Goal: Communication & Community: Ask a question

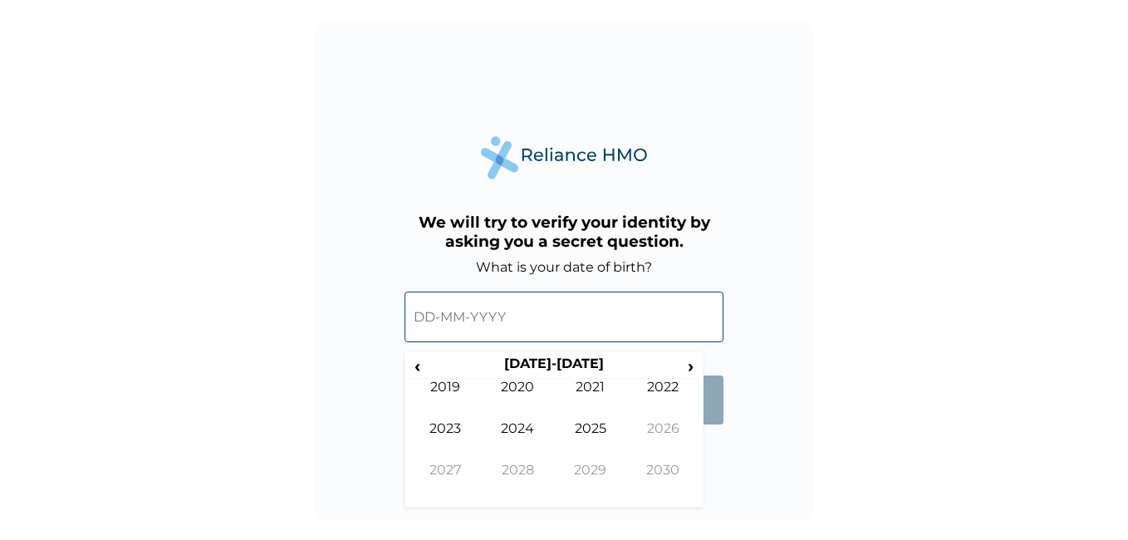
click at [395, 288] on input "text" at bounding box center [564, 317] width 319 height 51
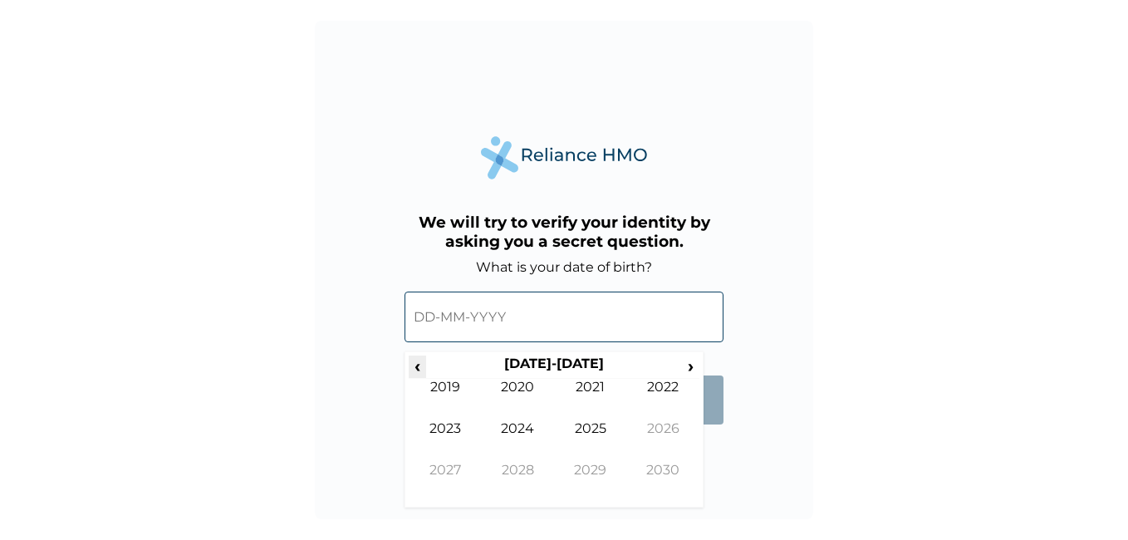
click at [395, 288] on span "‹" at bounding box center [417, 366] width 17 height 21
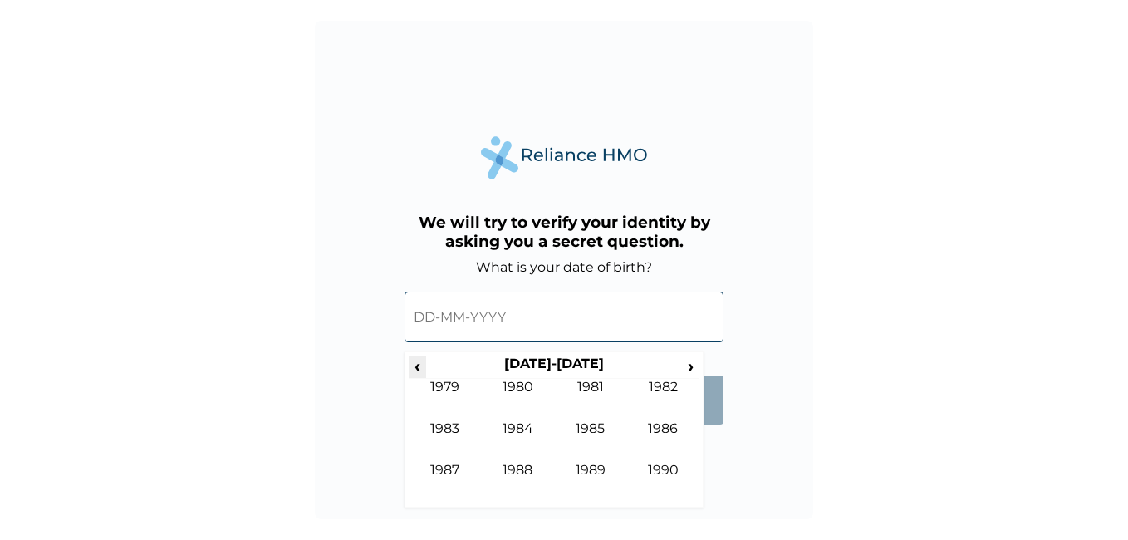
click at [395, 288] on span "‹" at bounding box center [417, 366] width 17 height 21
click at [395, 288] on span "›" at bounding box center [691, 366] width 18 height 21
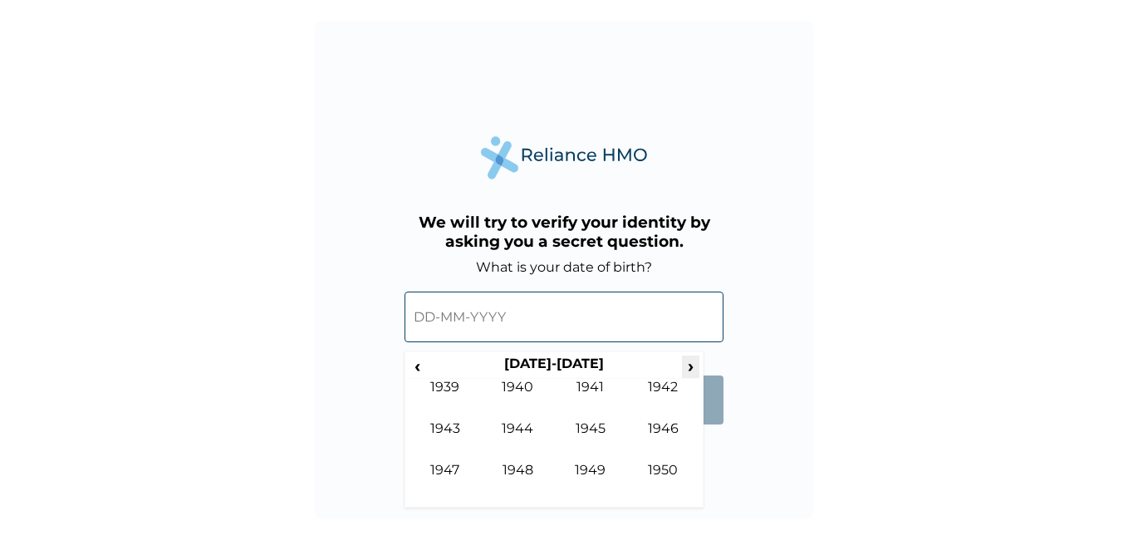
click at [395, 288] on span "›" at bounding box center [691, 366] width 18 height 21
click at [395, 288] on td "1968" at bounding box center [518, 483] width 73 height 42
click at [395, 288] on td "Feb" at bounding box center [518, 400] width 73 height 42
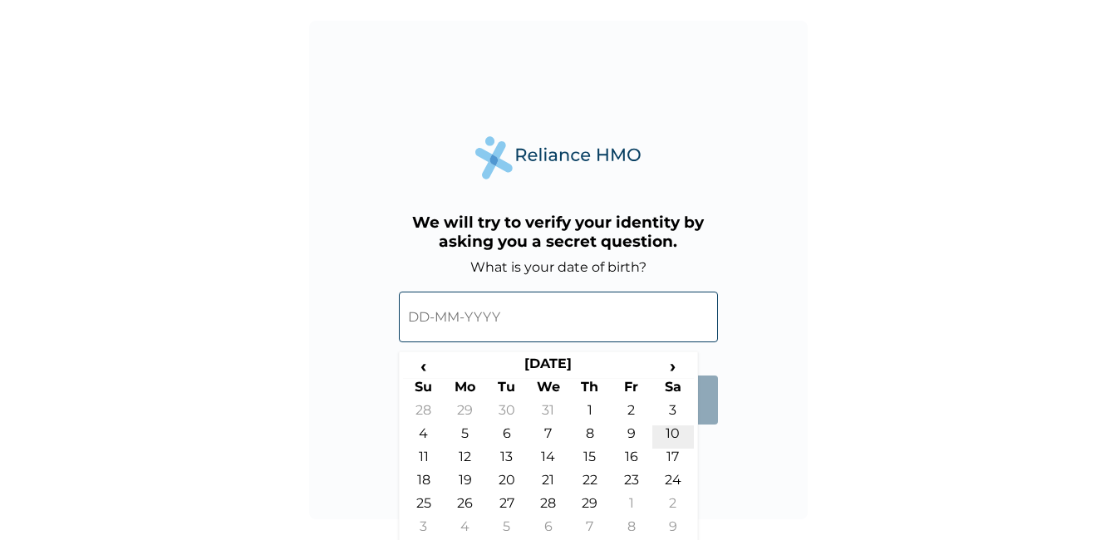
click at [395, 288] on td "10" at bounding box center [673, 436] width 42 height 23
type input "10-02-1968"
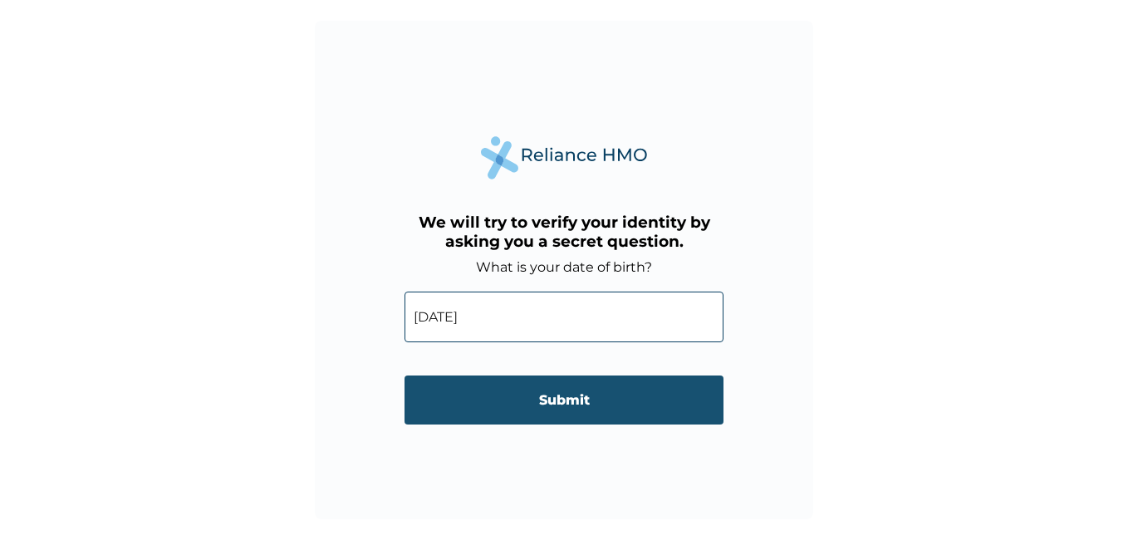
click at [395, 288] on input "Submit" at bounding box center [564, 399] width 319 height 49
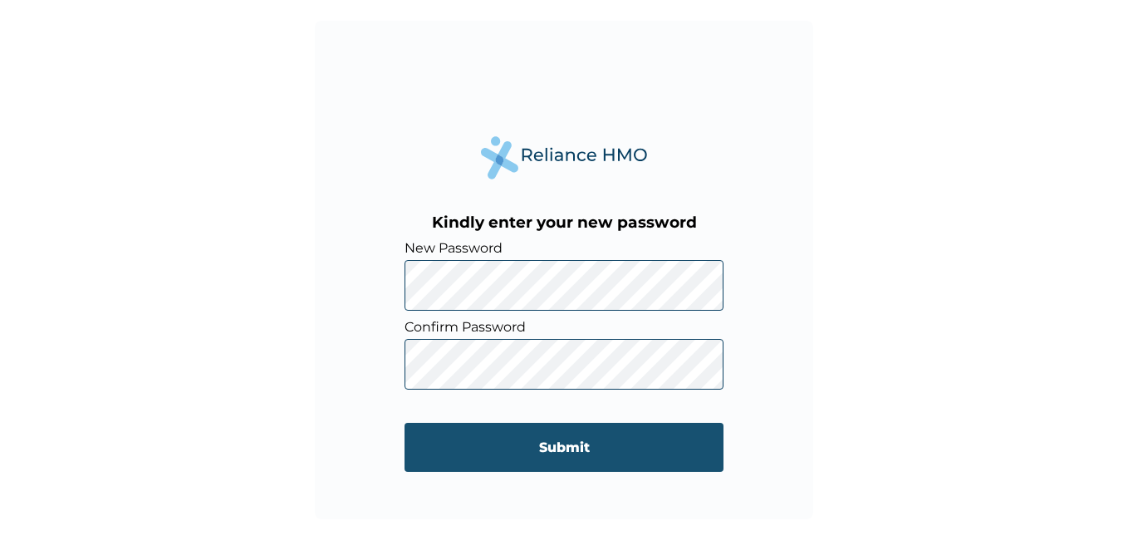
click at [395, 288] on input "Submit" at bounding box center [564, 447] width 319 height 49
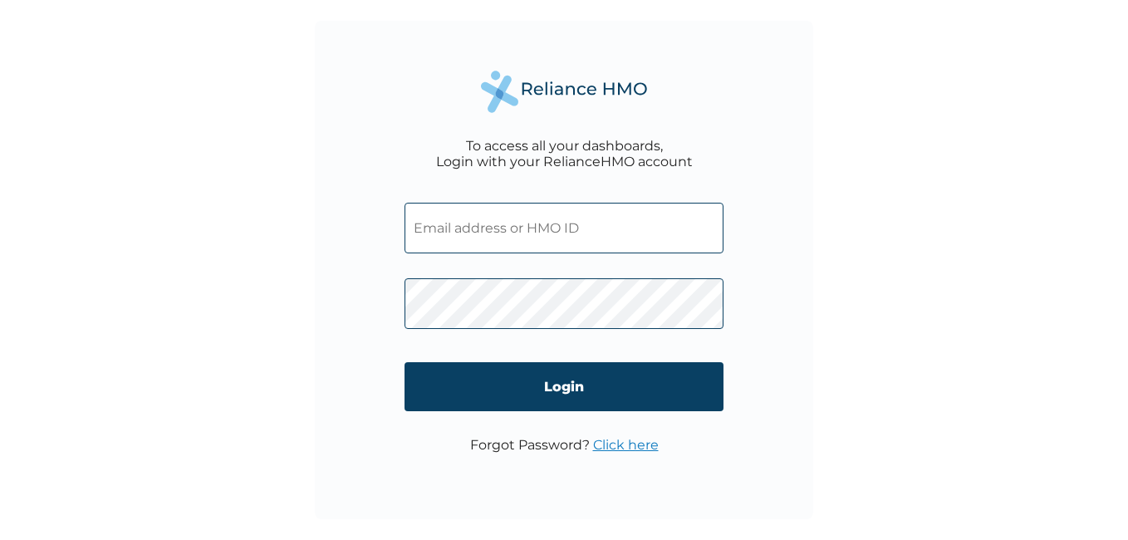
click at [686, 241] on input "text" at bounding box center [564, 228] width 319 height 51
click at [423, 233] on input "akinyemiO" at bounding box center [564, 228] width 319 height 51
click at [528, 234] on input "AkinyemiO" at bounding box center [564, 228] width 319 height 51
click at [871, 344] on div "To access all your dashboards, Login with your RelianceHMO account [EMAIL_ADDRE…" at bounding box center [564, 270] width 1128 height 540
click at [424, 233] on input "AkinyemiO@resourcery.com" at bounding box center [564, 228] width 319 height 51
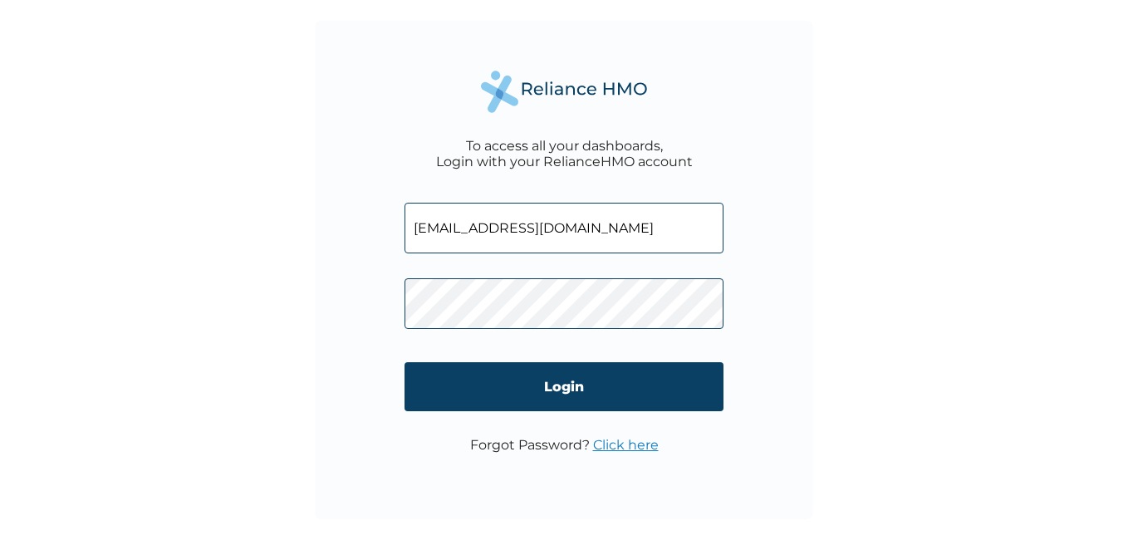
type input "akinyemiO@resourcery.com"
click at [851, 406] on div "To access all your dashboards, Login with your RelianceHMO account akinyemiO@re…" at bounding box center [564, 270] width 1128 height 540
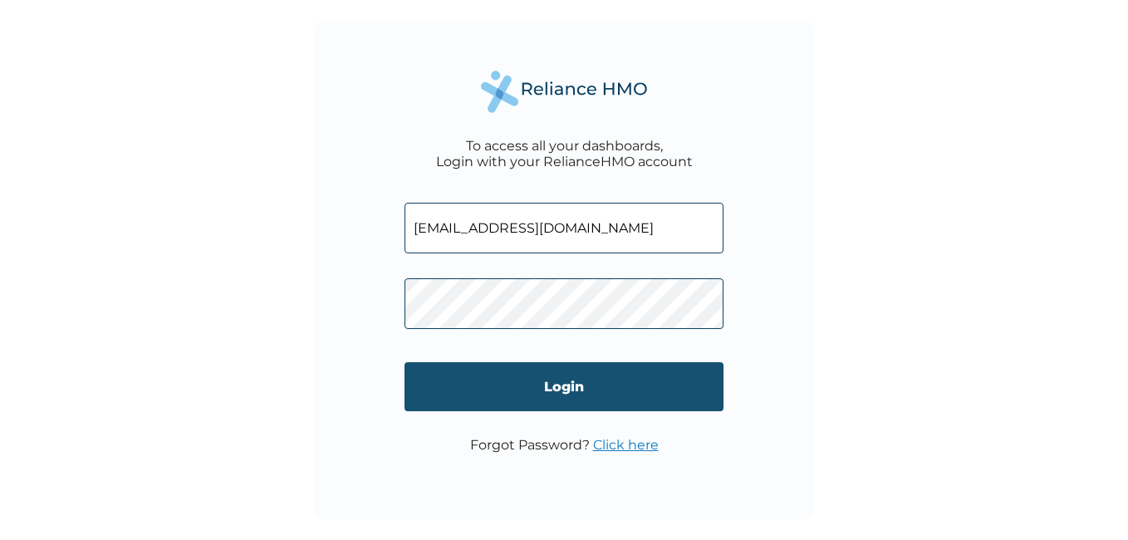
click at [614, 393] on input "Login" at bounding box center [564, 386] width 319 height 49
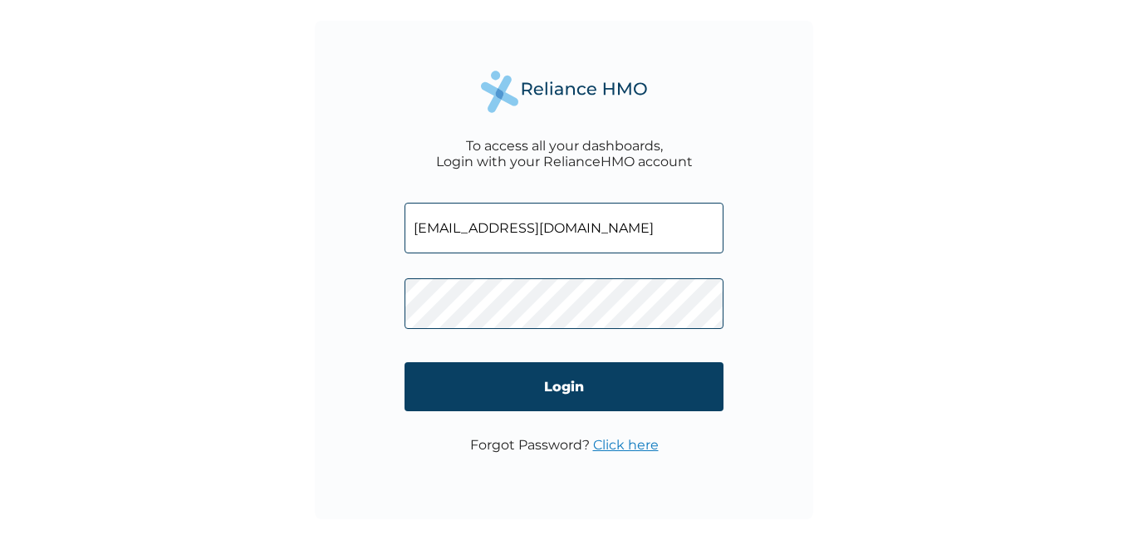
click at [580, 356] on form "akinyemiO@resourcery.com Login" at bounding box center [564, 311] width 319 height 251
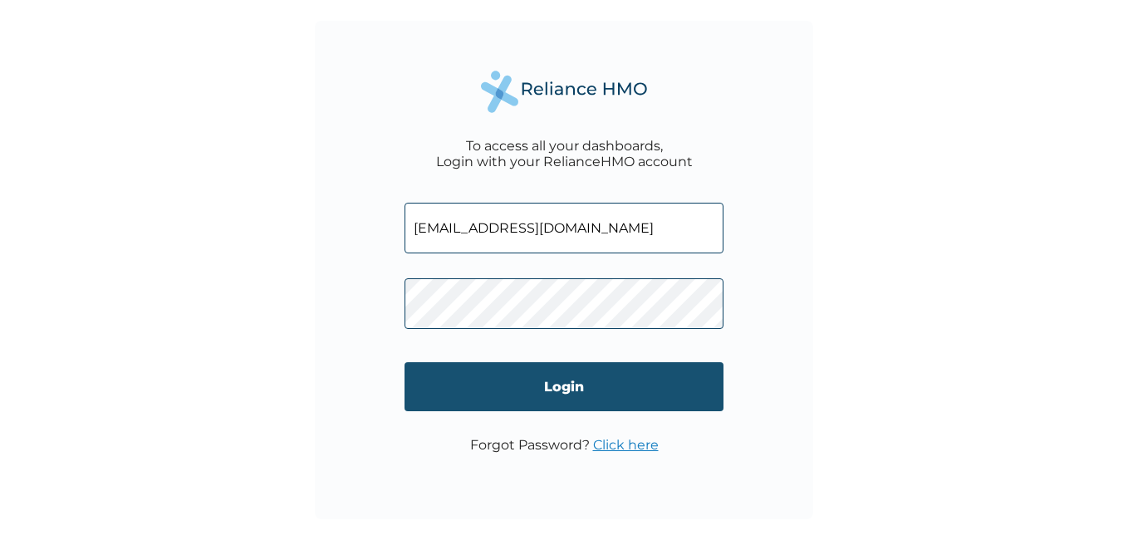
click at [563, 390] on input "Login" at bounding box center [564, 386] width 319 height 49
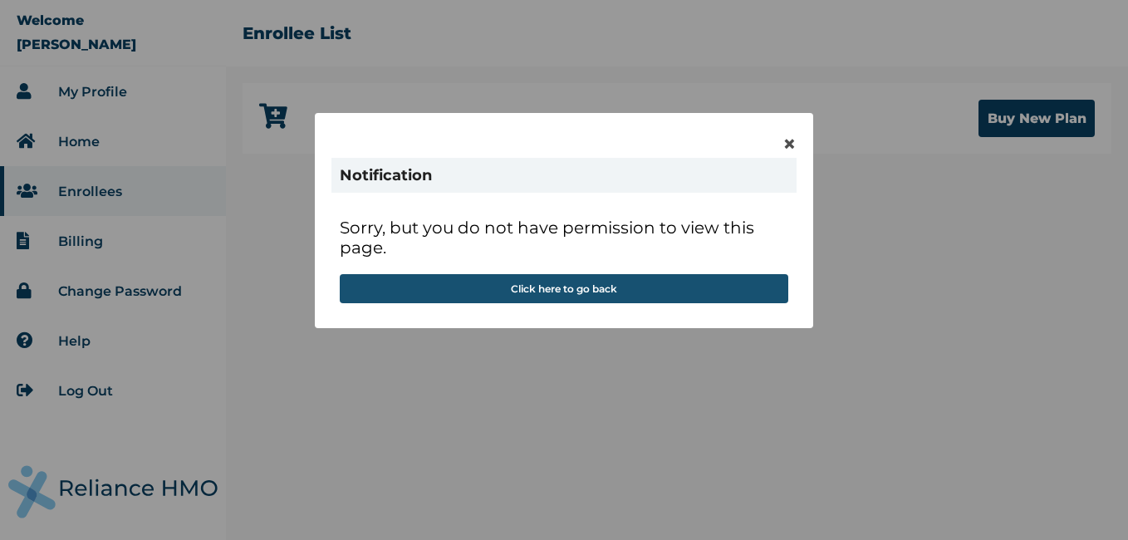
click at [563, 289] on button "Click here to go back" at bounding box center [564, 288] width 449 height 29
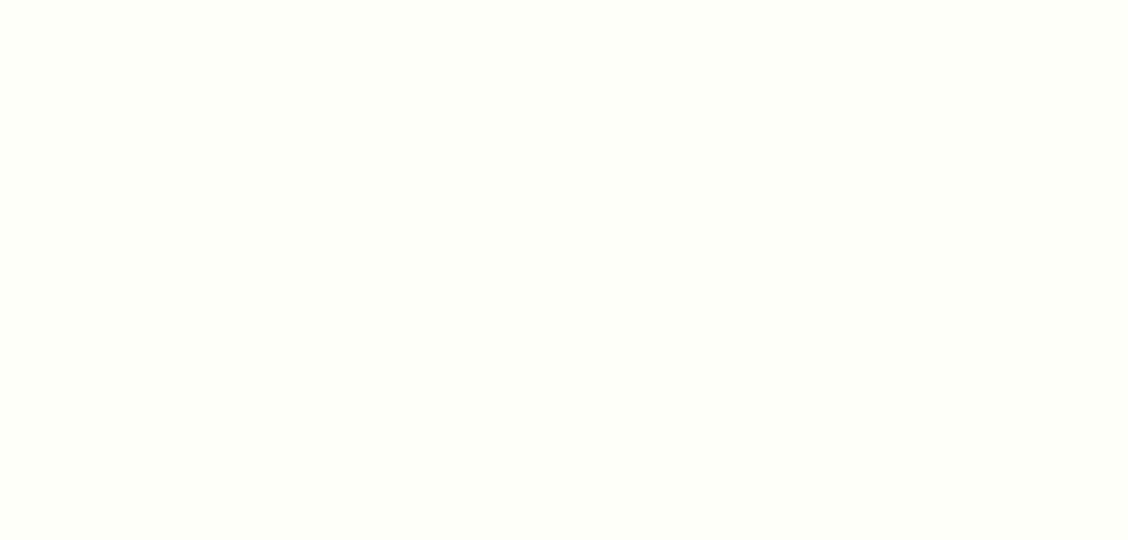
click at [472, 230] on div at bounding box center [564, 270] width 1128 height 540
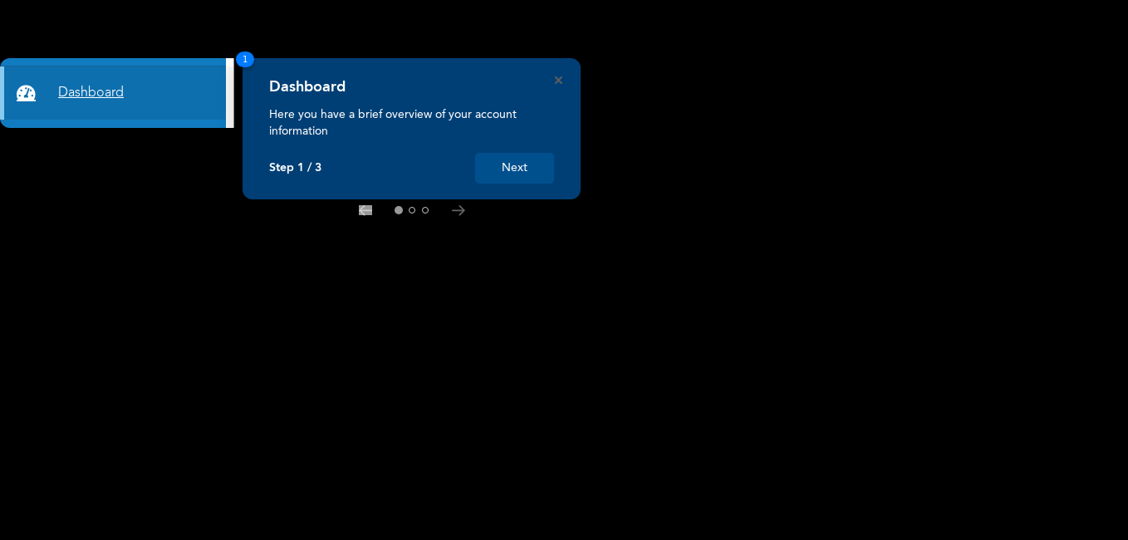
click at [201, 100] on link "Dashboard" at bounding box center [113, 92] width 226 height 53
click at [513, 167] on button "Next" at bounding box center [514, 168] width 79 height 31
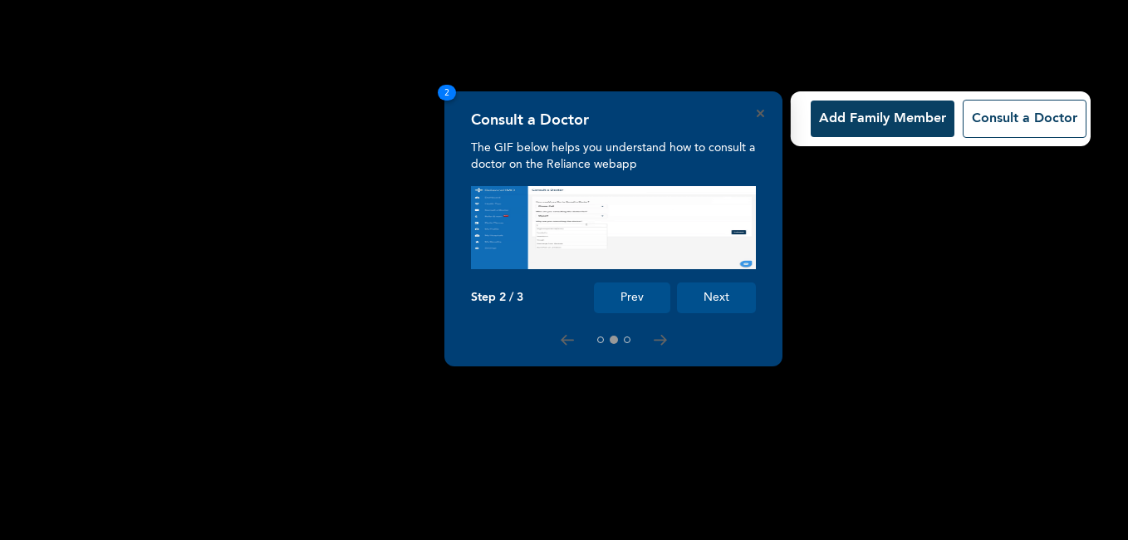
click at [720, 299] on button "Next" at bounding box center [716, 297] width 79 height 31
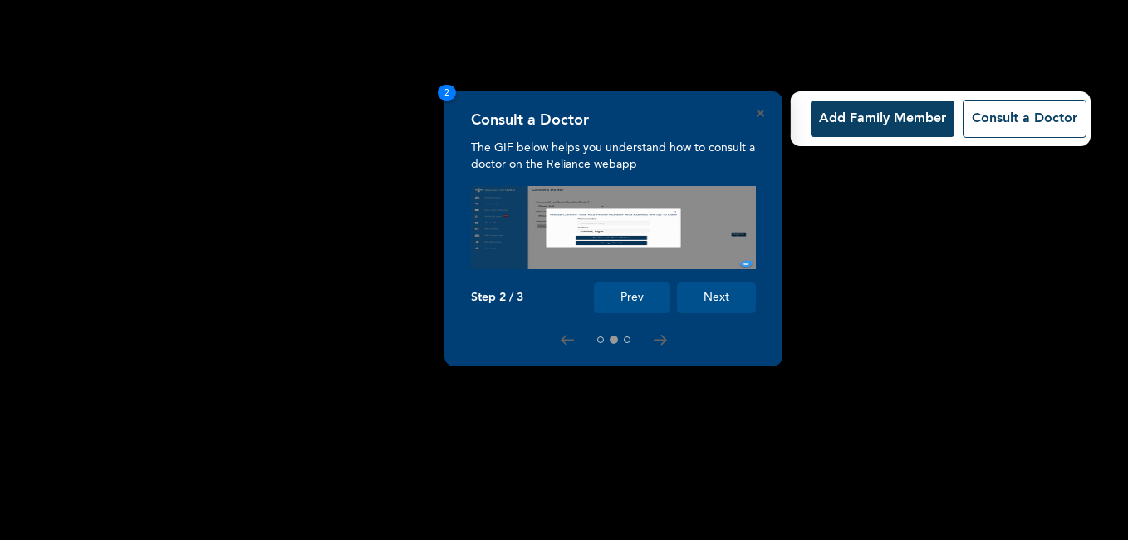
scroll to position [103, 0]
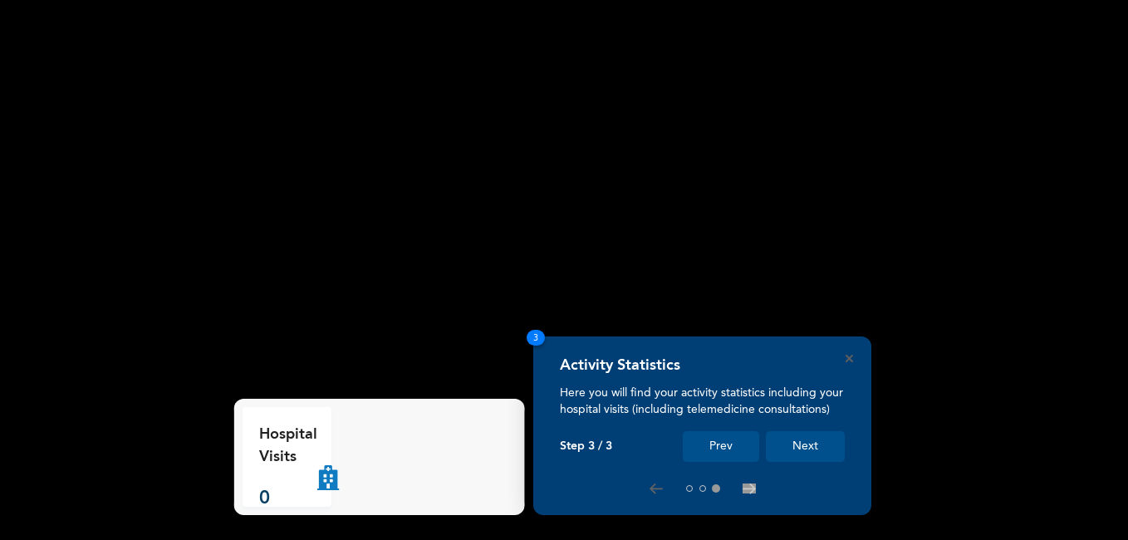
click at [808, 450] on button "Next" at bounding box center [805, 446] width 79 height 31
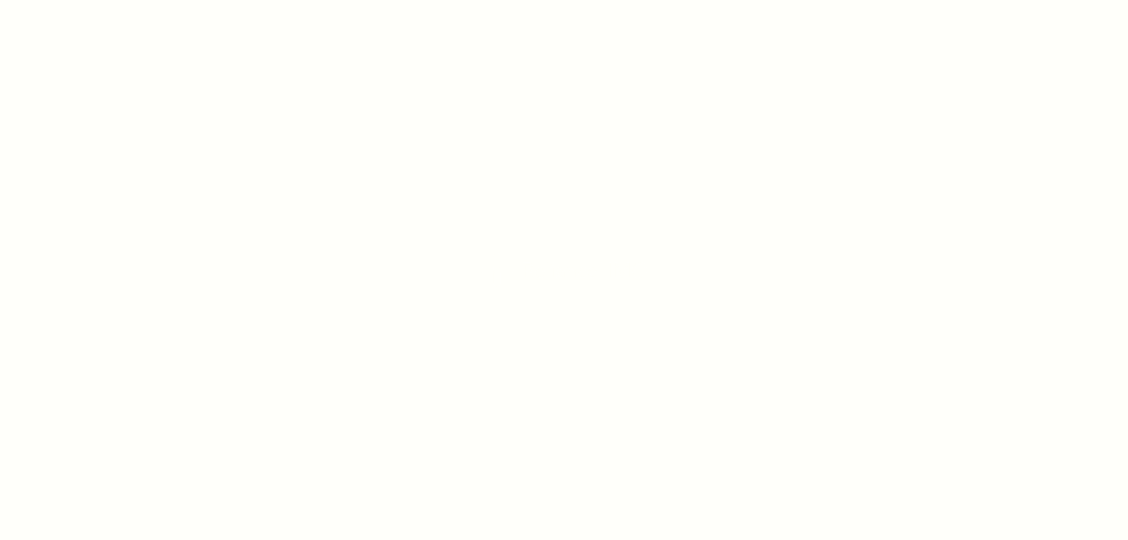
click at [582, 233] on div at bounding box center [564, 270] width 1128 height 540
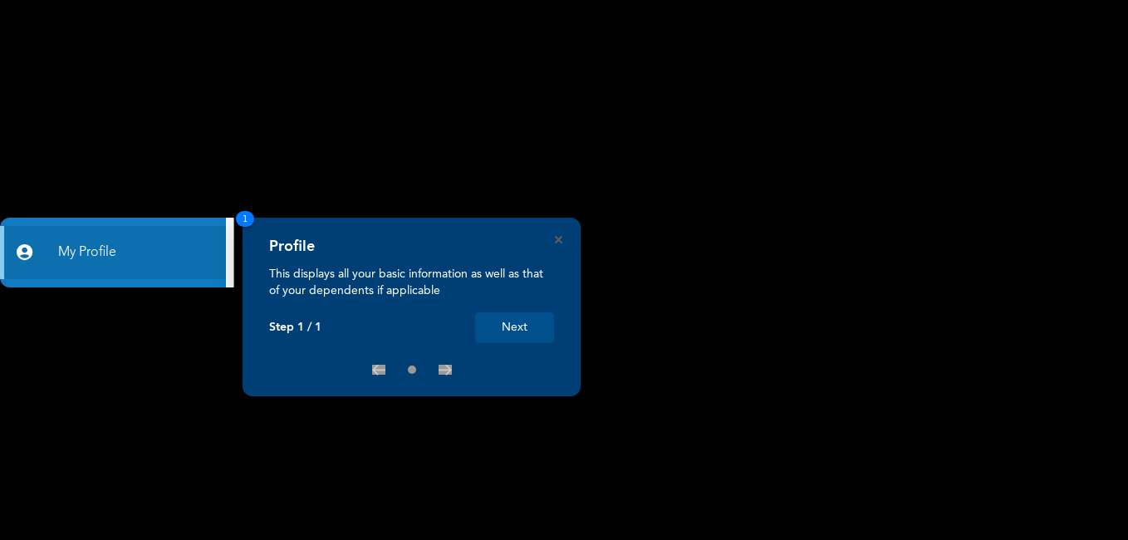
click at [448, 120] on rect at bounding box center [564, 270] width 1128 height 540
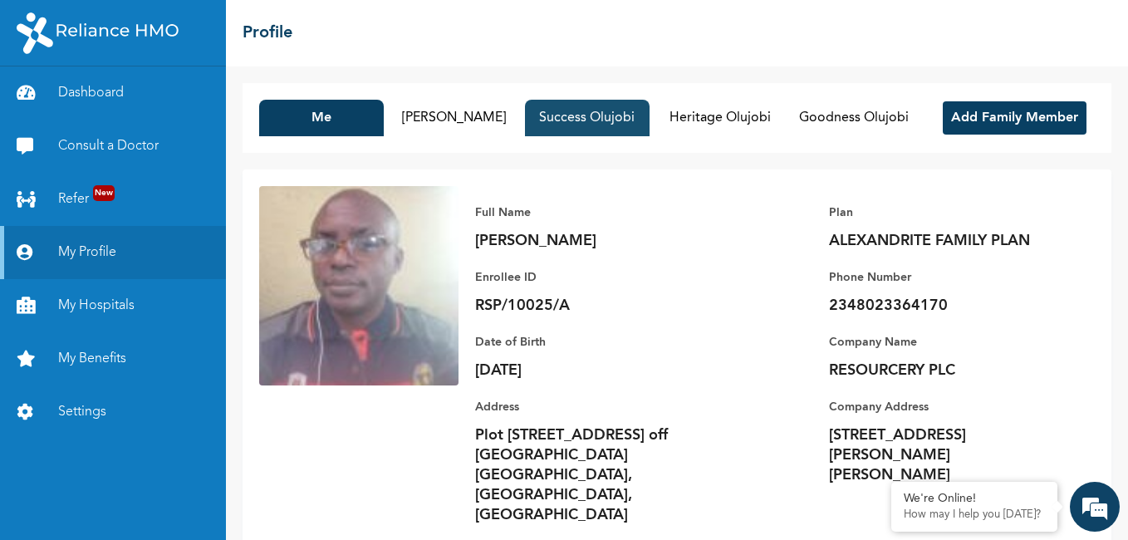
click at [650, 116] on button "Success Olujobi" at bounding box center [587, 118] width 125 height 37
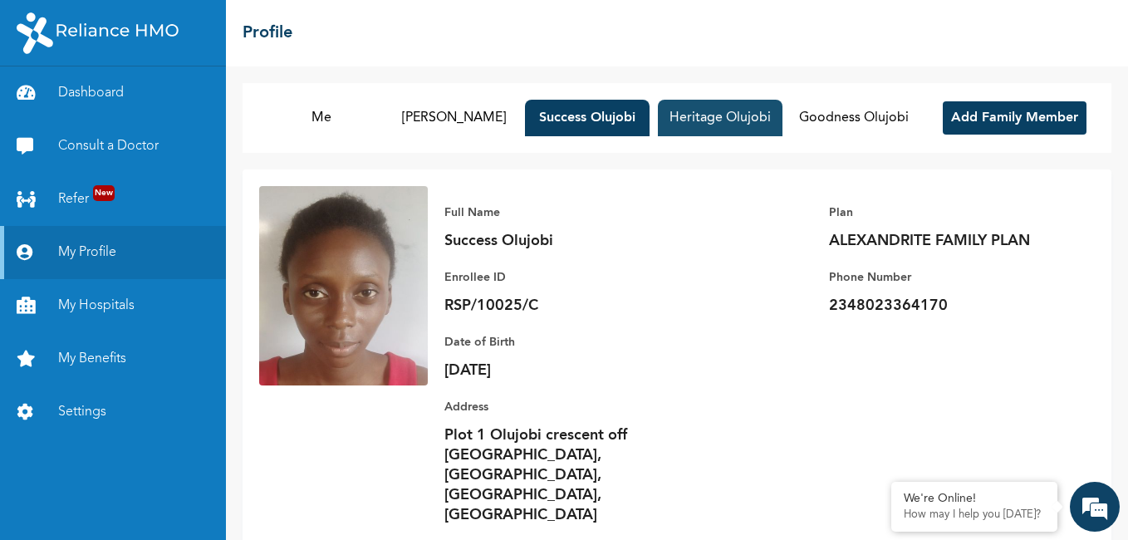
click at [783, 120] on button "Heritage Olujobi" at bounding box center [720, 118] width 125 height 37
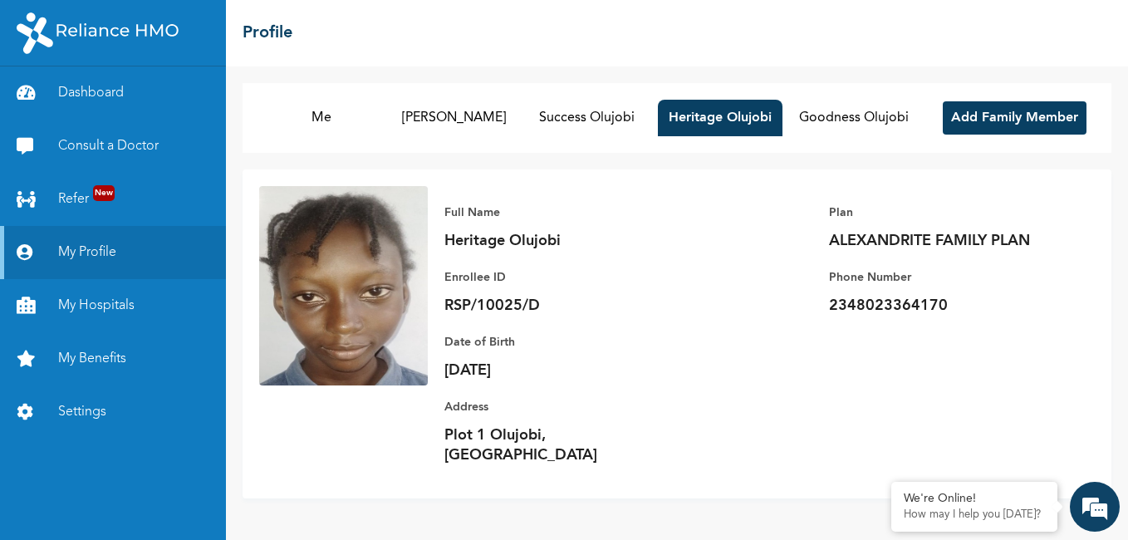
click at [1008, 117] on button "Add Family Member" at bounding box center [1015, 117] width 144 height 33
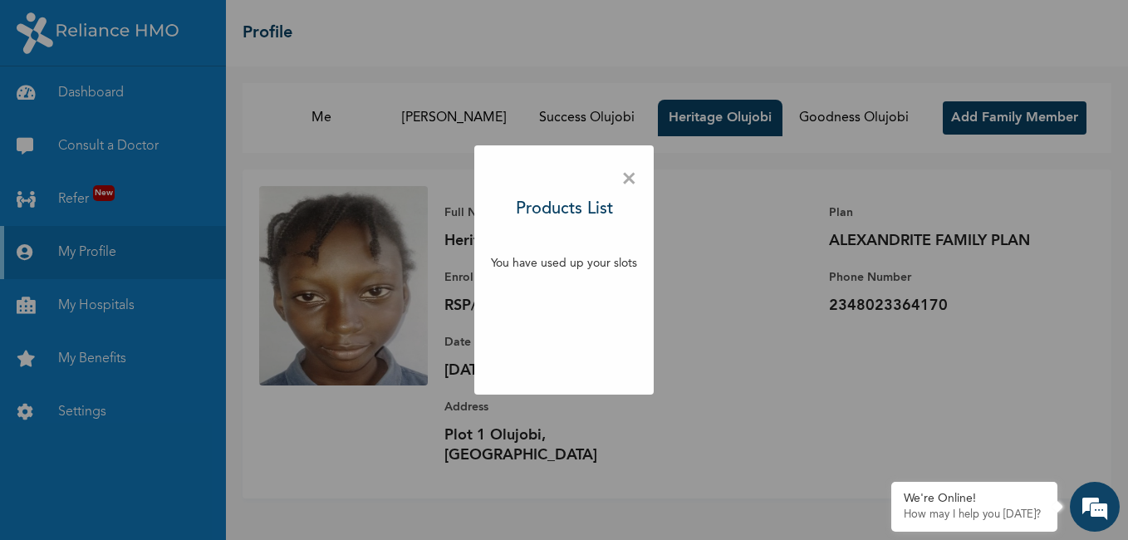
click at [832, 115] on div "× Products List You have used up your slots" at bounding box center [564, 270] width 1128 height 540
click at [631, 182] on span "×" at bounding box center [629, 179] width 16 height 35
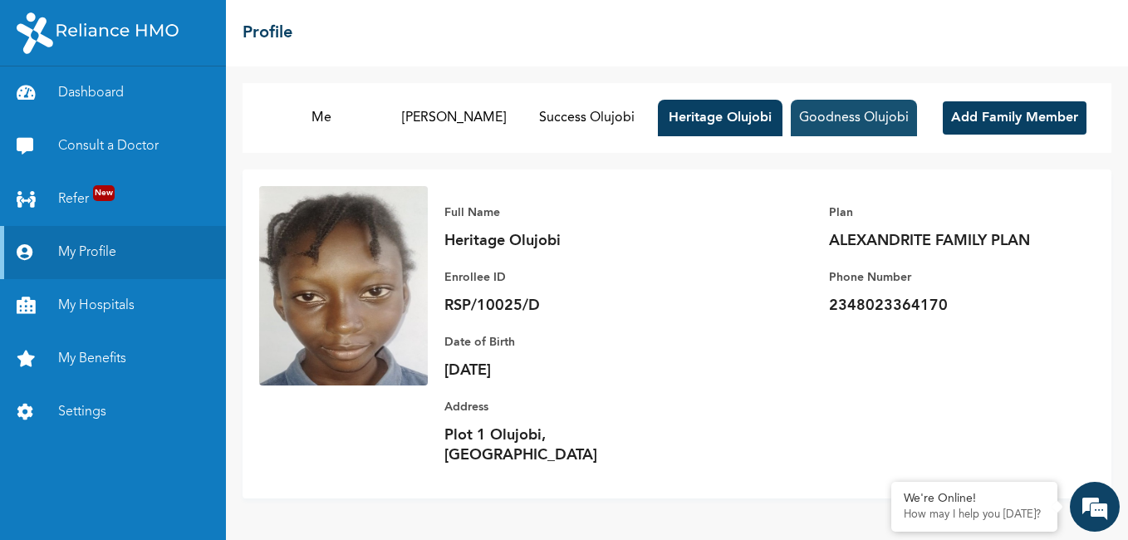
click at [863, 121] on button "Goodness Olujobi" at bounding box center [854, 118] width 126 height 37
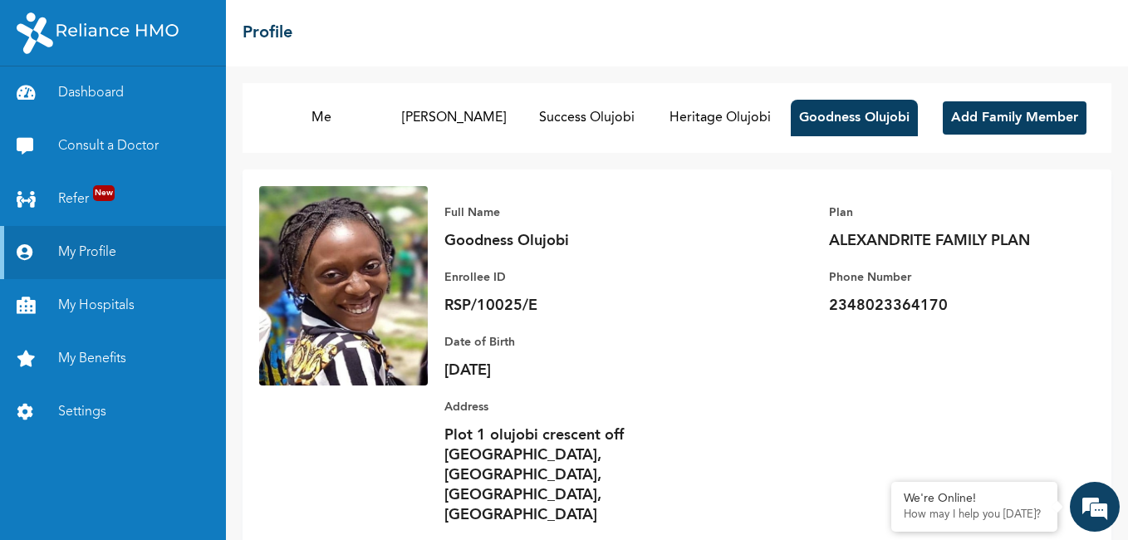
click at [738, 229] on div "Full Name Goodness Olujobi Enrollee ID RSP/10025/E Plan ALEXANDRITE FAMILY PLAN…" at bounding box center [761, 364] width 667 height 356
click at [650, 125] on button "Success Olujobi" at bounding box center [587, 118] width 125 height 37
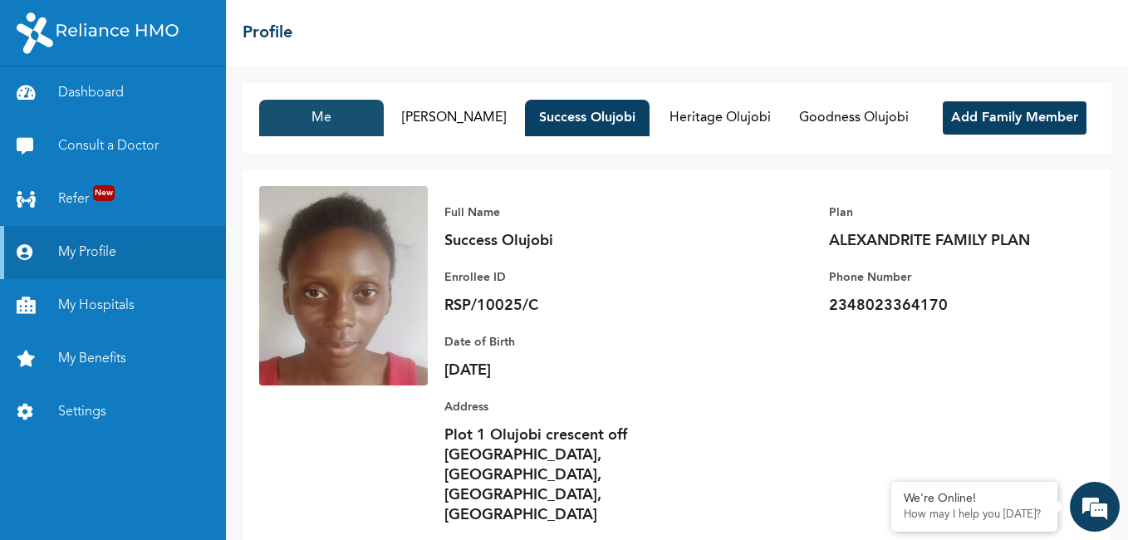
click at [384, 125] on button "Me" at bounding box center [321, 118] width 125 height 37
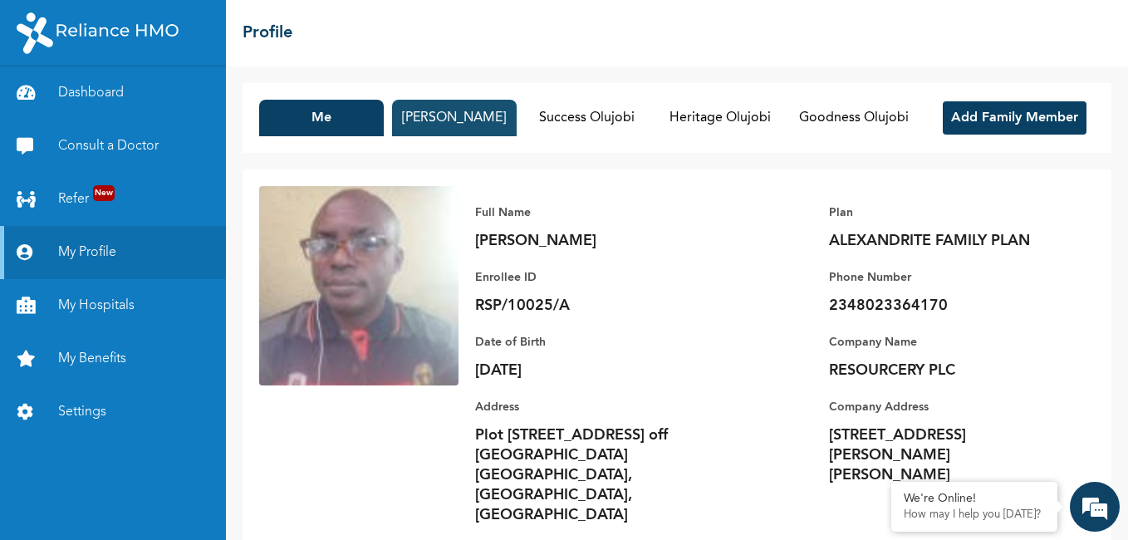
click at [517, 128] on button "[PERSON_NAME]" at bounding box center [454, 118] width 125 height 37
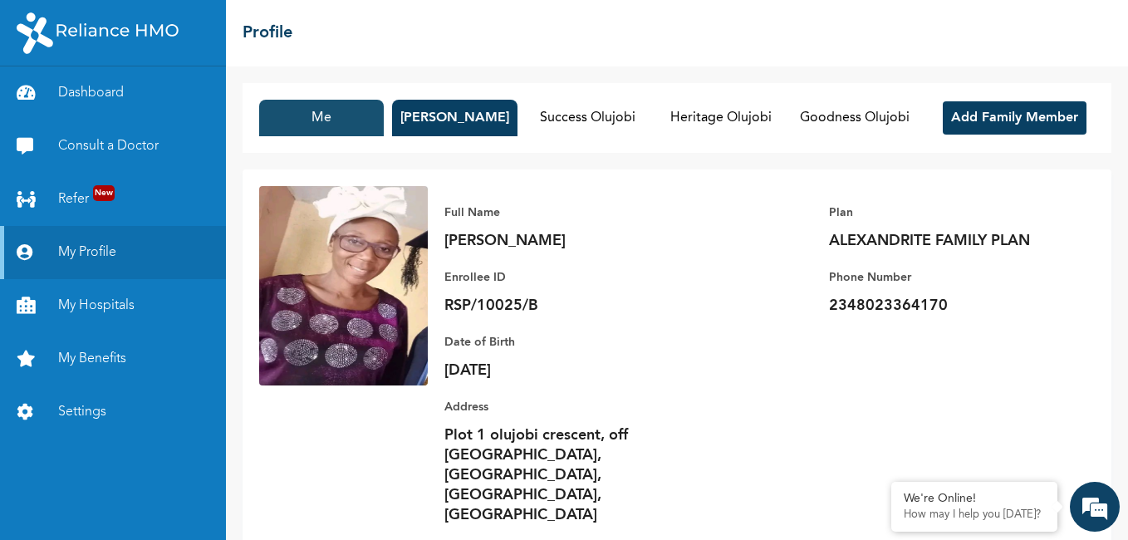
click at [384, 120] on button "Me" at bounding box center [321, 118] width 125 height 37
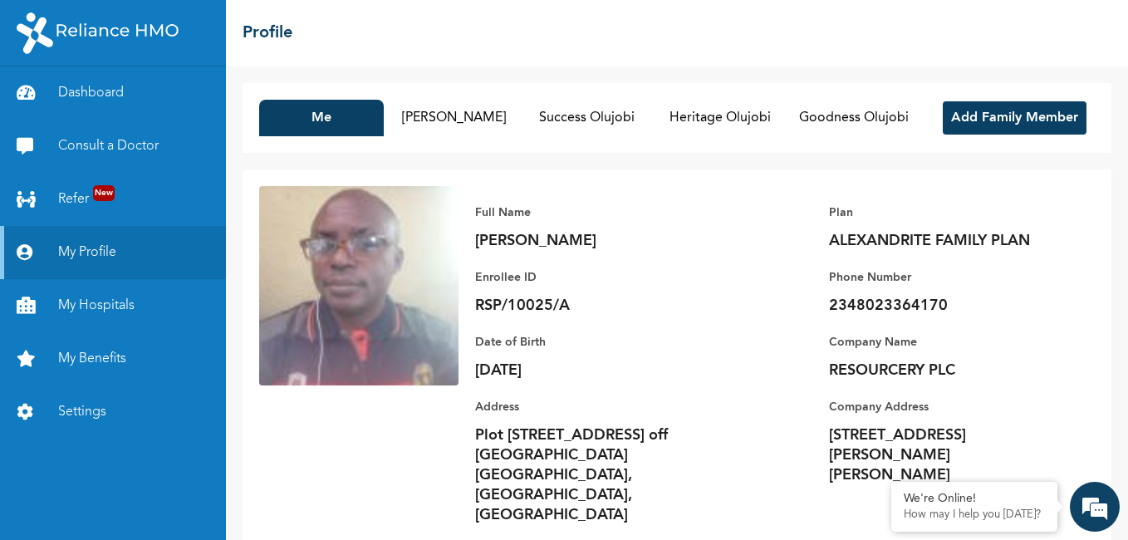
scroll to position [65, 0]
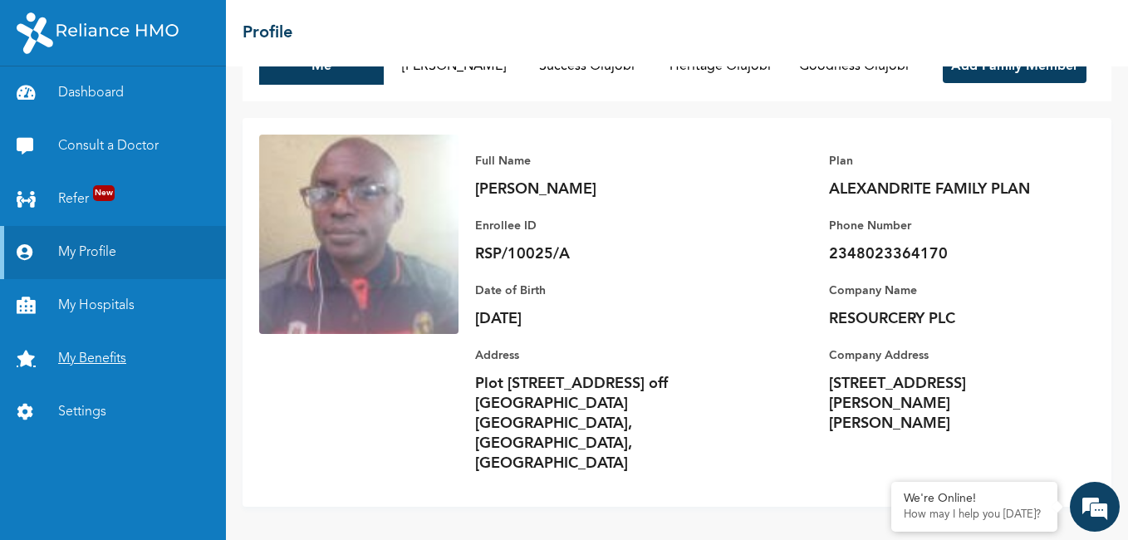
click at [84, 361] on link "My Benefits" at bounding box center [113, 358] width 226 height 53
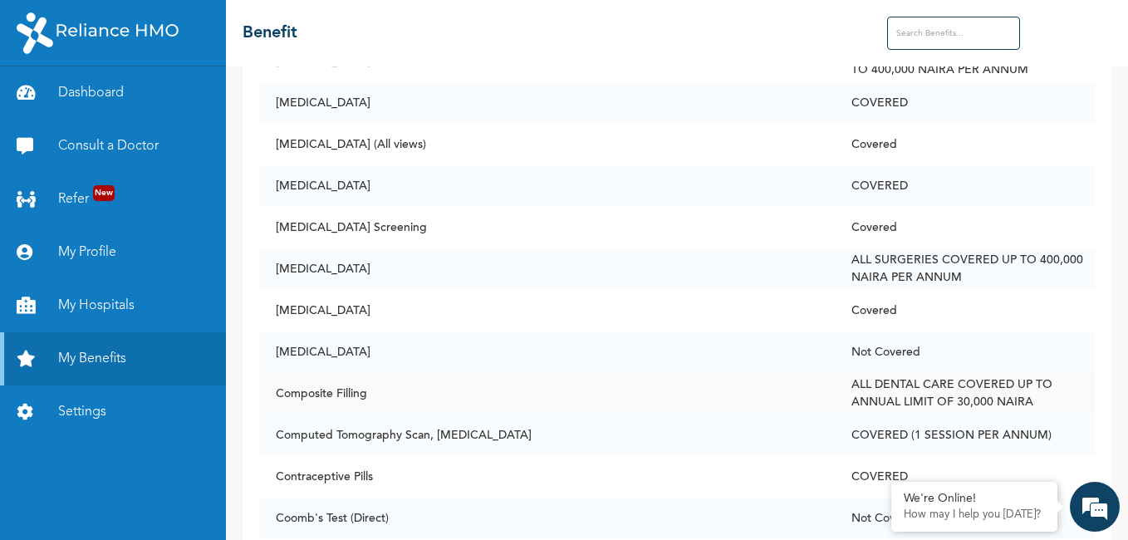
scroll to position [2243, 0]
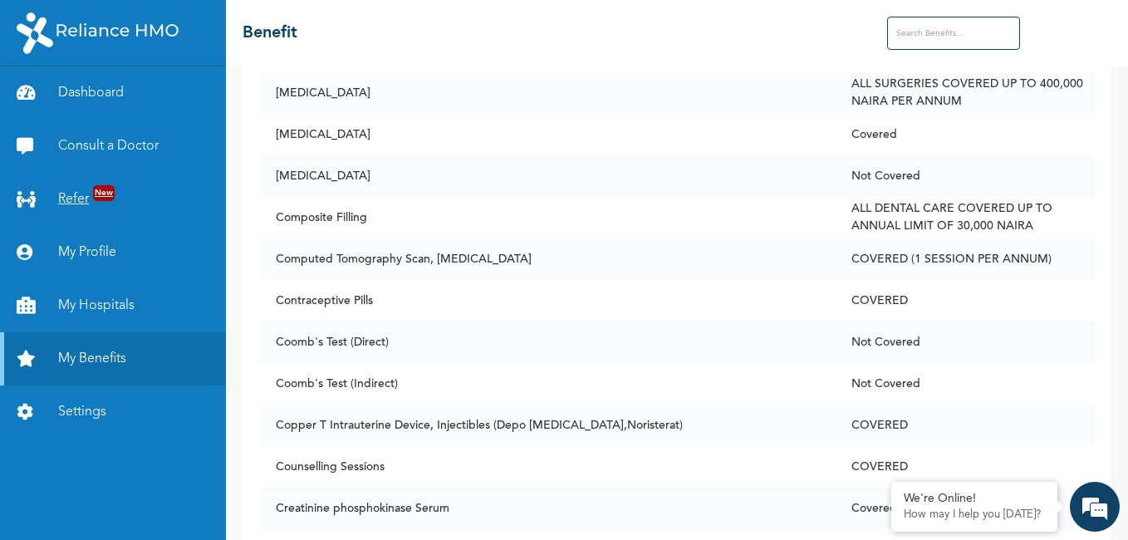
click at [78, 204] on link "Refer New" at bounding box center [113, 199] width 226 height 53
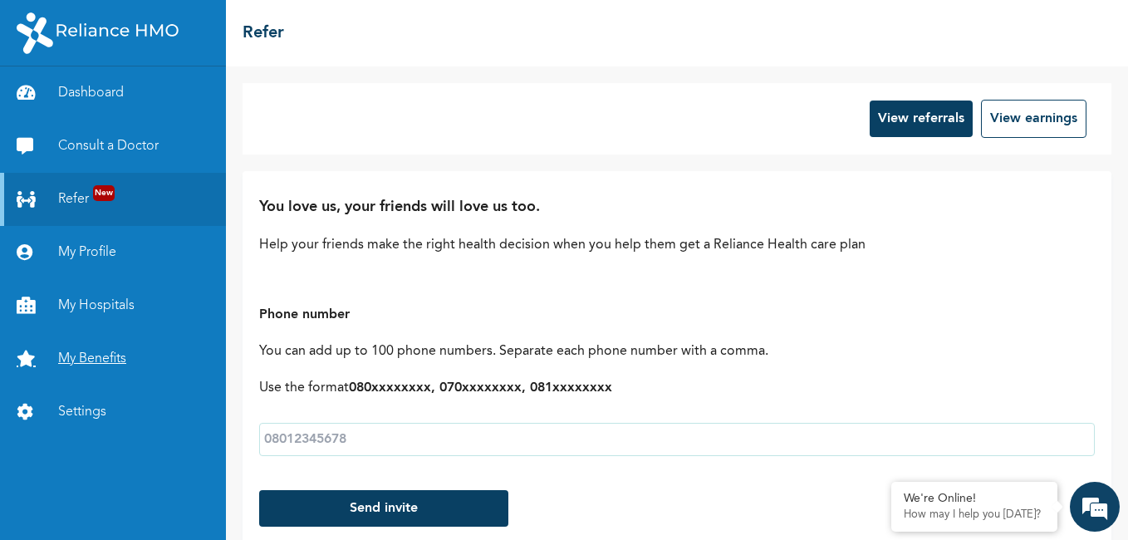
click at [97, 362] on link "My Benefits" at bounding box center [113, 358] width 226 height 53
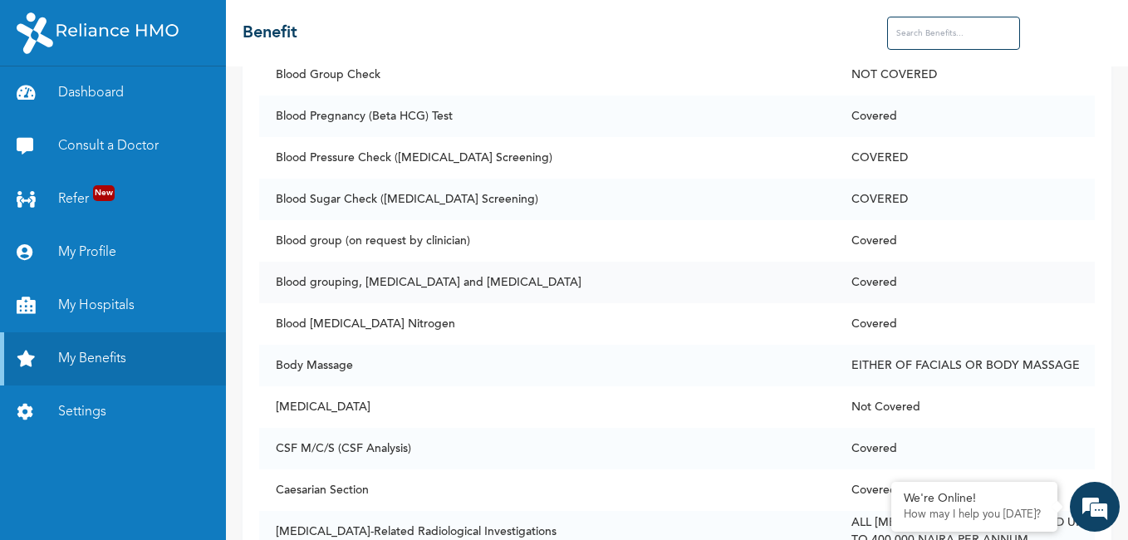
scroll to position [1329, 0]
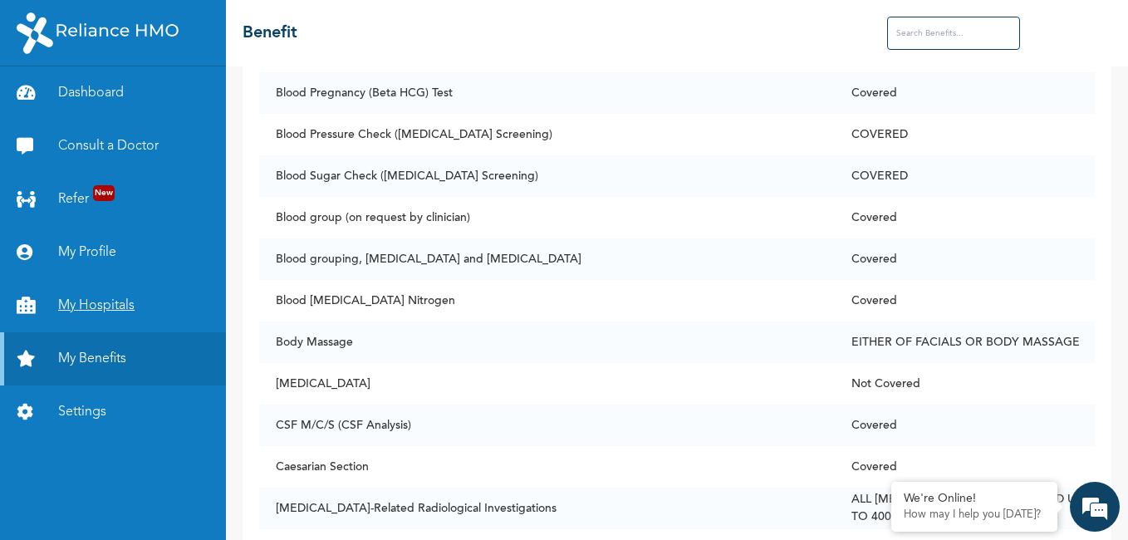
click at [102, 307] on link "My Hospitals" at bounding box center [113, 305] width 226 height 53
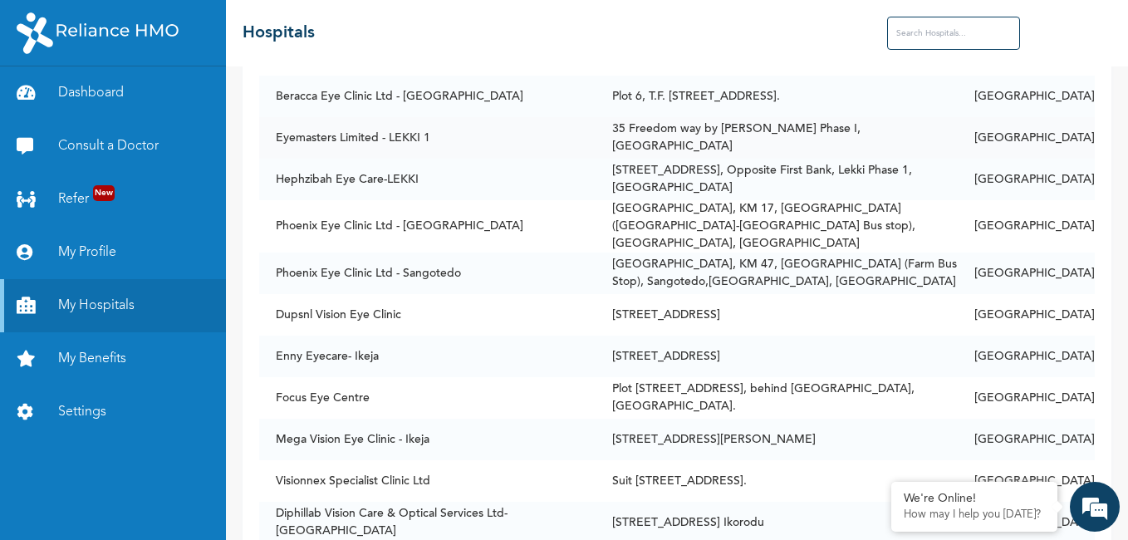
scroll to position [5233, 0]
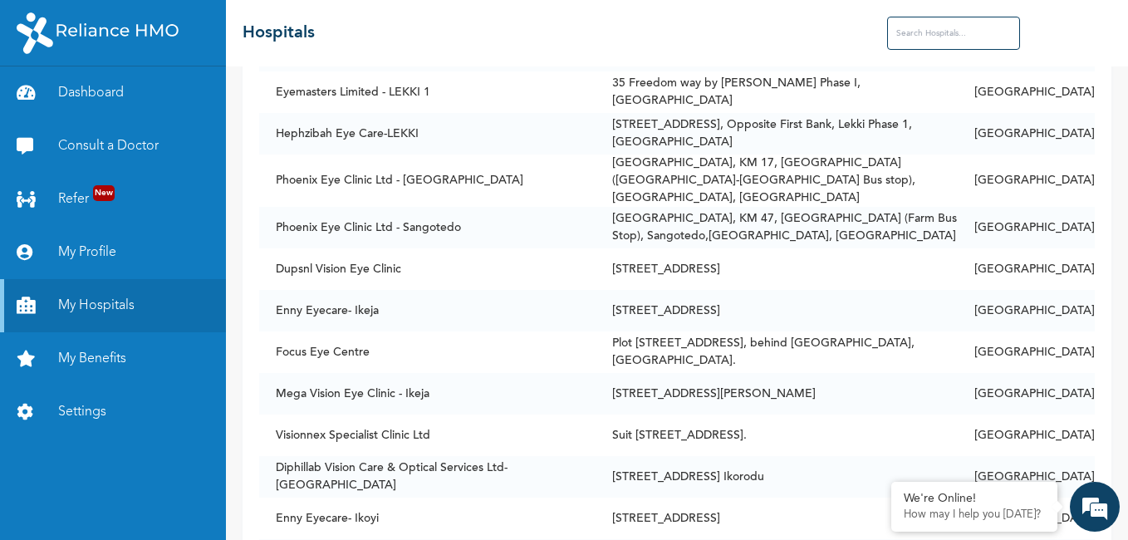
click at [978, 38] on input "text" at bounding box center [953, 33] width 133 height 33
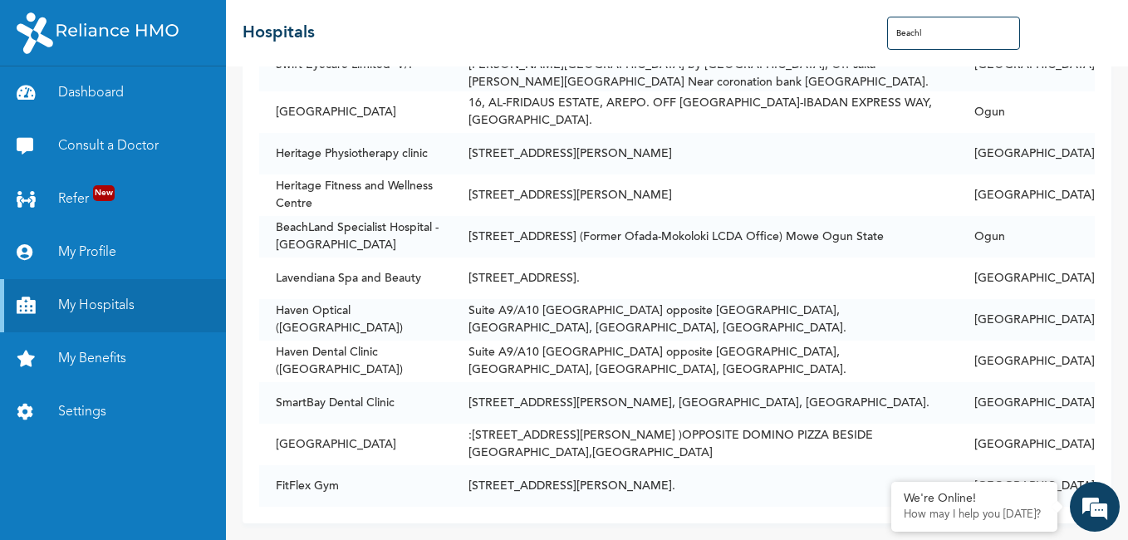
scroll to position [0, 0]
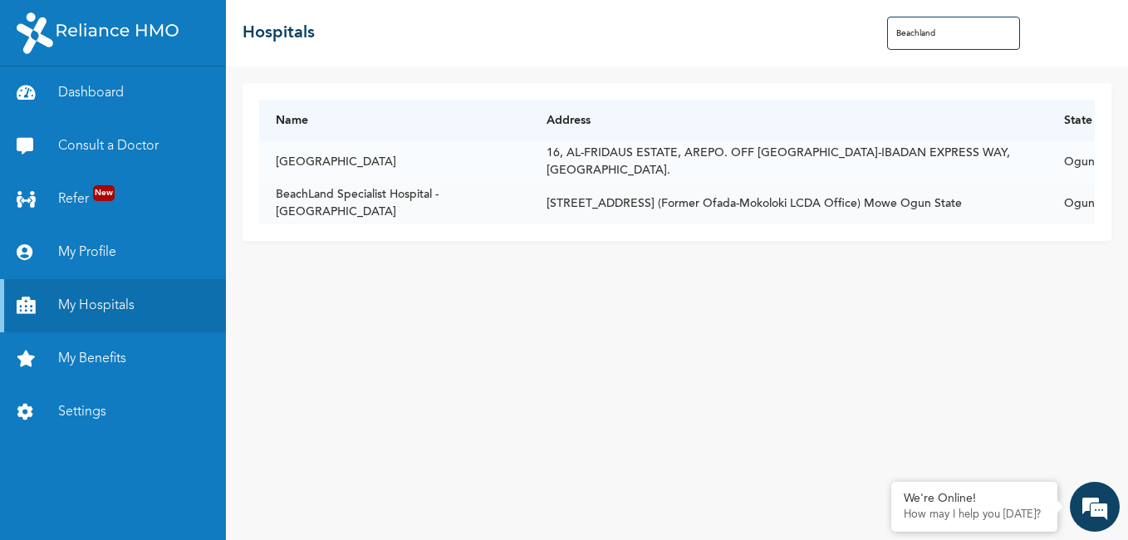
type input "Beachland"
click at [420, 209] on td "BeachLand Specialist Hospital - [GEOGRAPHIC_DATA]" at bounding box center [395, 204] width 272 height 42
click at [1085, 518] on em at bounding box center [1094, 506] width 45 height 45
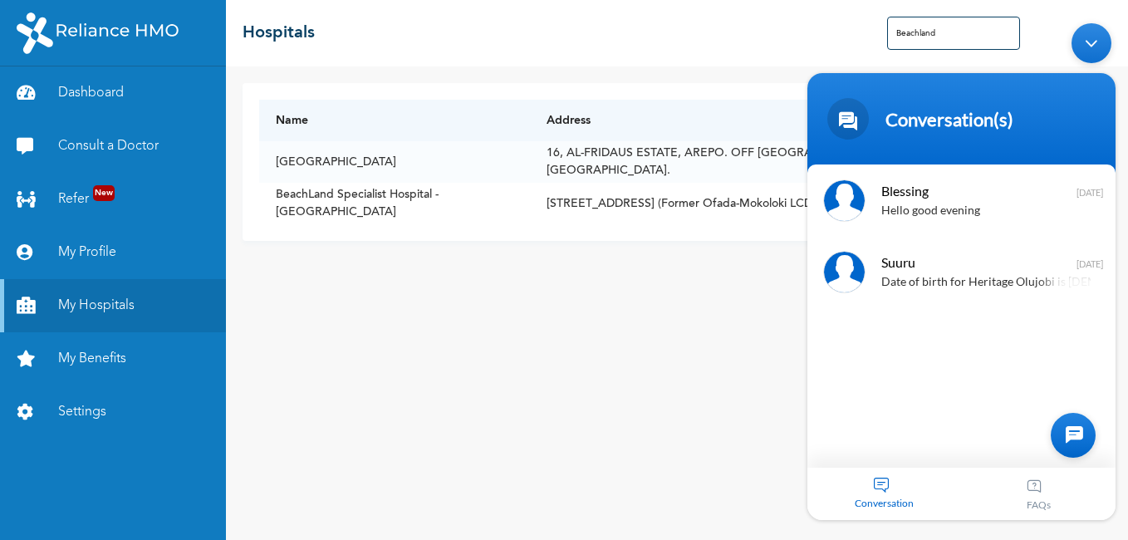
click at [969, 435] on div "Blessing Hello good evening [DATE] Suuru Date of birth for Heritage Olujobi is …" at bounding box center [961, 315] width 308 height 303
click at [888, 496] on span "Conversation" at bounding box center [884, 502] width 155 height 12
click at [902, 503] on span "Conversation" at bounding box center [884, 502] width 155 height 12
click at [1072, 433] on div at bounding box center [1073, 434] width 45 height 45
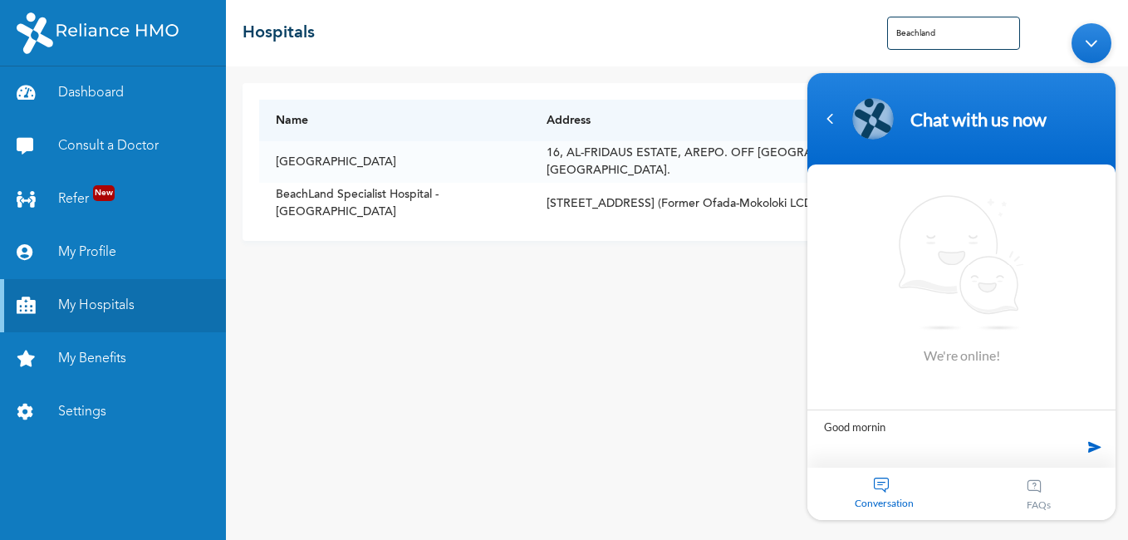
type textarea "Good morning"
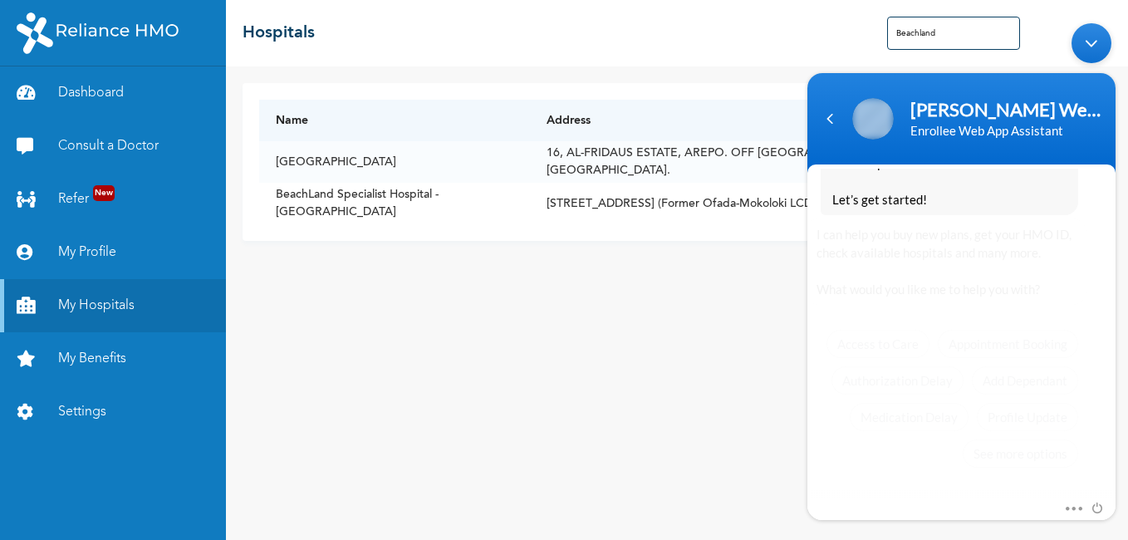
scroll to position [413, 0]
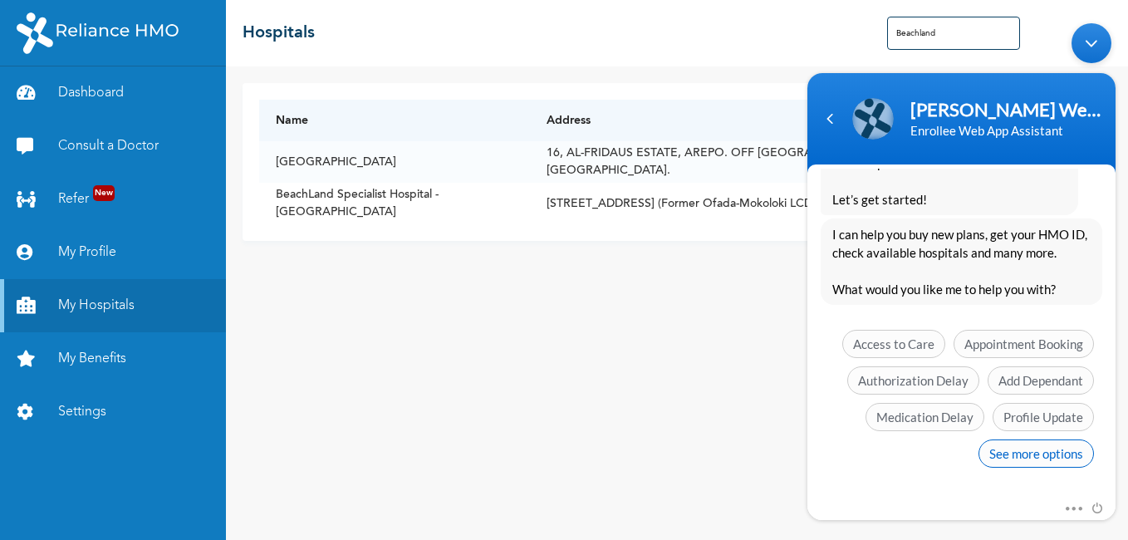
click at [1056, 454] on span "See more options" at bounding box center [1036, 453] width 115 height 28
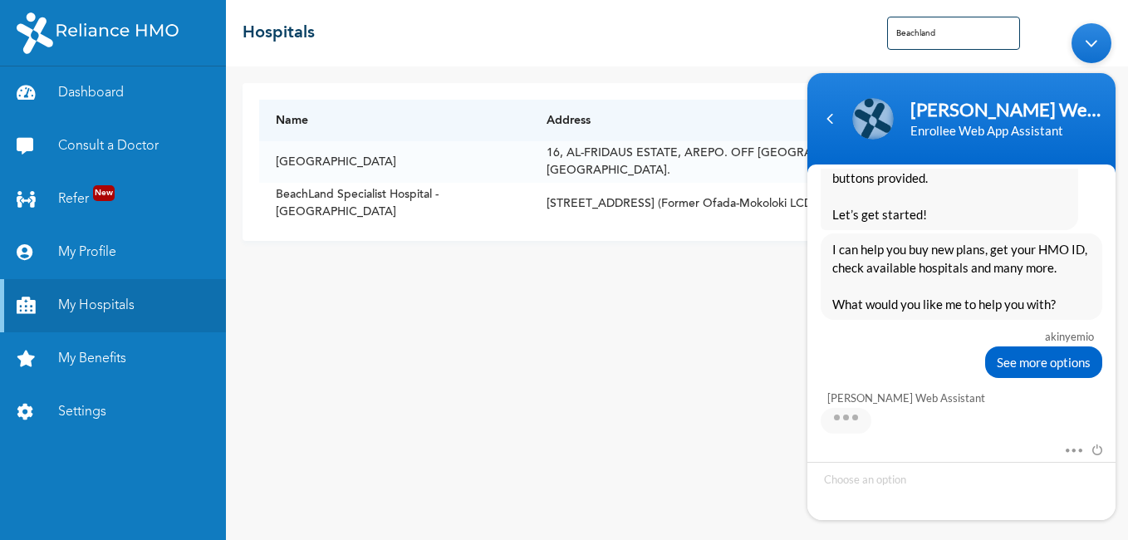
scroll to position [536, 0]
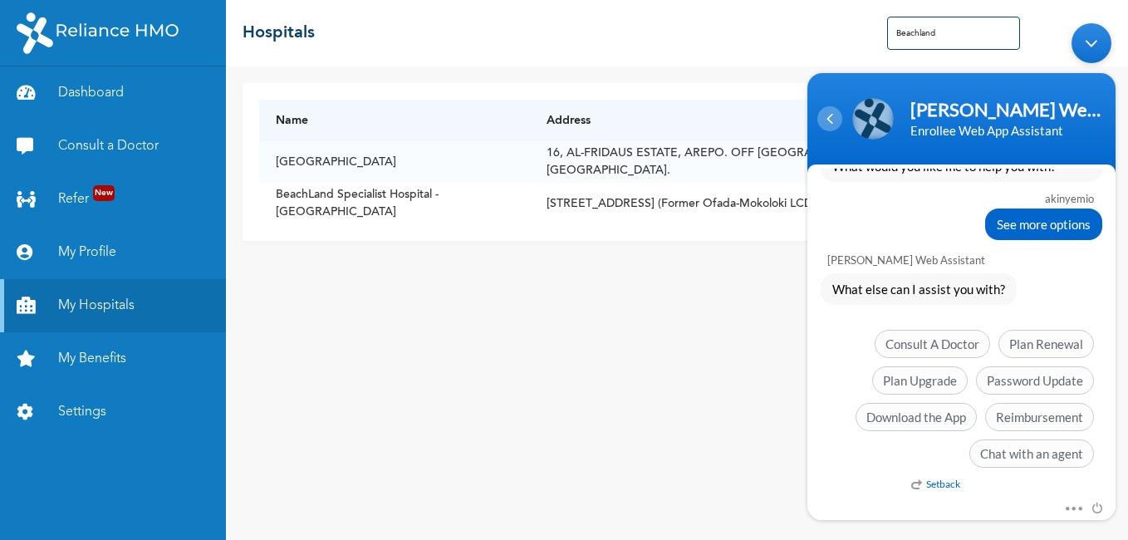
click at [832, 129] on div "Navigation go back" at bounding box center [829, 117] width 25 height 25
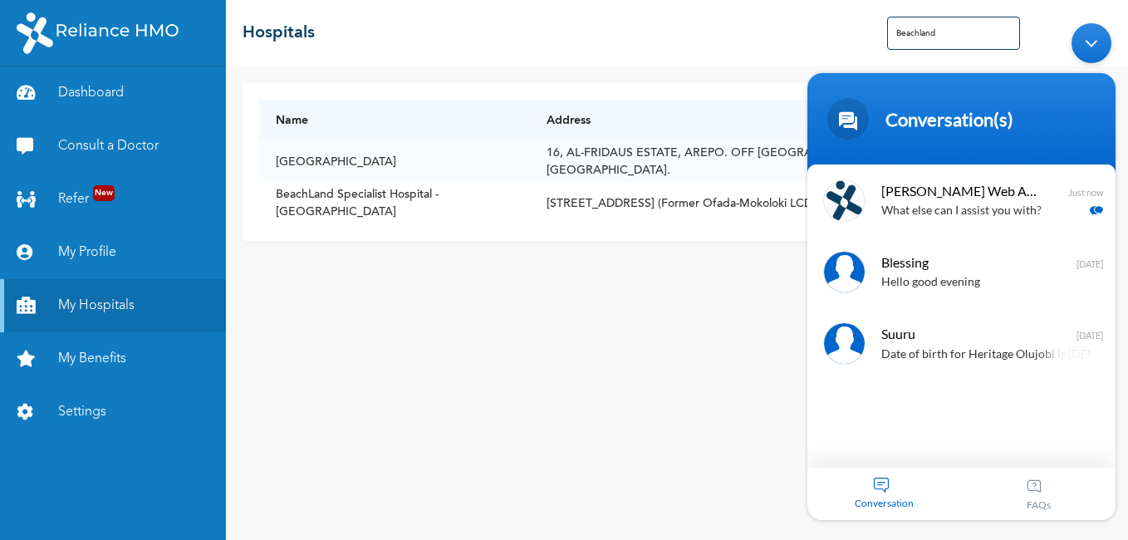
click at [878, 498] on span "Conversation" at bounding box center [884, 502] width 155 height 12
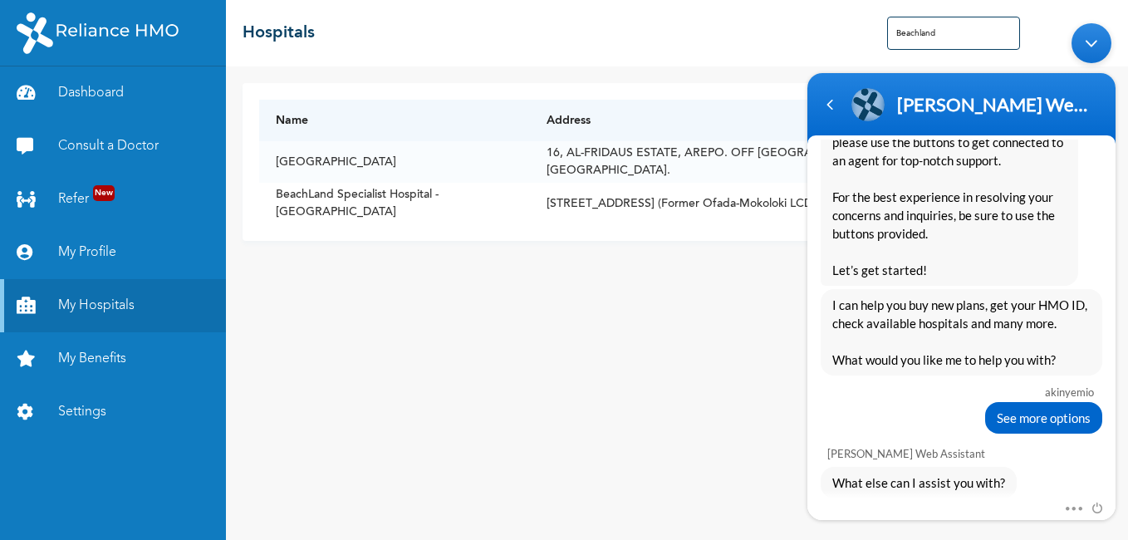
scroll to position [370, 0]
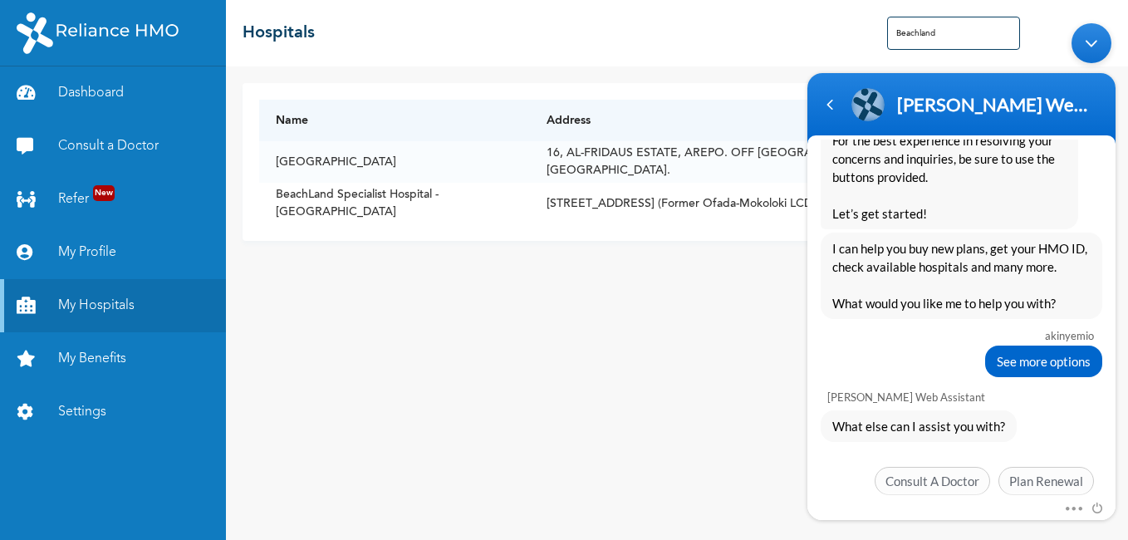
click at [1038, 358] on span "See more options" at bounding box center [1044, 360] width 94 height 18
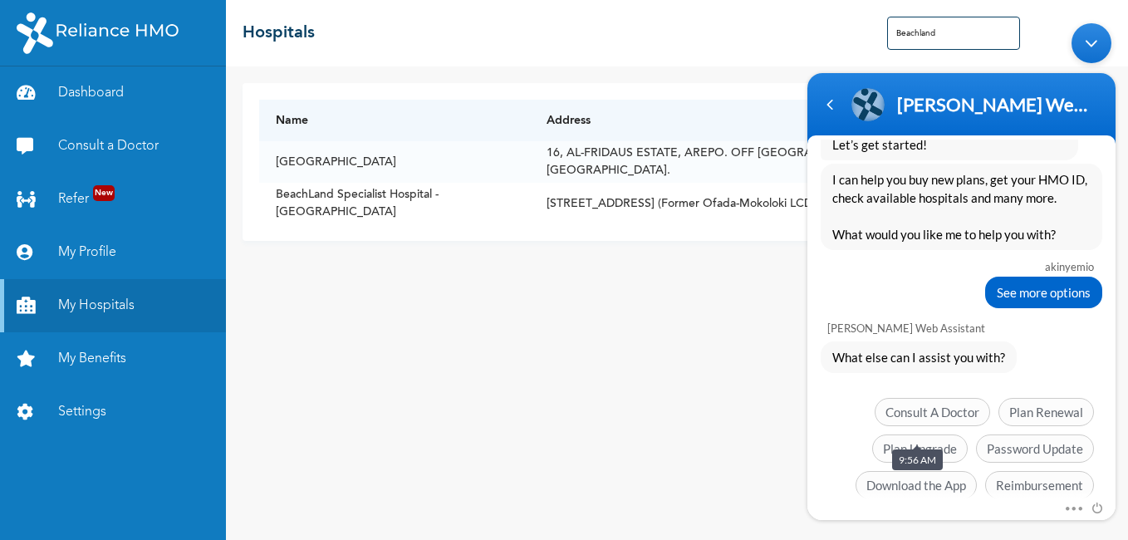
scroll to position [507, 0]
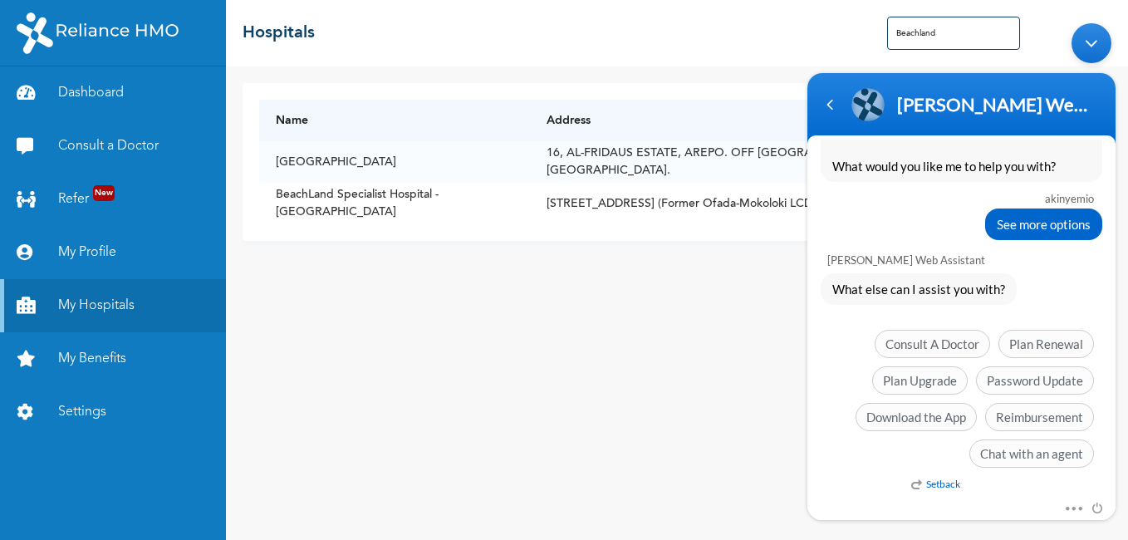
click at [882, 483] on div "akinyemio Good morning [PERSON_NAME] Enrollee Web Assistant Hello [PERSON_NAME]…" at bounding box center [961, 318] width 308 height 359
click at [925, 484] on em "Setback" at bounding box center [935, 483] width 49 height 12
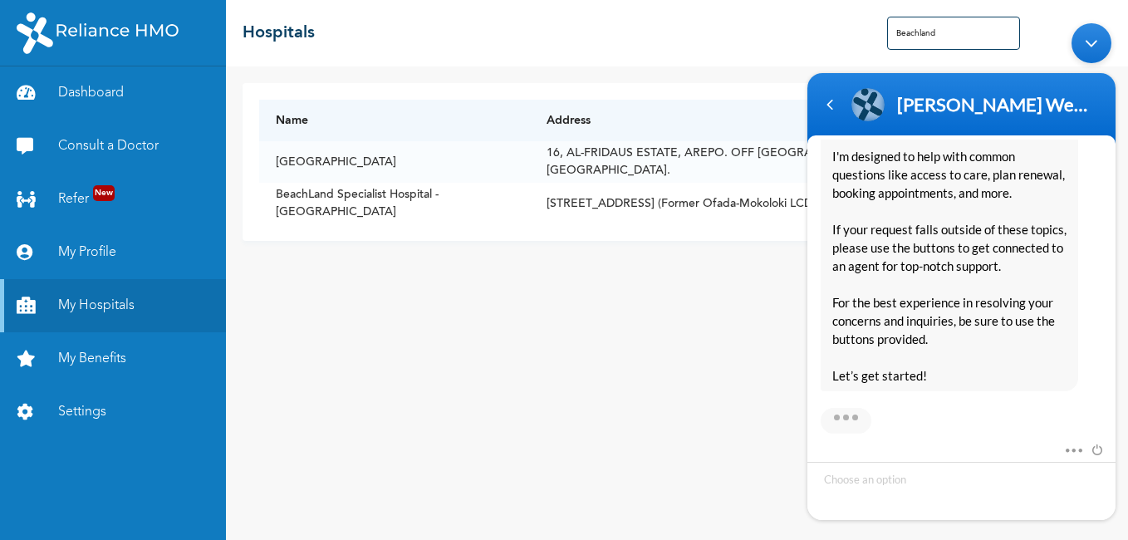
scroll to position [1050, 0]
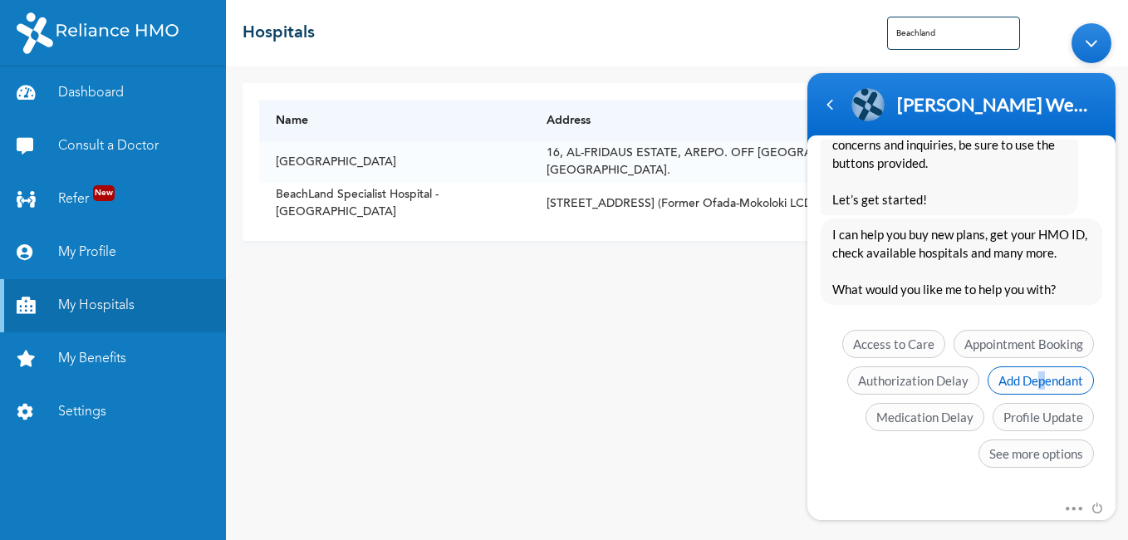
click at [1036, 383] on span "Add Dependant" at bounding box center [1041, 380] width 106 height 28
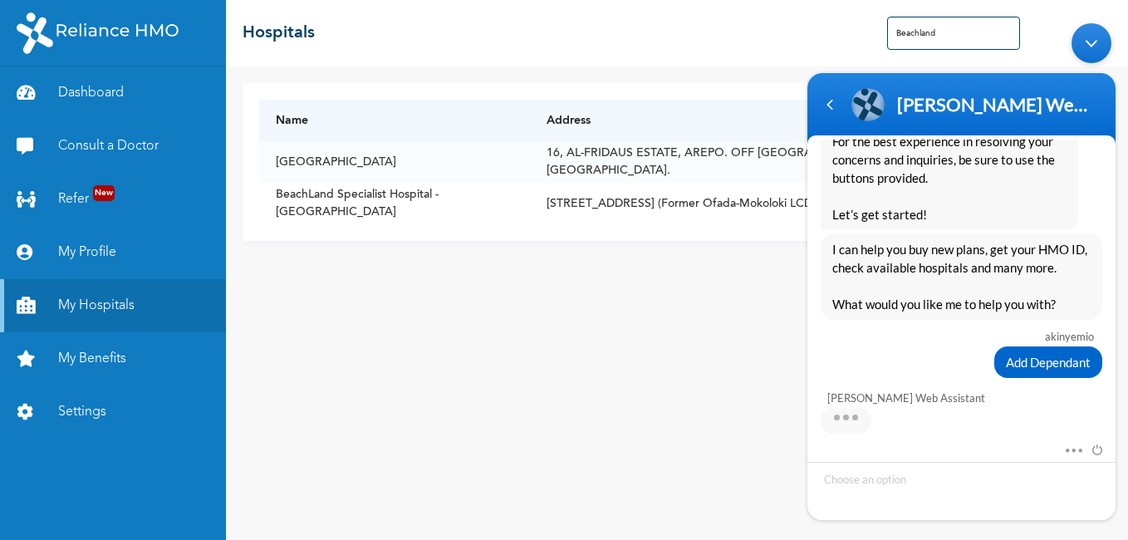
scroll to position [1118, 0]
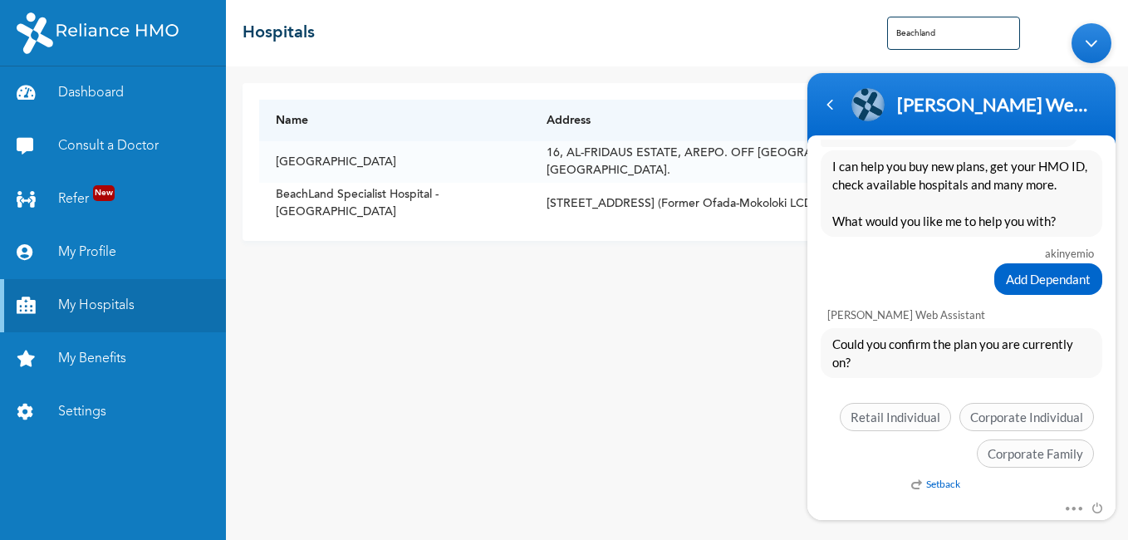
click at [875, 370] on span "Could you confirm the plan you are currently on?" at bounding box center [961, 352] width 258 height 37
click at [992, 310] on div "[PERSON_NAME] Web Assistant" at bounding box center [961, 310] width 308 height 27
click at [994, 312] on div "[PERSON_NAME] Web Assistant" at bounding box center [961, 310] width 308 height 27
click at [969, 342] on span "Could you confirm the plan you are currently on?" at bounding box center [961, 352] width 258 height 37
drag, startPoint x: 994, startPoint y: 373, endPoint x: 947, endPoint y: 369, distance: 46.7
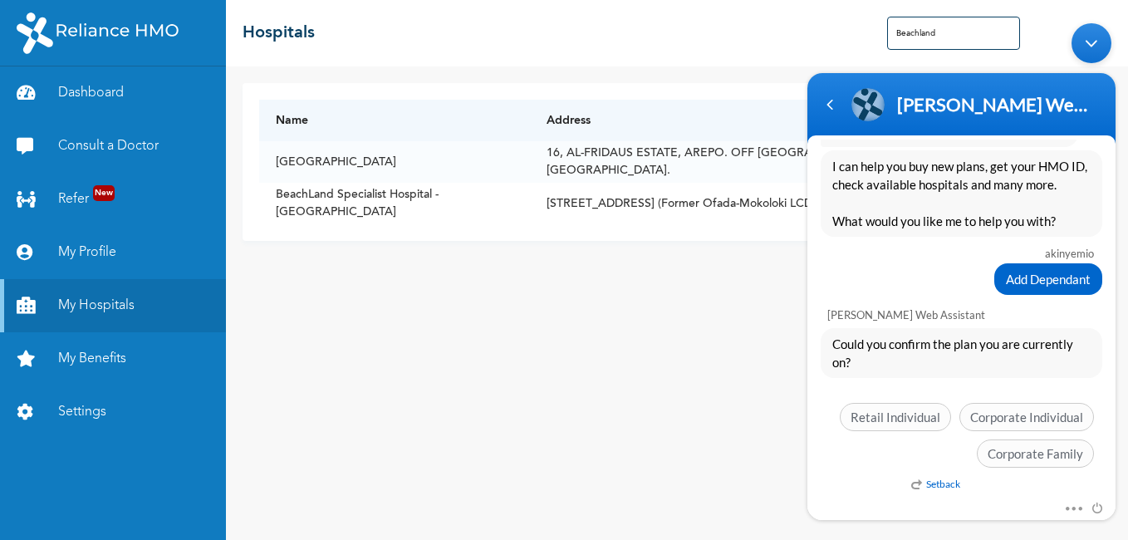
click at [992, 373] on div "Could you confirm the plan you are currently on?" at bounding box center [962, 352] width 282 height 50
click at [1008, 458] on span "Corporate Family" at bounding box center [1035, 453] width 117 height 28
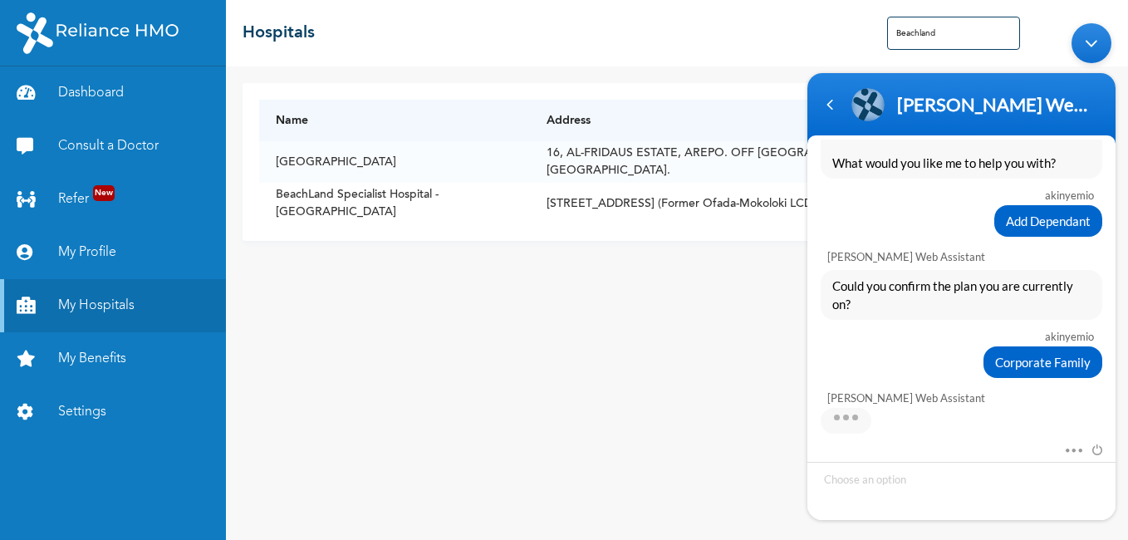
scroll to position [1205, 0]
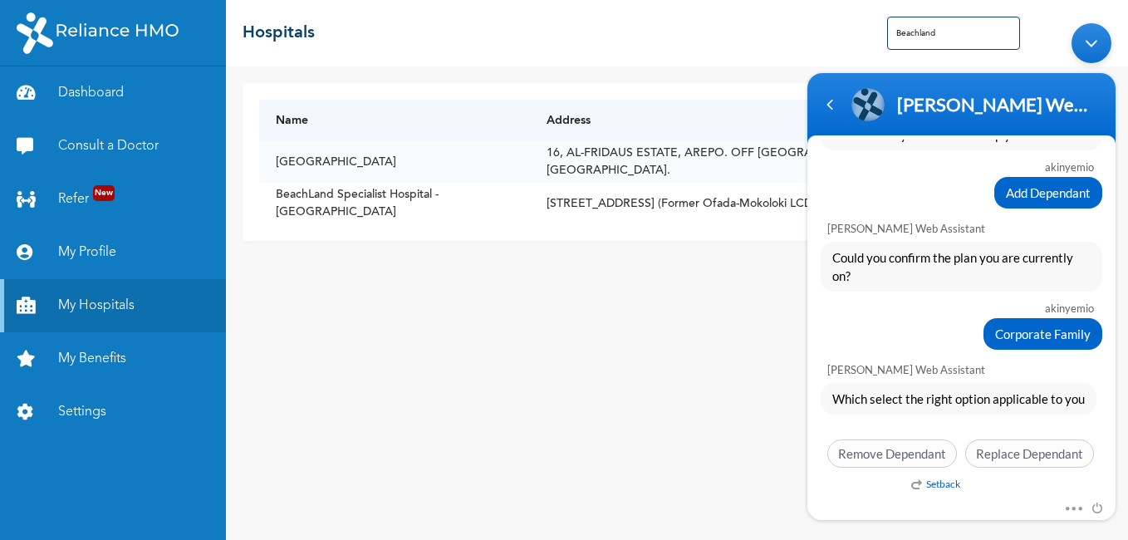
click at [883, 358] on div "[PERSON_NAME] Web Assistant" at bounding box center [961, 365] width 308 height 27
click at [886, 499] on div "Mute Send email" at bounding box center [961, 509] width 308 height 22
click at [889, 335] on div "Corporate Family" at bounding box center [962, 333] width 282 height 32
click at [994, 373] on div "[PERSON_NAME] Web Assistant" at bounding box center [961, 365] width 308 height 27
click at [949, 400] on span "Which select the right option applicable to you" at bounding box center [958, 398] width 253 height 18
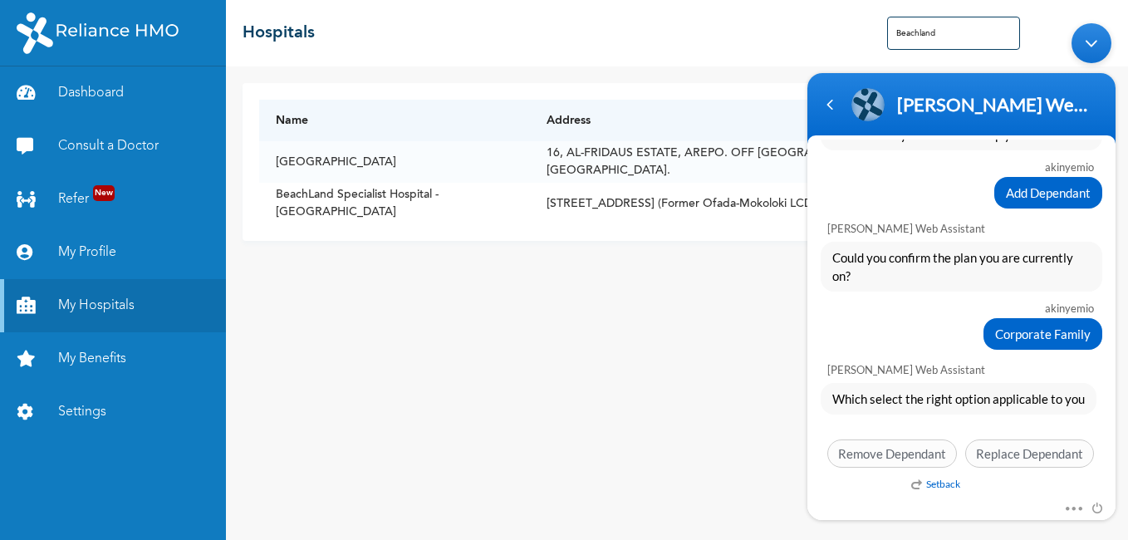
click at [891, 435] on div "Which select the right option applicable to you Setback Remove Dependant Replac…" at bounding box center [961, 428] width 308 height 93
click at [1088, 410] on div "Which select the right option applicable to you" at bounding box center [959, 398] width 276 height 32
click at [1073, 508] on span at bounding box center [1069, 505] width 12 height 15
click at [860, 481] on div "akinyemio Good morning [PERSON_NAME] Enrollee Web Assistant Hello [PERSON_NAME]…" at bounding box center [961, 318] width 308 height 359
click at [884, 194] on div "Add Dependant" at bounding box center [962, 192] width 282 height 32
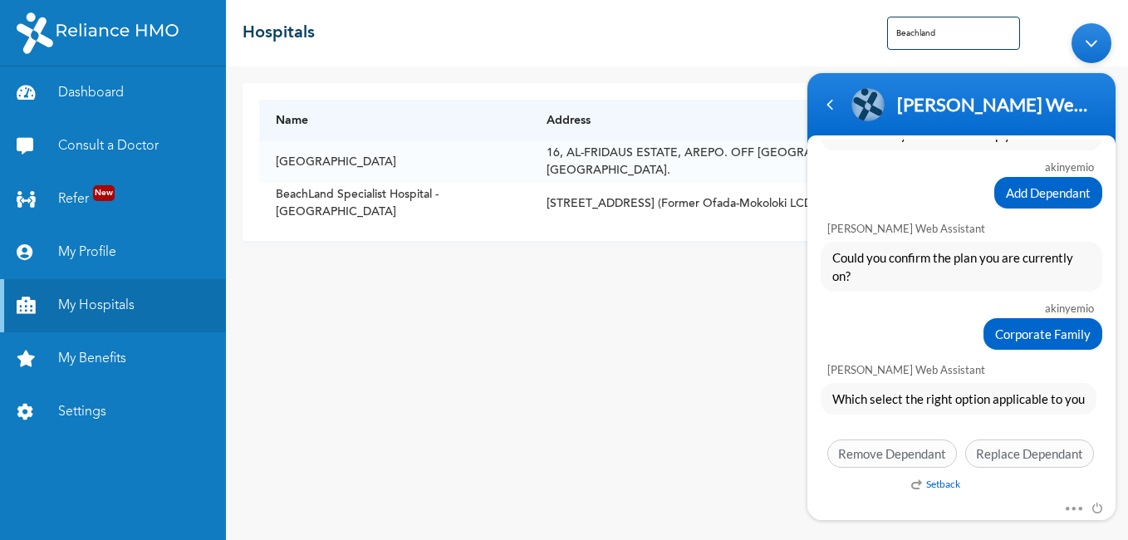
click at [888, 319] on div "Corporate Family" at bounding box center [962, 333] width 282 height 32
click at [742, 324] on div "Name Address [GEOGRAPHIC_DATA], [GEOGRAPHIC_DATA]. OFF [GEOGRAPHIC_DATA]-IBADAN…" at bounding box center [677, 303] width 902 height 474
click at [906, 498] on div "Mute Send email" at bounding box center [961, 509] width 308 height 22
click at [925, 498] on div "Mute Send email" at bounding box center [961, 509] width 308 height 22
click at [939, 488] on em "Setback" at bounding box center [935, 483] width 49 height 12
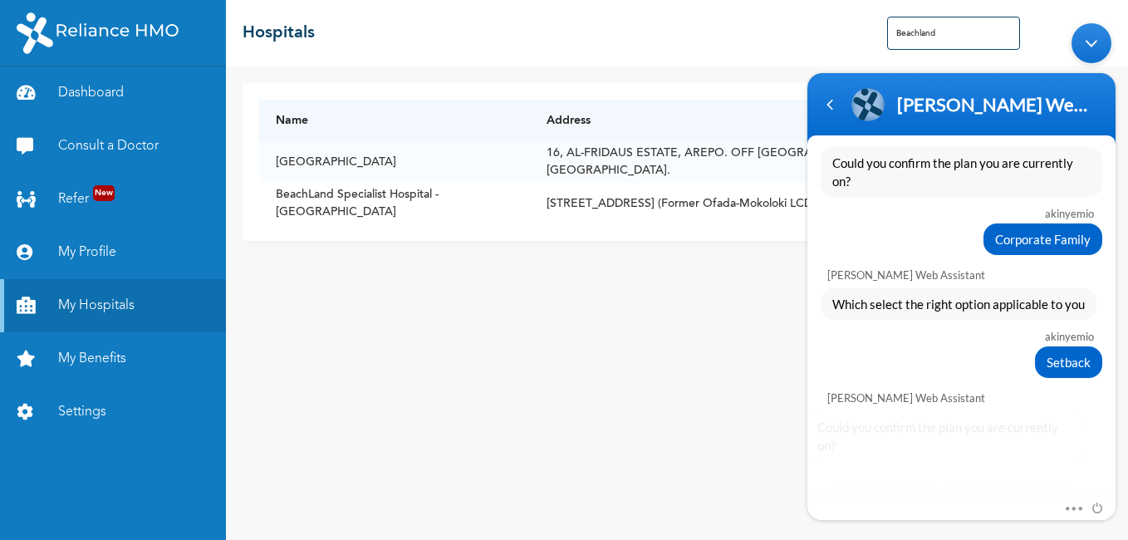
scroll to position [1382, 0]
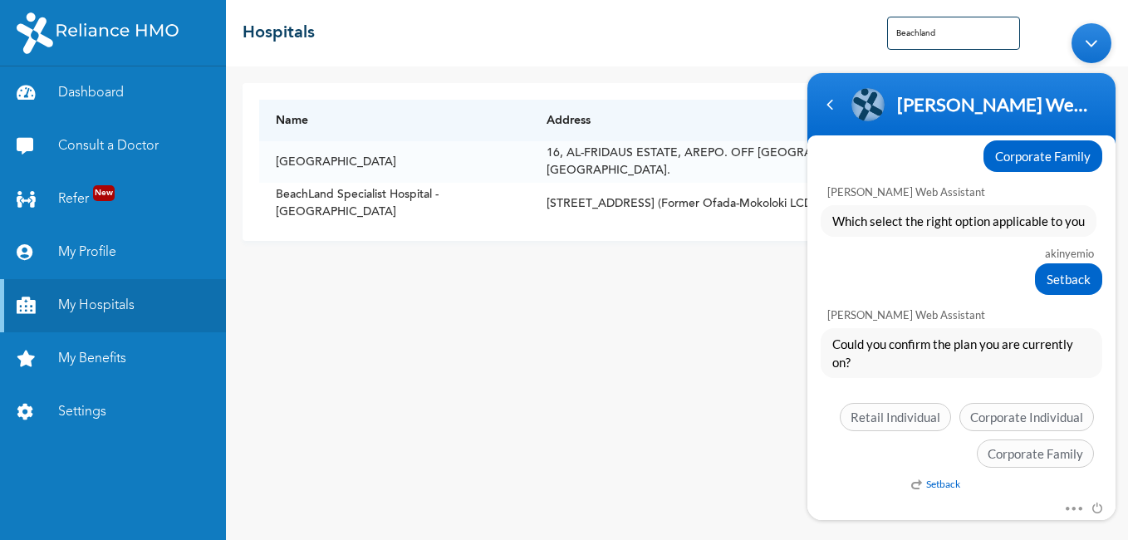
click at [1092, 472] on div "Retail Individual Corporate Individual Corporate Family" at bounding box center [962, 438] width 282 height 73
click at [887, 487] on div "akinyemio Good morning [PERSON_NAME] Enrollee Web Assistant Hello [PERSON_NAME]…" at bounding box center [961, 318] width 308 height 359
click at [882, 501] on div "Mute Send email" at bounding box center [961, 509] width 308 height 22
click at [881, 505] on div "Mute Send email" at bounding box center [961, 509] width 308 height 22
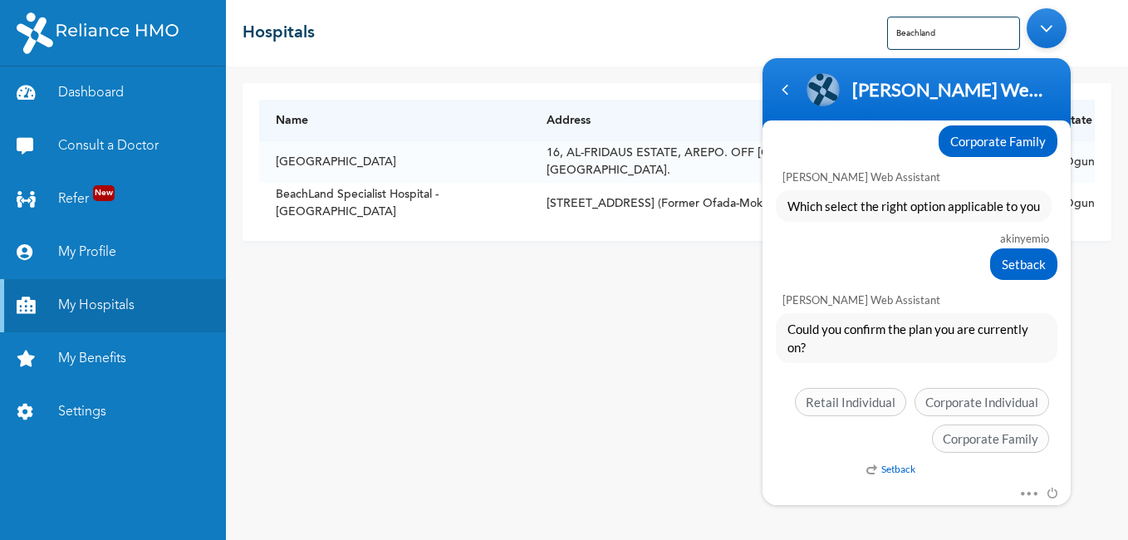
drag, startPoint x: 855, startPoint y: 82, endPoint x: 807, endPoint y: 10, distance: 86.4
click at [807, 10] on body "[PERSON_NAME] Enrollee Web Assistant Enrollee Web App Assistant akinyemio Good …" at bounding box center [916, 256] width 325 height 513
click at [952, 182] on div "[PERSON_NAME] Web Assistant" at bounding box center [917, 173] width 308 height 27
click at [940, 302] on div "[PERSON_NAME] Web Assistant" at bounding box center [917, 296] width 308 height 27
click at [883, 356] on div "Could you confirm the plan you are currently on?" at bounding box center [917, 338] width 282 height 50
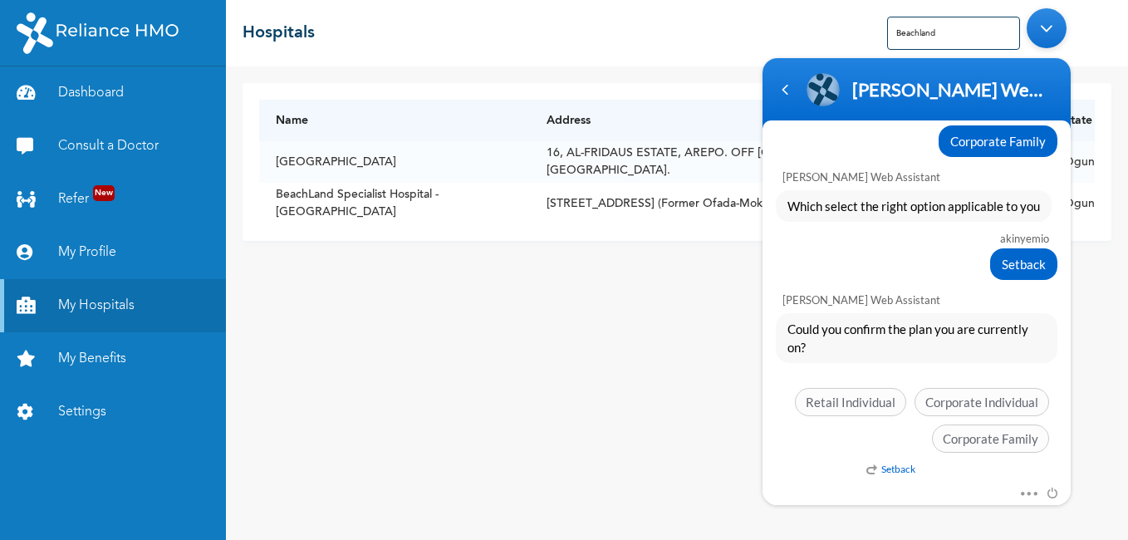
click at [835, 462] on div "akinyemio Good morning [PERSON_NAME] Enrollee Web Assistant Hello [PERSON_NAME]…" at bounding box center [917, 304] width 308 height 359
click at [663, 404] on div "Name Address [GEOGRAPHIC_DATA], [GEOGRAPHIC_DATA]. OFF [GEOGRAPHIC_DATA]-IBADAN…" at bounding box center [677, 303] width 902 height 474
click at [947, 488] on div "Mute Send email" at bounding box center [917, 494] width 308 height 22
drag, startPoint x: 1067, startPoint y: 443, endPoint x: 1801, endPoint y: 513, distance: 736.9
click at [931, 483] on div "Mute Send email" at bounding box center [917, 494] width 308 height 22
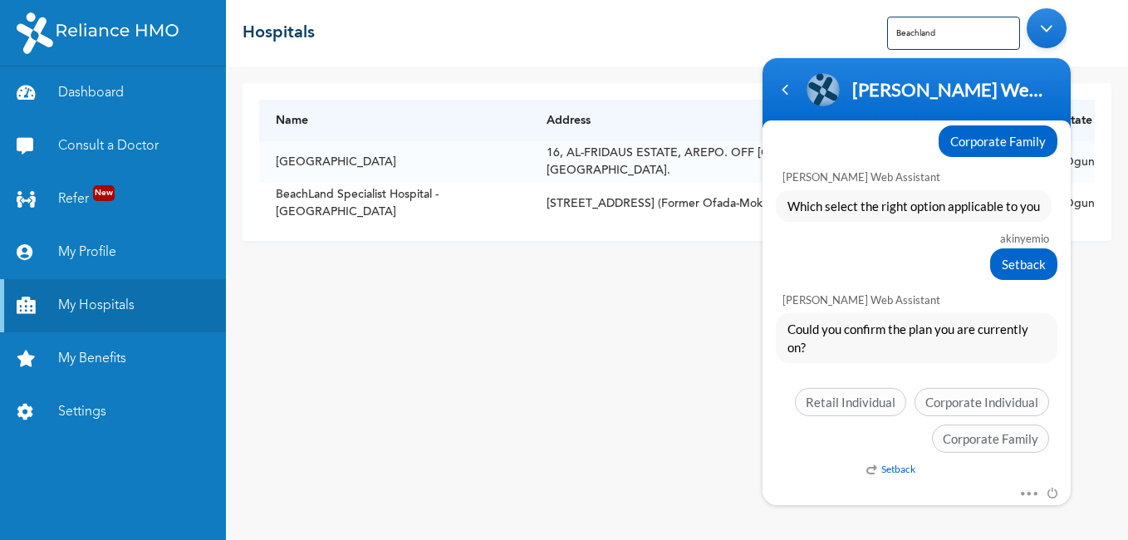
drag, startPoint x: 846, startPoint y: 59, endPoint x: 851, endPoint y: 18, distance: 40.9
click at [851, 18] on body "[PERSON_NAME] Enrollee Web Assistant Enrollee Web App Assistant akinyemio Good …" at bounding box center [916, 256] width 325 height 513
click at [1051, 36] on div "Minimize live chat window" at bounding box center [1047, 28] width 40 height 40
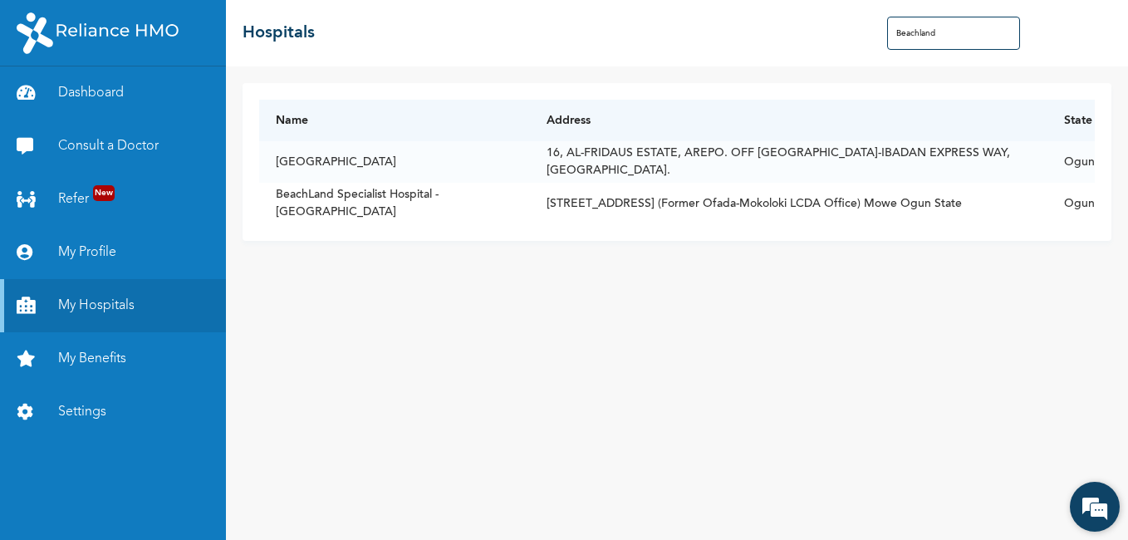
click at [1094, 513] on em at bounding box center [1094, 506] width 45 height 45
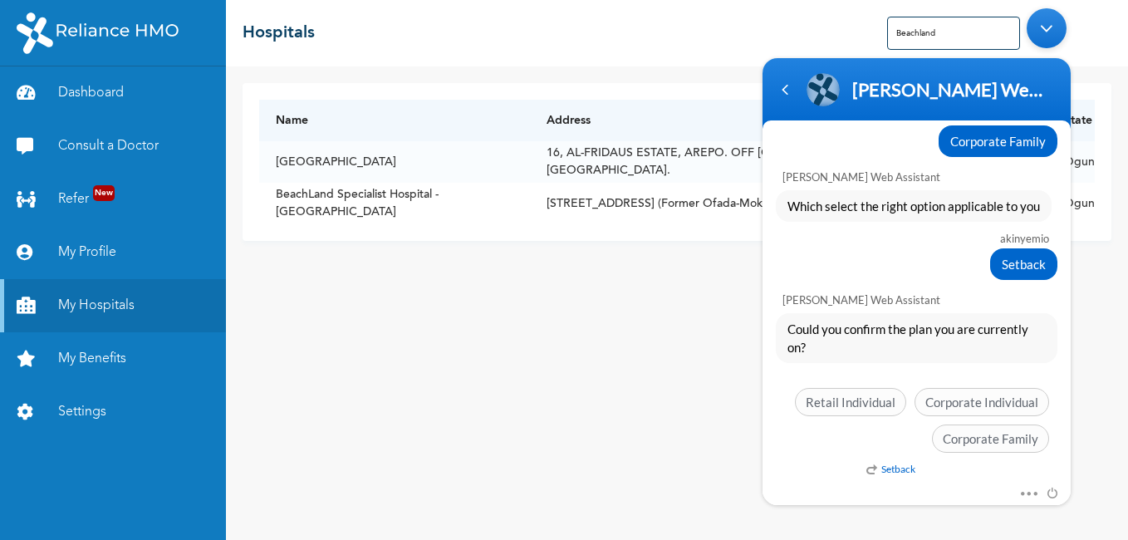
click at [964, 474] on div "Setback" at bounding box center [1012, 473] width 308 height 21
click at [930, 474] on div "Setback" at bounding box center [1012, 473] width 308 height 21
click at [926, 483] on div "Mute Send email" at bounding box center [917, 494] width 308 height 22
click at [905, 489] on div "Mute Send email" at bounding box center [917, 494] width 308 height 22
click at [911, 500] on div "Mute Send email" at bounding box center [917, 494] width 308 height 22
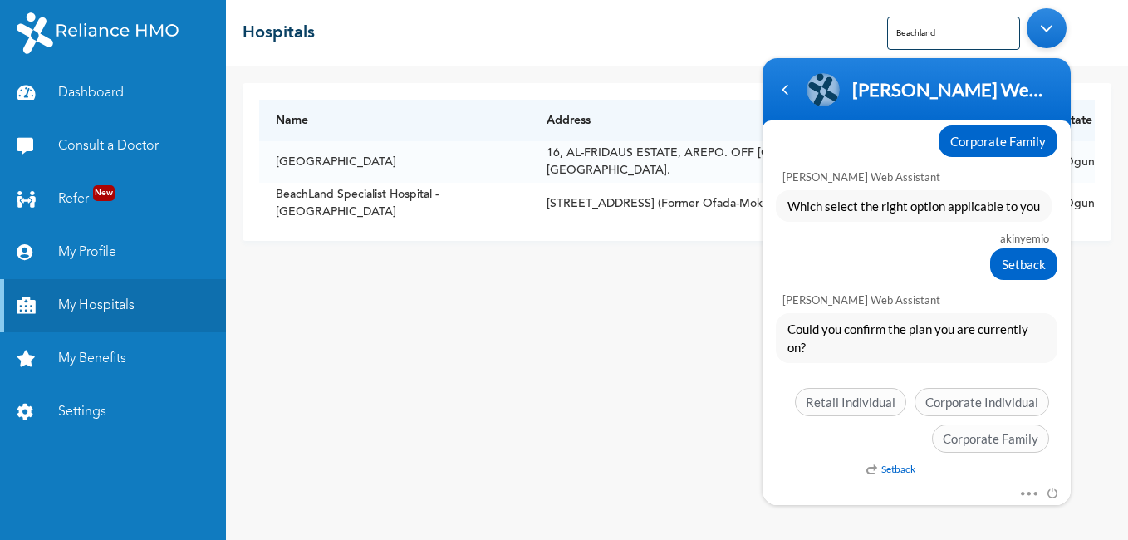
click at [862, 498] on div "Mute Send email" at bounding box center [917, 494] width 308 height 22
click at [821, 483] on div "Mute Send email" at bounding box center [917, 494] width 308 height 22
click at [1023, 264] on span "Setback" at bounding box center [1024, 264] width 44 height 18
drag, startPoint x: 998, startPoint y: 237, endPoint x: 1004, endPoint y: 243, distance: 9.4
click at [1000, 238] on div "akinyemio" at bounding box center [916, 238] width 267 height 13
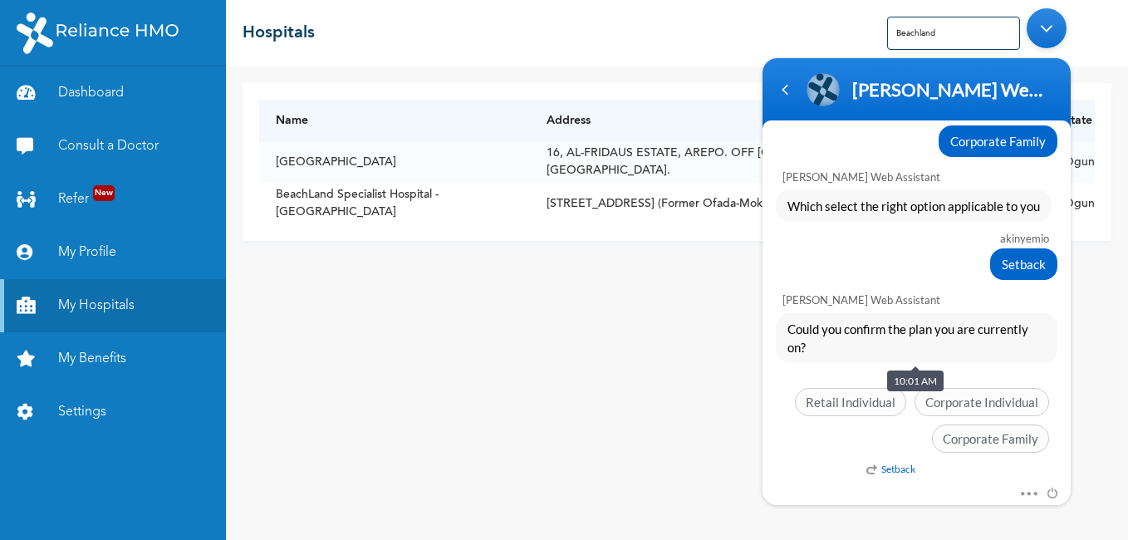
click at [748, 348] on div "Name Address [GEOGRAPHIC_DATA], [GEOGRAPHIC_DATA]. OFF [GEOGRAPHIC_DATA]-IBADAN…" at bounding box center [677, 303] width 902 height 474
click at [1043, 288] on div "[PERSON_NAME] Web Assistant" at bounding box center [917, 296] width 308 height 27
click at [734, 279] on div "Name Address [GEOGRAPHIC_DATA], [GEOGRAPHIC_DATA]. OFF [GEOGRAPHIC_DATA]-IBADAN…" at bounding box center [677, 303] width 902 height 474
click at [932, 299] on div "[PERSON_NAME] Web Assistant" at bounding box center [917, 296] width 308 height 27
click at [829, 349] on span "Could you confirm the plan you are currently on?" at bounding box center [917, 338] width 258 height 37
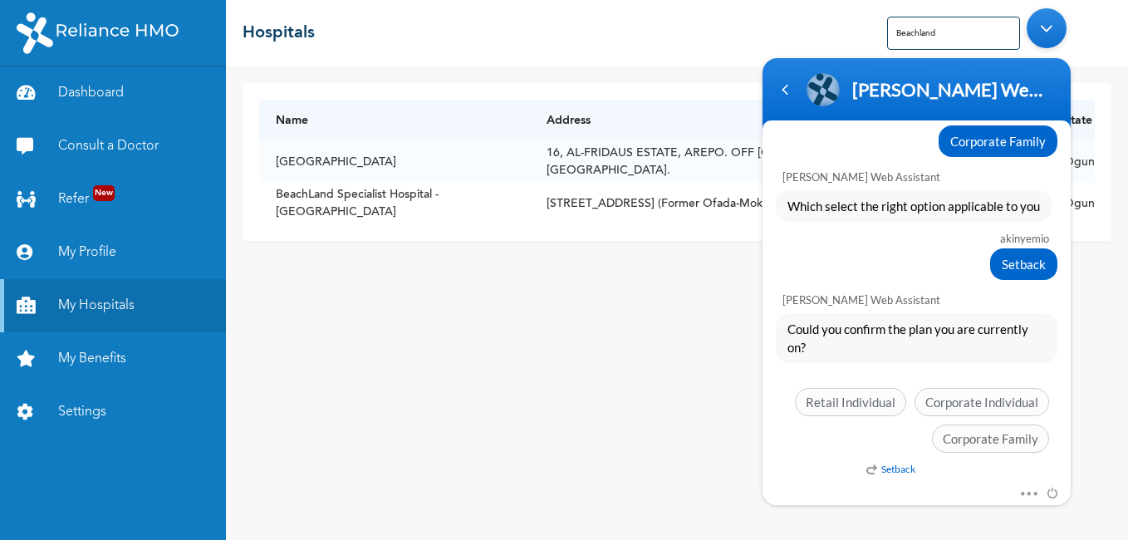
click at [877, 452] on div "Retail Individual Corporate Individual Corporate Family" at bounding box center [917, 424] width 282 height 73
click at [894, 439] on div "Retail Individual Corporate Individual Corporate Family" at bounding box center [917, 424] width 282 height 73
click at [832, 359] on div "Could you confirm the plan you are currently on?" at bounding box center [917, 338] width 282 height 50
click at [856, 270] on div "Setback" at bounding box center [917, 264] width 282 height 32
click at [779, 284] on div "[PERSON_NAME] Web Assistant" at bounding box center [917, 296] width 308 height 27
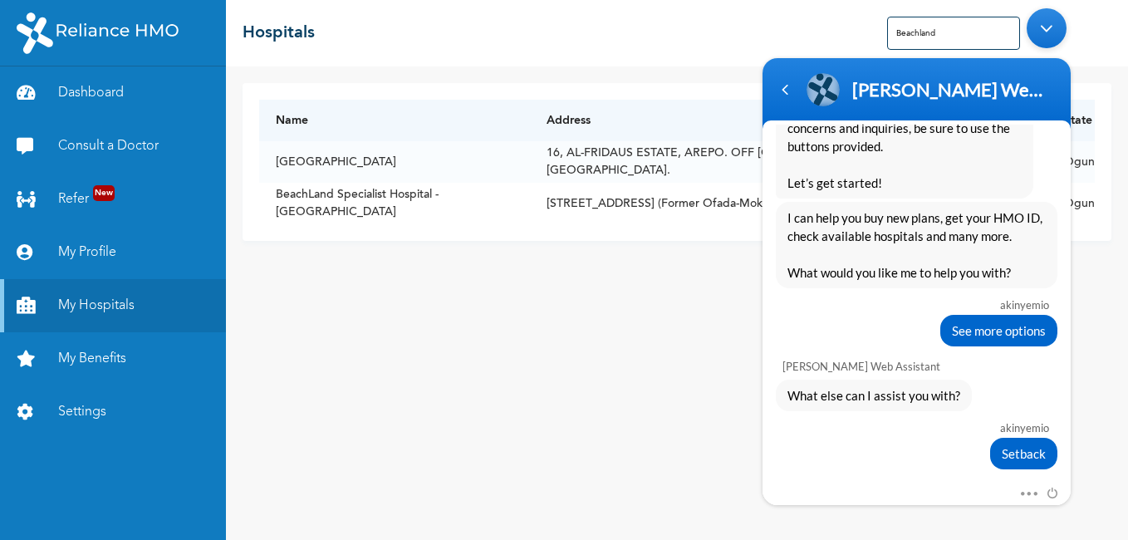
scroll to position [302, 0]
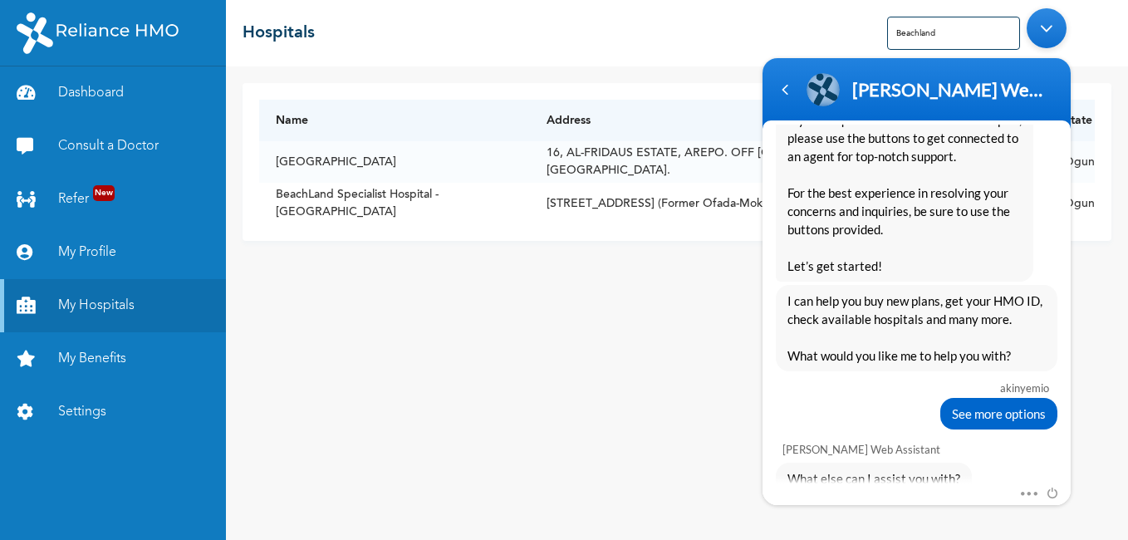
click at [892, 422] on div "See more options" at bounding box center [917, 414] width 282 height 32
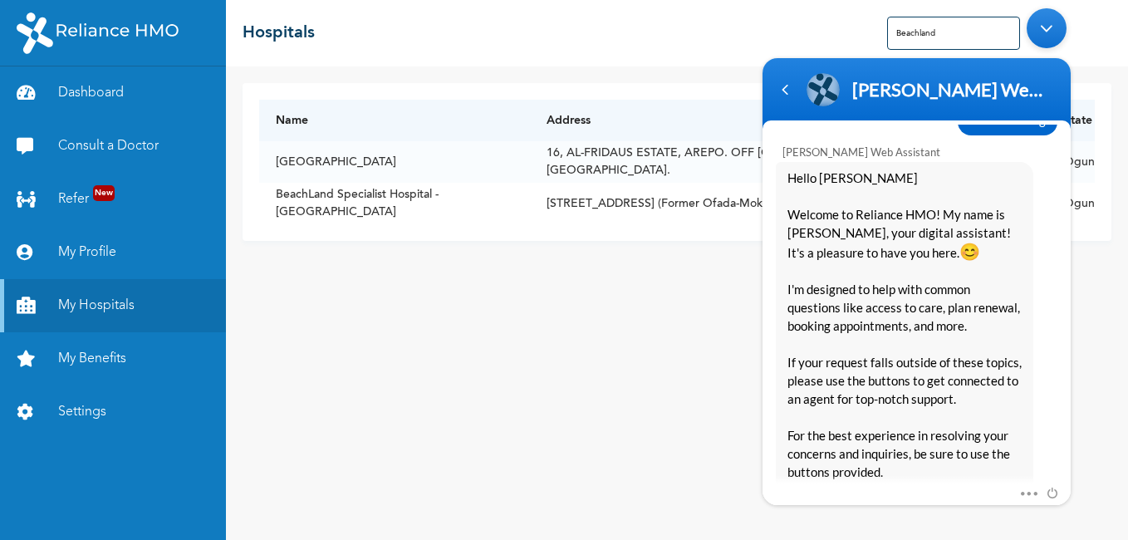
scroll to position [0, 0]
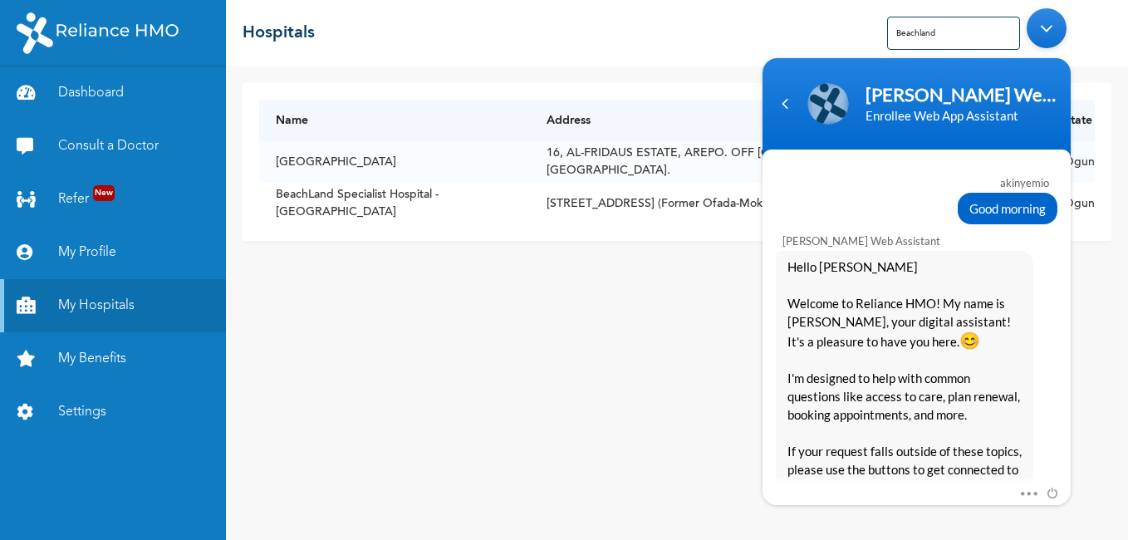
click at [953, 235] on div "[PERSON_NAME] Web Assistant" at bounding box center [920, 240] width 275 height 13
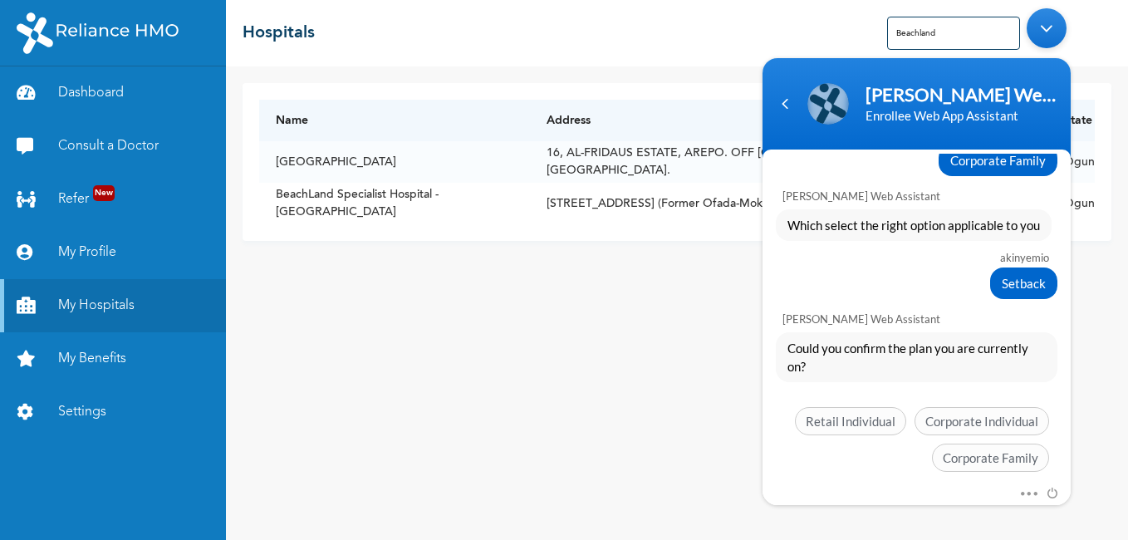
scroll to position [1411, 0]
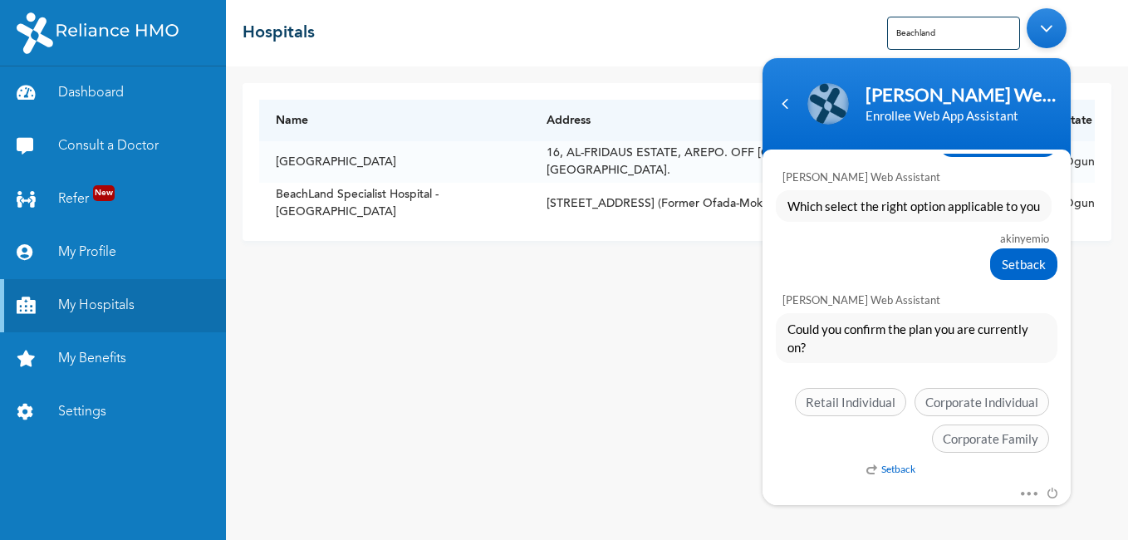
click at [872, 370] on div "Could you confirm the plan you are currently on? Setback Retail Individual Corp…" at bounding box center [917, 387] width 308 height 148
click at [999, 442] on span "Corporate Family" at bounding box center [990, 438] width 117 height 28
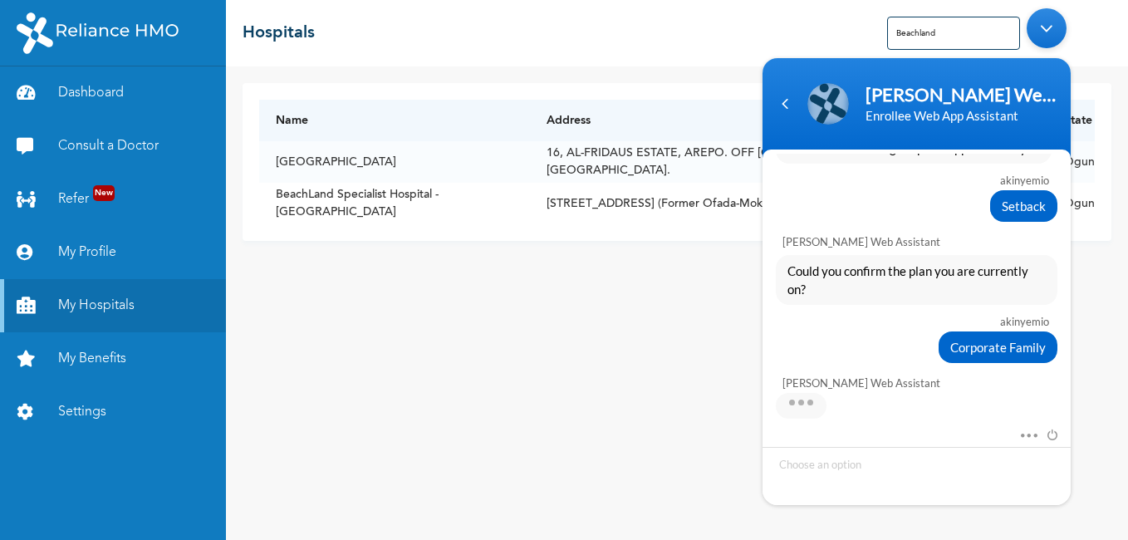
click at [891, 413] on div "[PERSON_NAME] Web Assistant" at bounding box center [917, 392] width 308 height 52
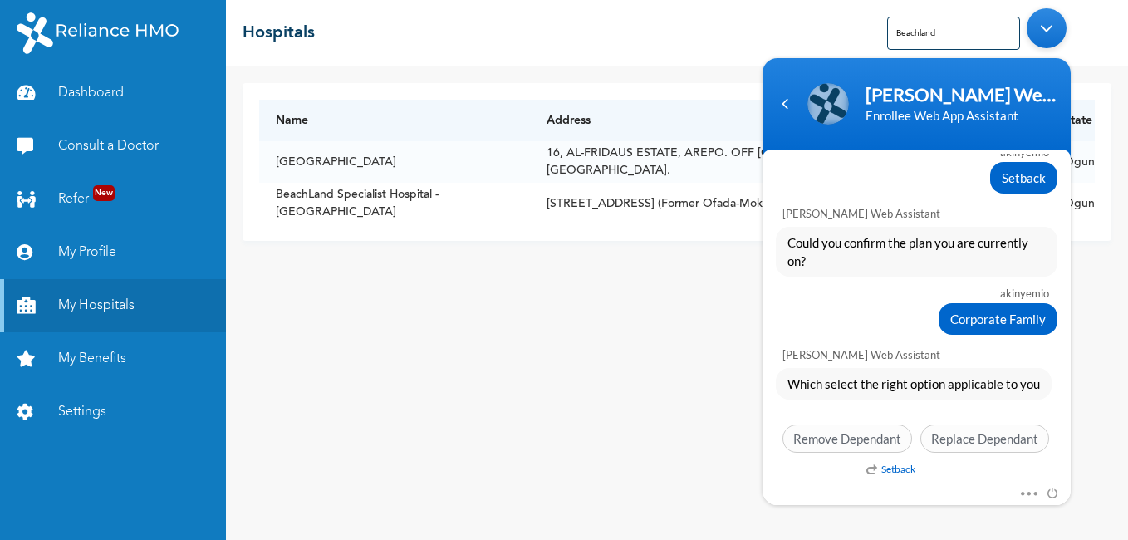
click at [937, 462] on div "akinyemio Good morning [PERSON_NAME] Enrollee Web Assistant Hello [PERSON_NAME]…" at bounding box center [917, 319] width 308 height 330
click at [1025, 409] on div "Which select the right option applicable to you Setback Remove Dependant Replac…" at bounding box center [917, 414] width 308 height 93
click at [930, 411] on div "Which select the right option applicable to you Setback Remove Dependant Replac…" at bounding box center [917, 414] width 308 height 93
click at [911, 401] on div "Which select the right option applicable to you Setback Remove Dependant Replac…" at bounding box center [917, 414] width 308 height 93
click at [1051, 383] on div "Which select the right option applicable to you" at bounding box center [917, 384] width 282 height 32
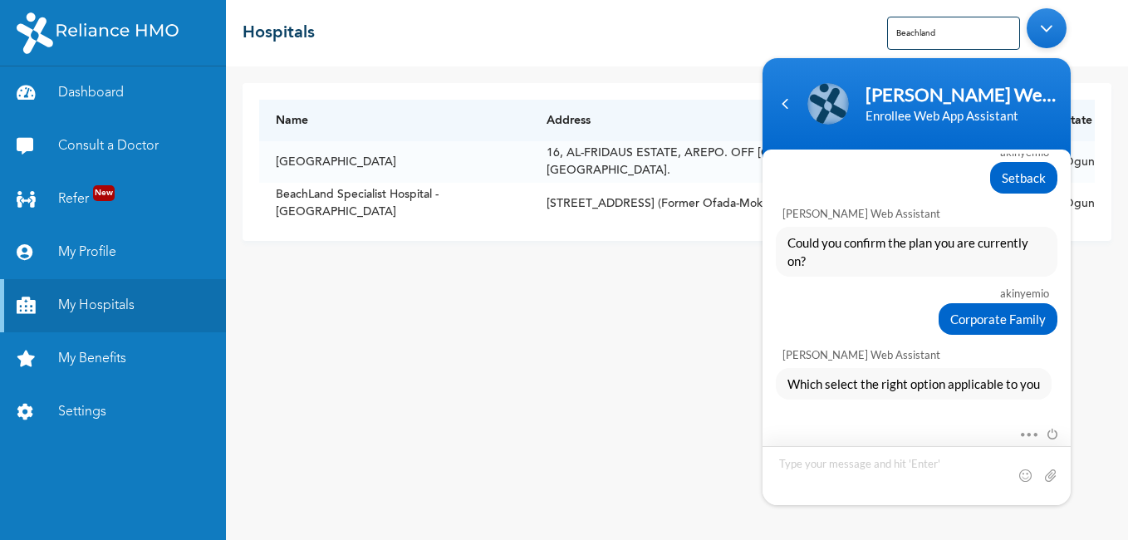
scroll to position [1593, 0]
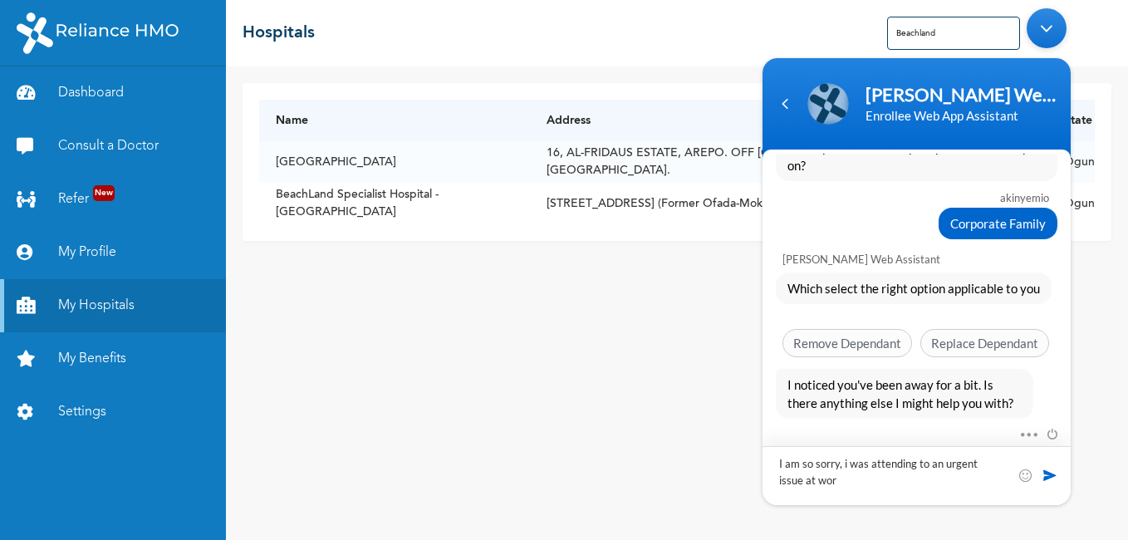
type textarea "I am so sorry, i was attending to an urgent issue at work"
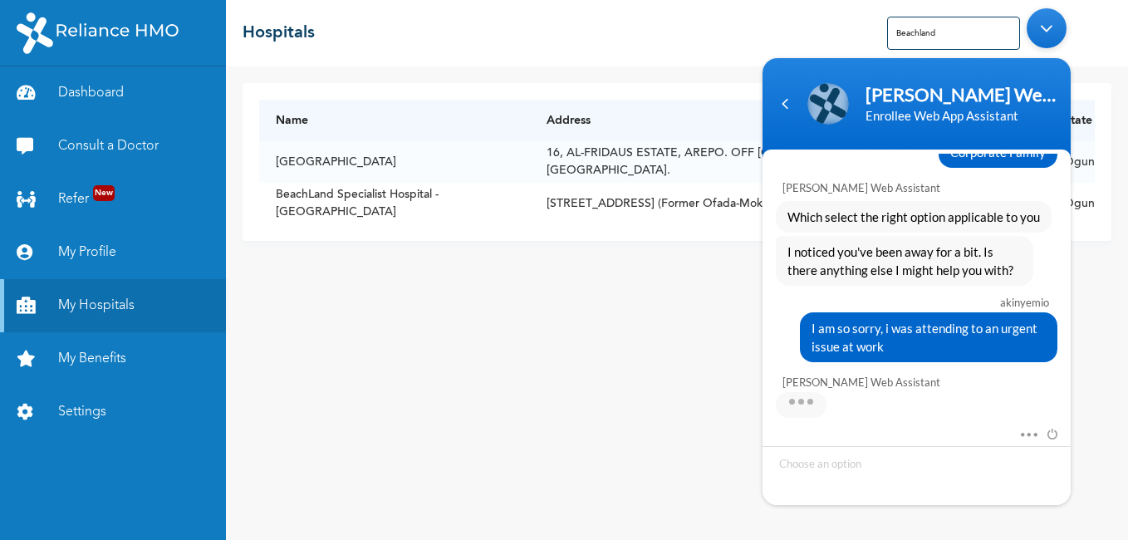
scroll to position [1692, 0]
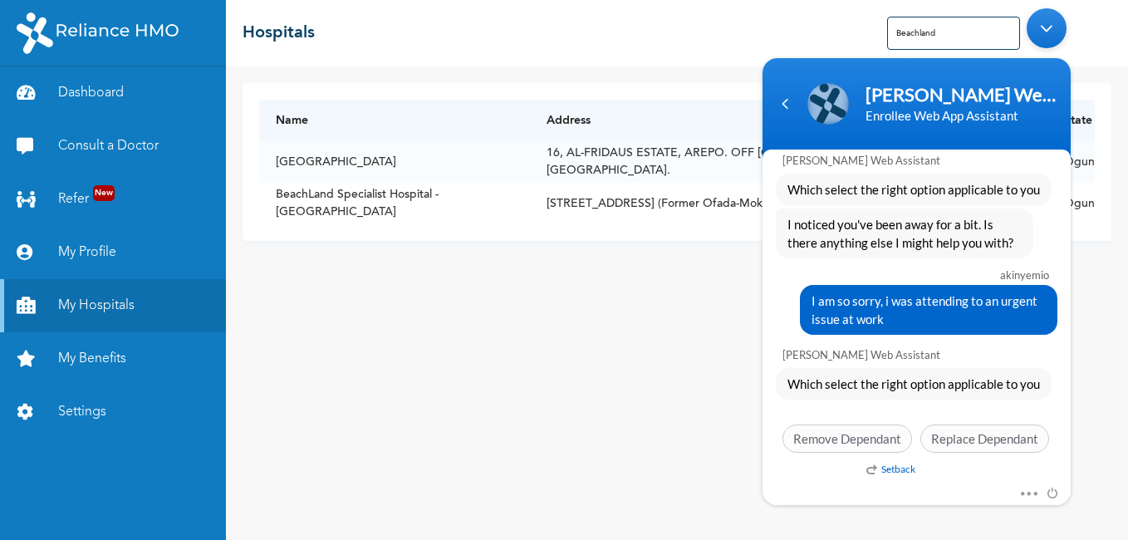
click at [883, 403] on div "Which select the right option applicable to you Setback Remove Dependant Replac…" at bounding box center [917, 414] width 308 height 93
click at [933, 348] on div "[PERSON_NAME] Web Assistant" at bounding box center [917, 351] width 308 height 27
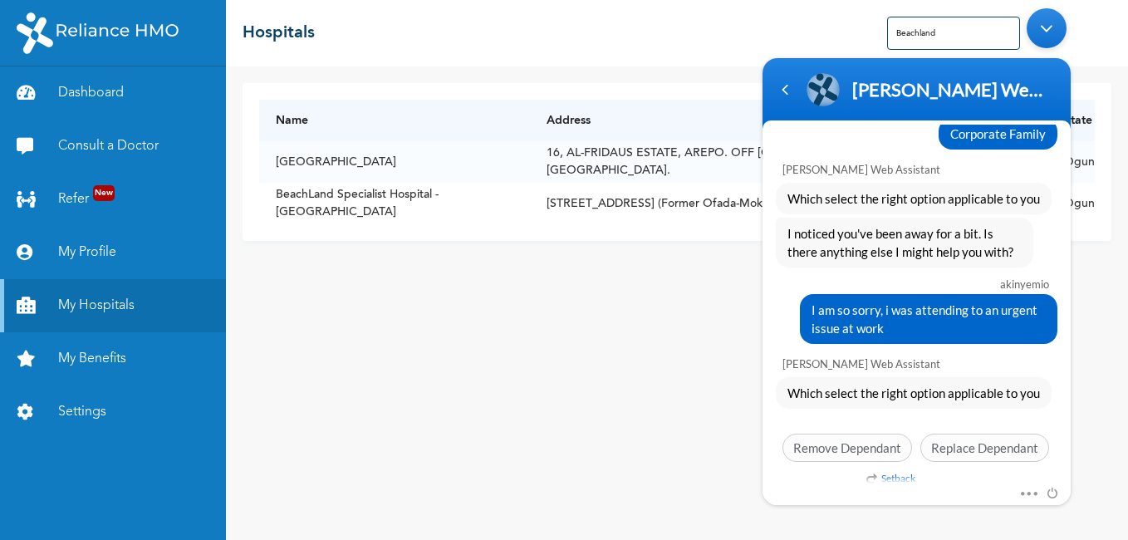
scroll to position [1663, 0]
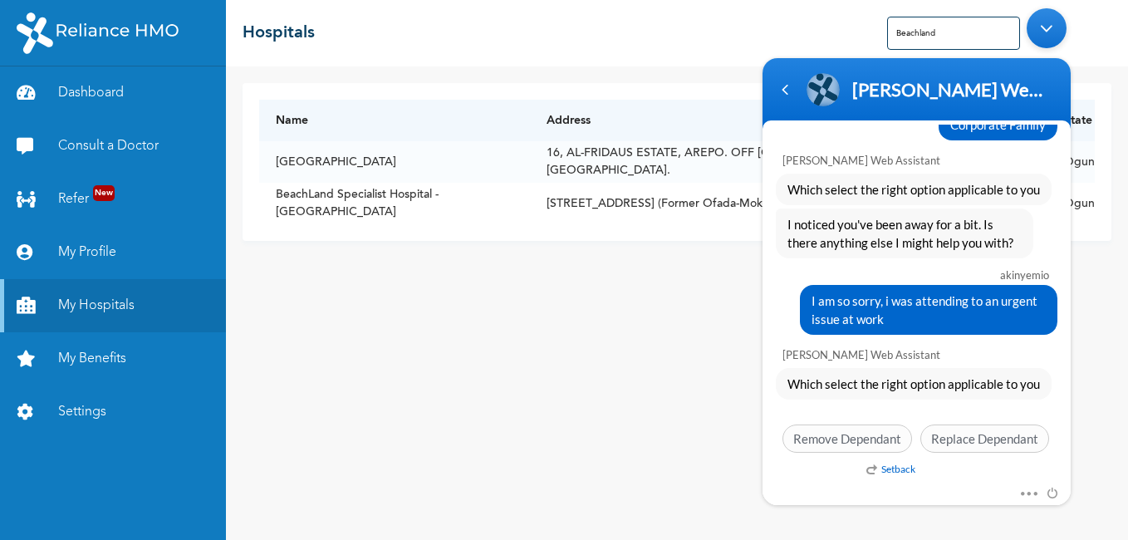
click at [939, 472] on div "Setback" at bounding box center [1012, 473] width 308 height 21
click at [910, 474] on em "Setback" at bounding box center [890, 469] width 49 height 12
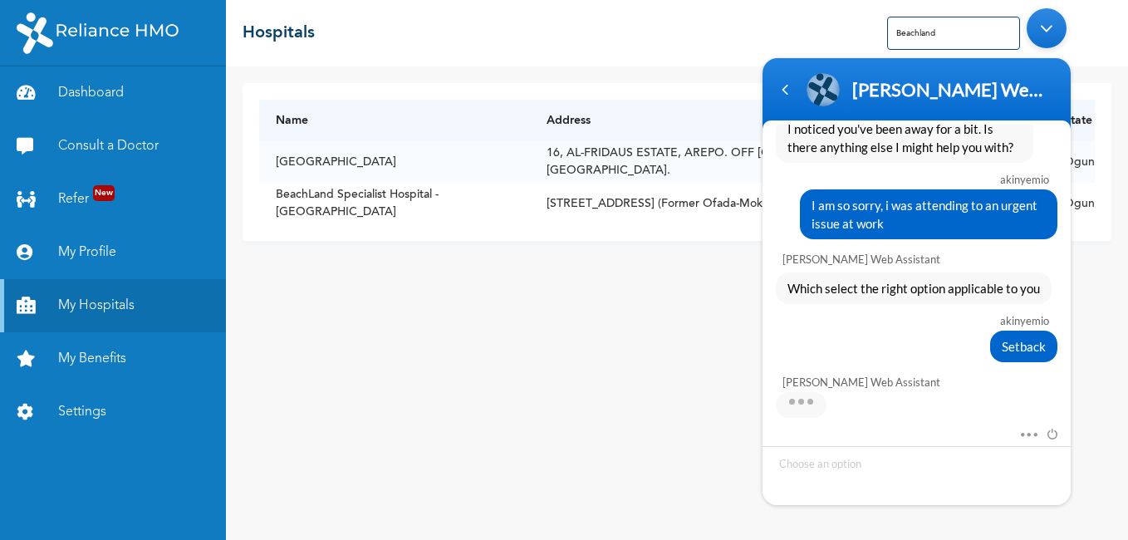
scroll to position [1841, 0]
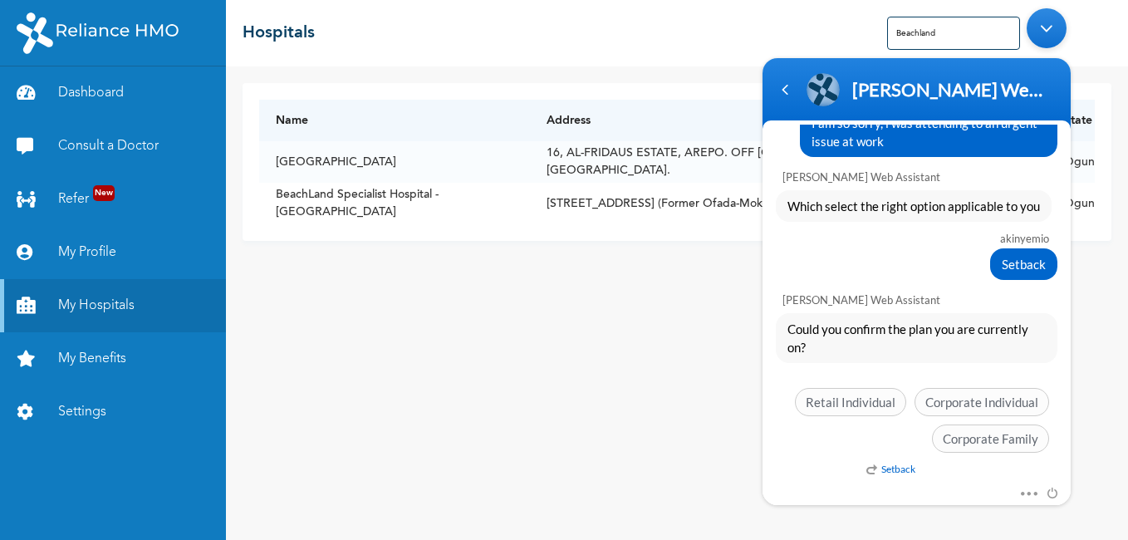
click at [843, 364] on div "Could you confirm the plan you are currently on? Setback Retail Individual Corp…" at bounding box center [917, 387] width 308 height 148
click at [900, 445] on div "Retail Individual Corporate Individual Corporate Family" at bounding box center [917, 424] width 282 height 73
drag, startPoint x: 952, startPoint y: 476, endPoint x: 989, endPoint y: 490, distance: 39.2
click at [989, 490] on div "Mute Send email" at bounding box center [917, 494] width 308 height 22
copy div "Mute Send em"
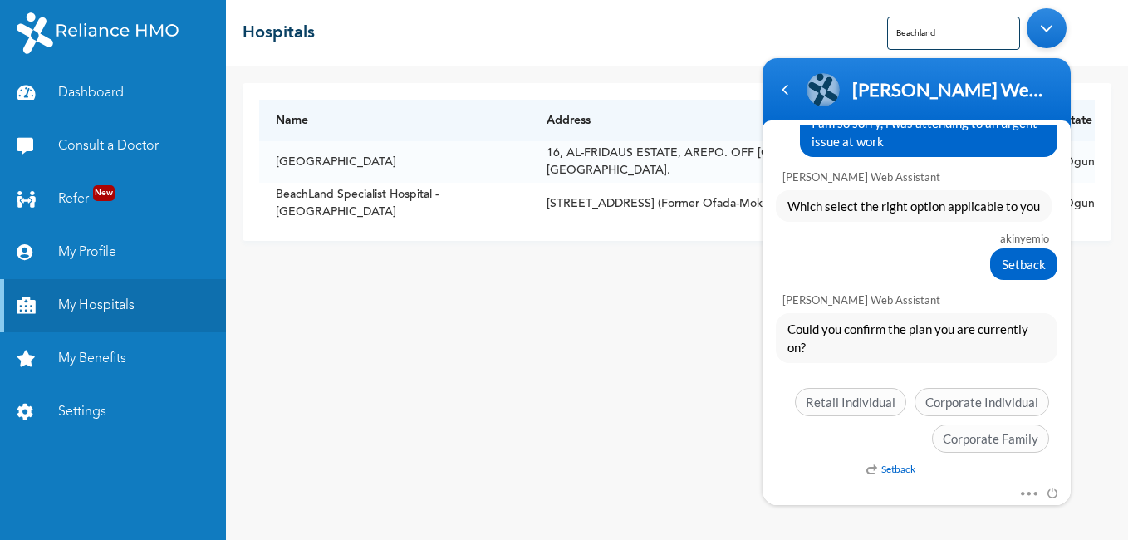
click at [985, 483] on div "Mute Send email" at bounding box center [917, 494] width 308 height 22
click at [851, 486] on div "Mute Send email" at bounding box center [917, 494] width 308 height 22
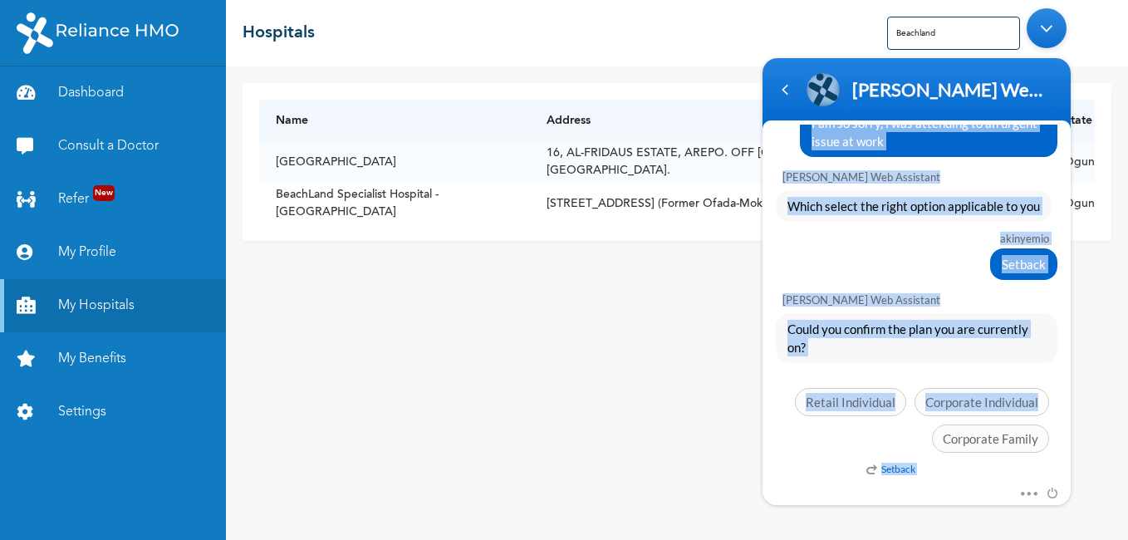
click at [832, 460] on div "akinyemio Good morning [PERSON_NAME] Enrollee Web Assistant Hello [PERSON_NAME]…" at bounding box center [917, 304] width 308 height 359
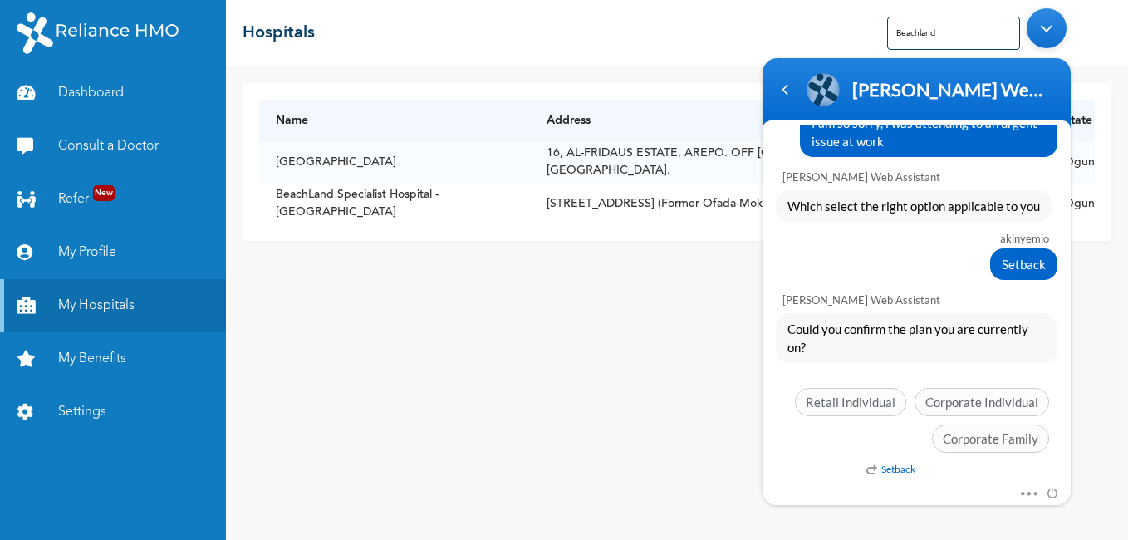
drag, startPoint x: 832, startPoint y: 460, endPoint x: 820, endPoint y: 464, distance: 13.1
click at [820, 464] on div "akinyemio Good morning [PERSON_NAME] Enrollee Web Assistant Hello [PERSON_NAME]…" at bounding box center [917, 304] width 308 height 359
click at [876, 438] on div "Retail Individual Corporate Individual Corporate Family" at bounding box center [917, 424] width 282 height 73
click at [973, 464] on div "Setback" at bounding box center [1012, 473] width 308 height 21
drag, startPoint x: 1035, startPoint y: 324, endPoint x: 793, endPoint y: 330, distance: 241.8
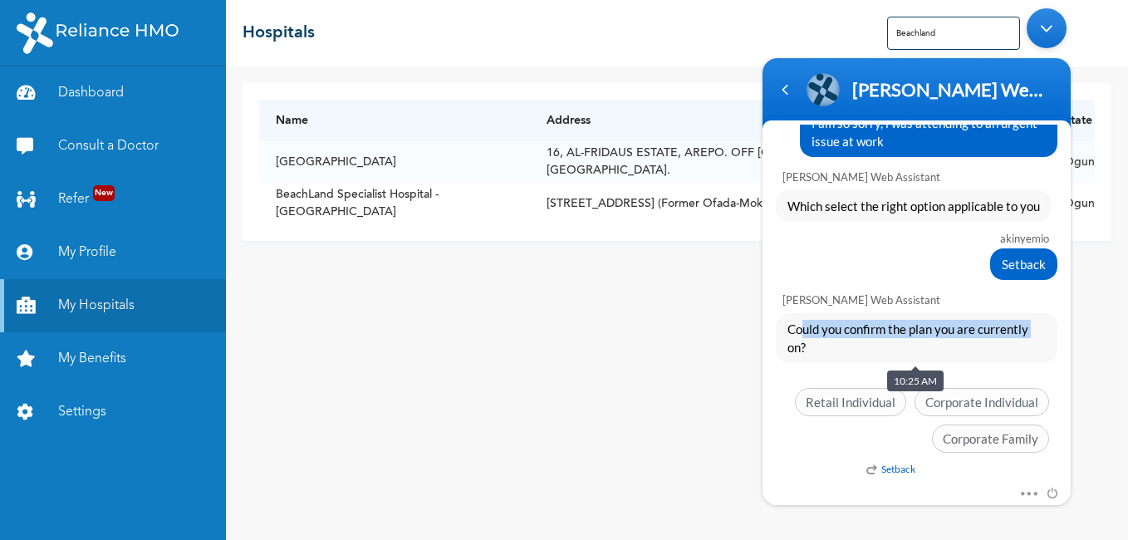
click at [793, 330] on span "Could you confirm the plan you are currently on?" at bounding box center [917, 338] width 258 height 37
drag, startPoint x: 793, startPoint y: 330, endPoint x: 808, endPoint y: 362, distance: 35.7
click at [808, 362] on div "Could you confirm the plan you are currently on?" at bounding box center [917, 338] width 282 height 50
click at [821, 493] on div "Mute Send email" at bounding box center [917, 494] width 308 height 22
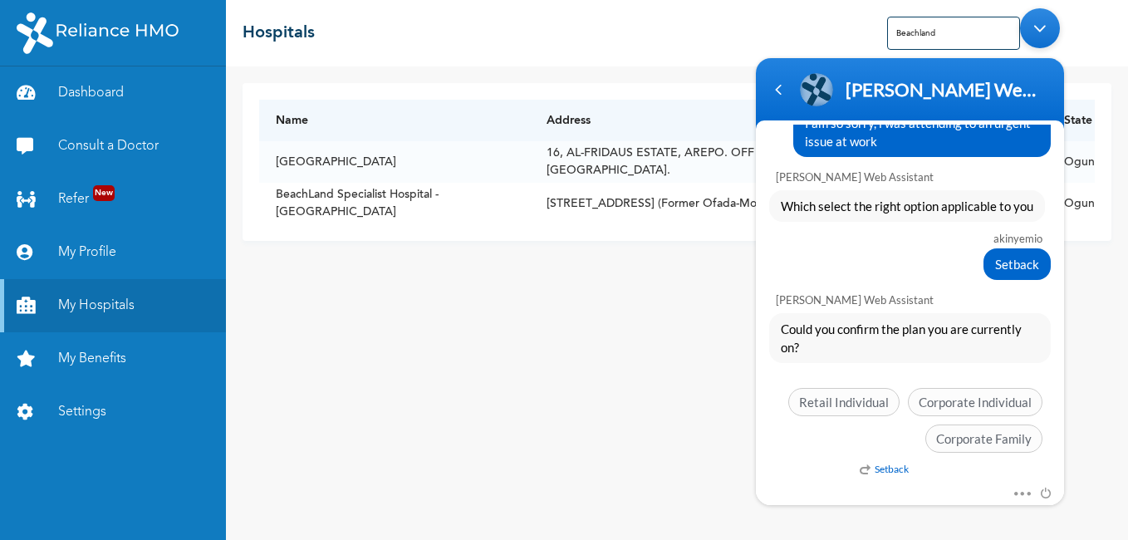
drag, startPoint x: 843, startPoint y: 82, endPoint x: 826, endPoint y: 36, distance: 49.7
click at [826, 36] on body "[PERSON_NAME] Enrollee Web Assistant Enrollee Web App Assistant akinyemio Good …" at bounding box center [910, 256] width 325 height 513
click at [814, 469] on div "akinyemio Good morning [PERSON_NAME] Enrollee Web Assistant Hello [PERSON_NAME]…" at bounding box center [910, 304] width 308 height 359
click at [830, 364] on div "Could you confirm the plan you are currently on? Setback Retail Individual Corp…" at bounding box center [910, 387] width 308 height 148
click at [1018, 493] on span at bounding box center [1018, 490] width 12 height 15
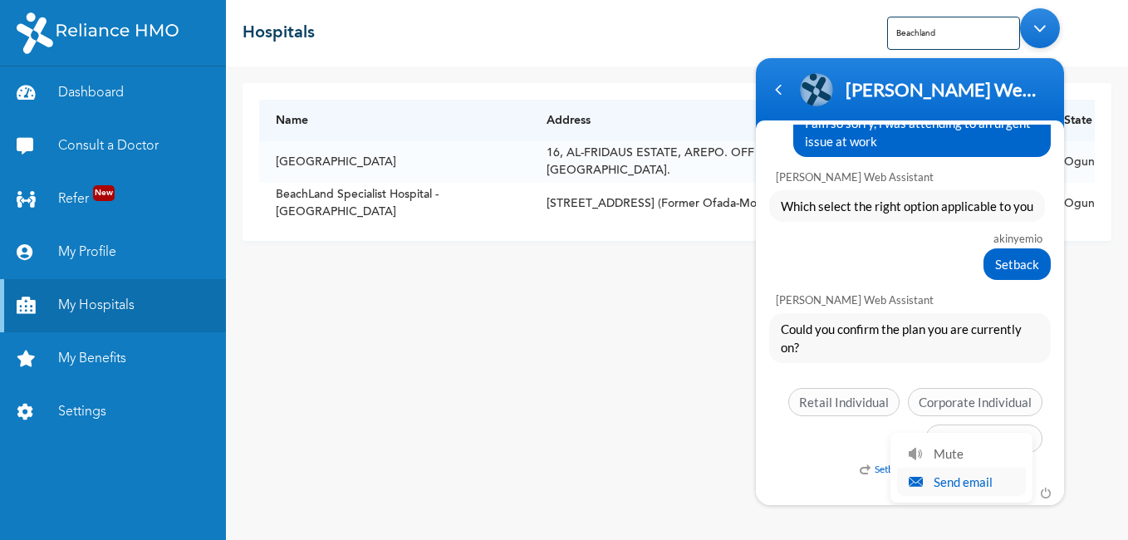
click at [981, 488] on li "Send email" at bounding box center [961, 482] width 129 height 28
drag, startPoint x: 974, startPoint y: 488, endPoint x: 774, endPoint y: 488, distance: 200.2
click at [774, 488] on div "[EMAIL_ADDRESS][DOMAIN_NAME]" at bounding box center [910, 482] width 308 height 37
type input "Z"
click at [966, 487] on div "Mute Send email" at bounding box center [910, 494] width 308 height 22
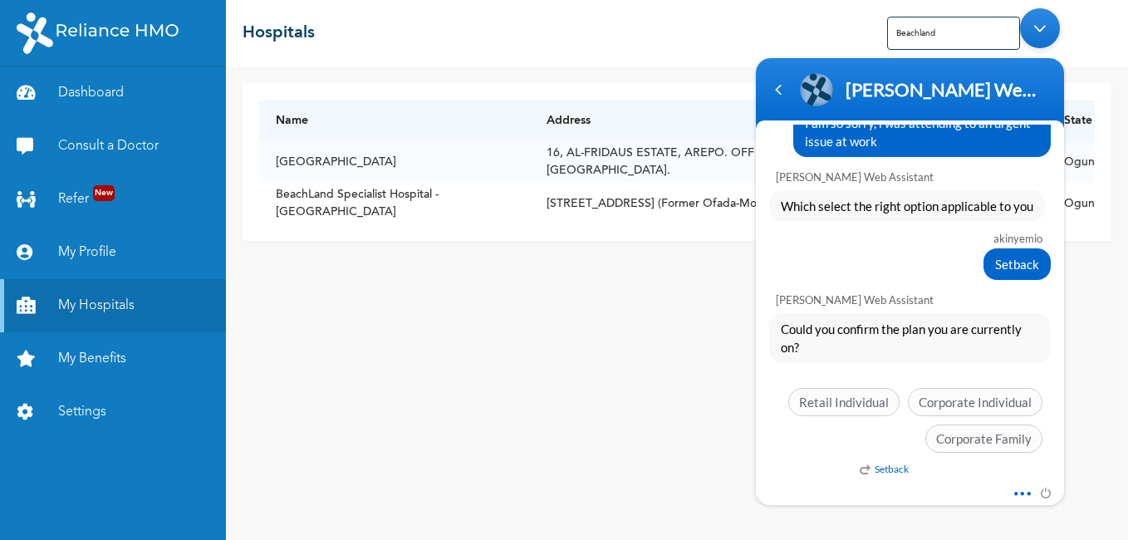
click at [1023, 497] on span at bounding box center [1018, 490] width 12 height 15
click at [823, 442] on div "Retail Individual Corporate Individual Corporate Family" at bounding box center [910, 424] width 282 height 73
drag, startPoint x: 776, startPoint y: 382, endPoint x: 986, endPoint y: 465, distance: 226.0
click at [986, 461] on div "Could you confirm the plan you are currently on? Setback Retail Individual Corp…" at bounding box center [910, 387] width 308 height 148
click at [963, 443] on span "Corporate Family" at bounding box center [983, 438] width 117 height 28
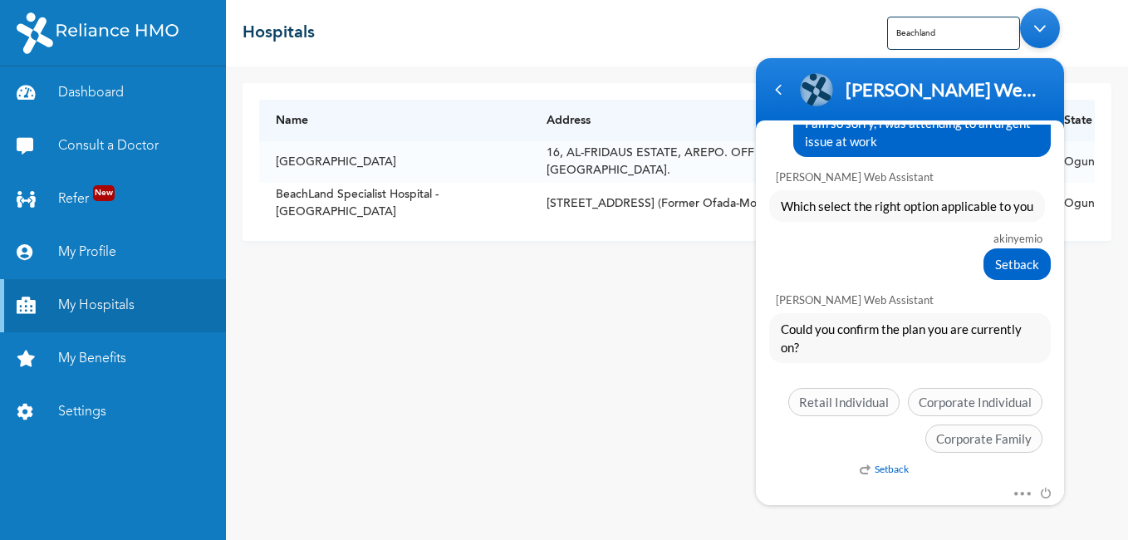
scroll to position [1900, 0]
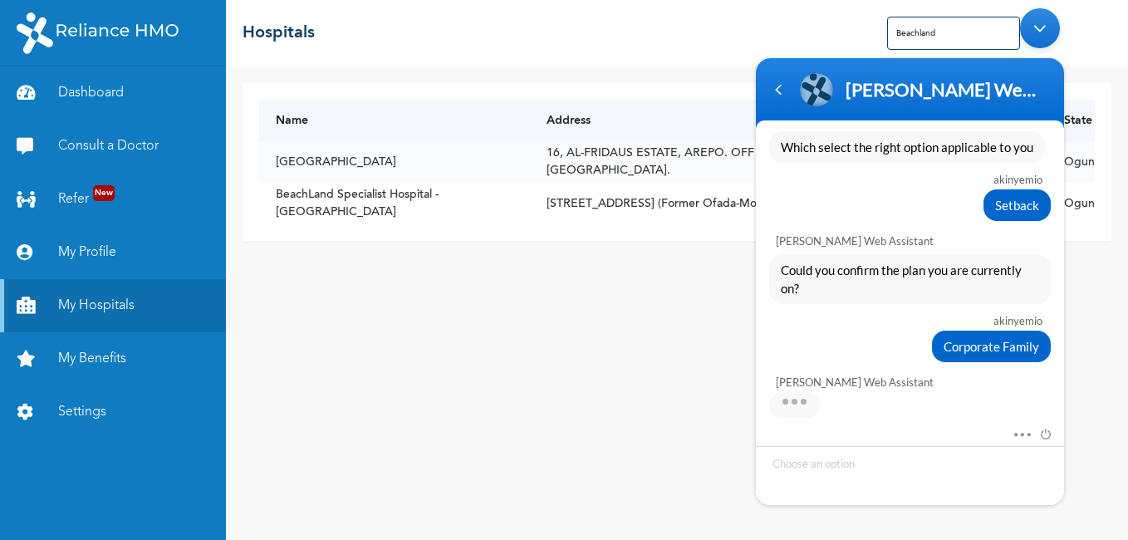
click at [873, 413] on div "[PERSON_NAME] Web Assistant" at bounding box center [910, 392] width 308 height 52
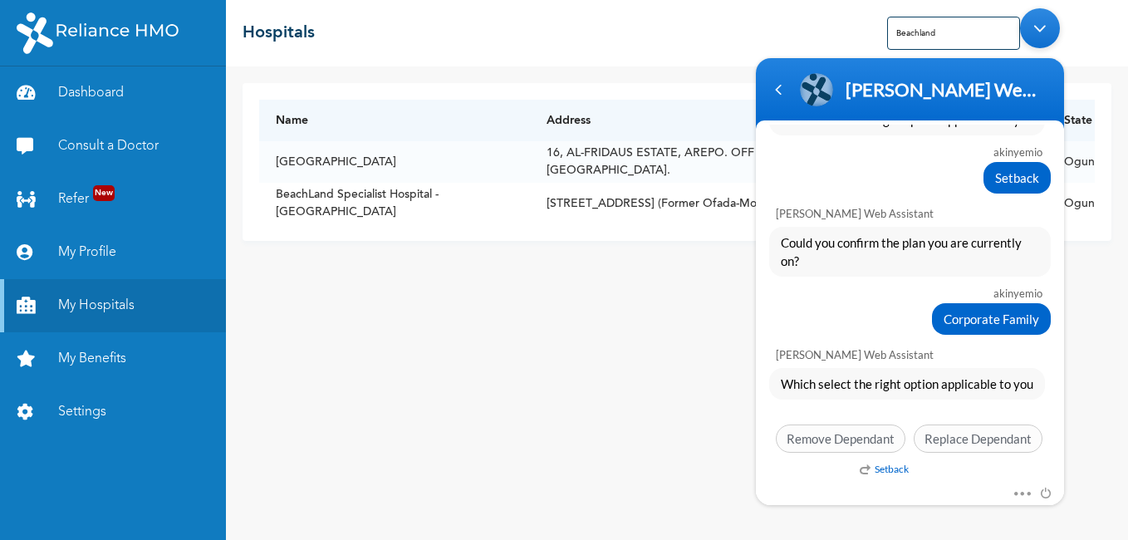
click at [861, 327] on div "Corporate Family" at bounding box center [910, 319] width 282 height 32
click at [862, 316] on div "Corporate Family" at bounding box center [910, 319] width 282 height 32
click at [774, 299] on div "akinyemio Corporate Family" at bounding box center [910, 306] width 308 height 58
click at [792, 285] on div "akinyemio Corporate Family" at bounding box center [910, 306] width 308 height 58
click at [934, 401] on div "Which select the right option applicable to you Setback Remove Dependant Replac…" at bounding box center [910, 414] width 308 height 93
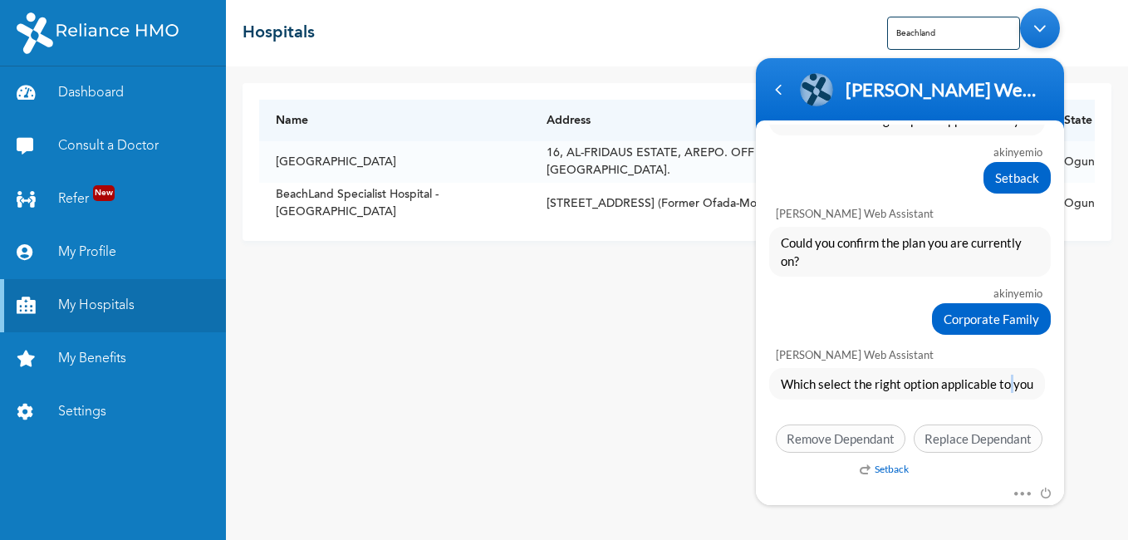
click at [1006, 399] on div "Which select the right option applicable to you" at bounding box center [907, 384] width 276 height 32
click at [914, 410] on div "Which select the right option applicable to you Setback Remove Dependant Replac…" at bounding box center [910, 414] width 308 height 93
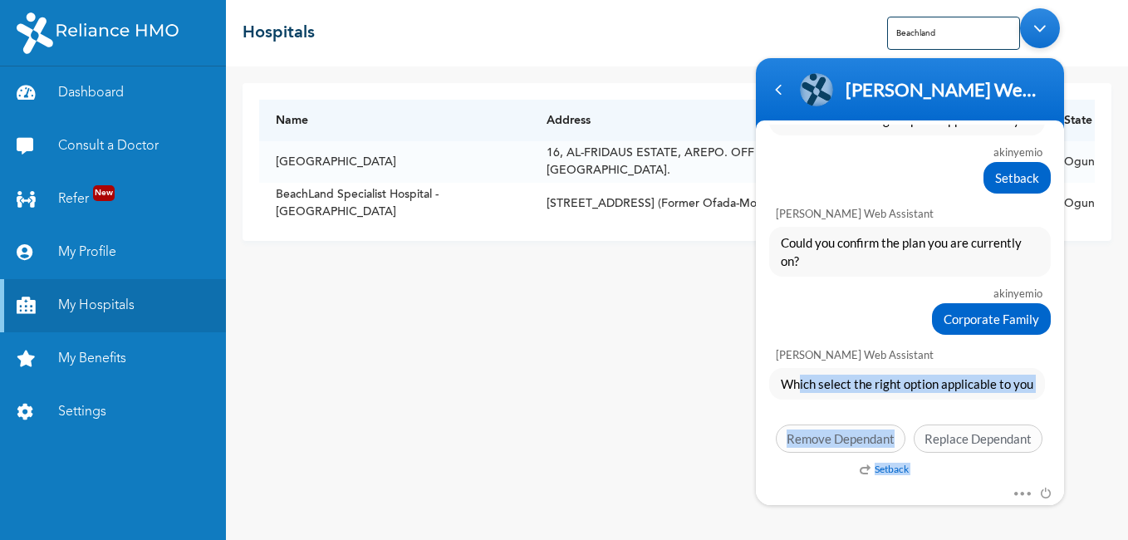
click at [792, 396] on div "Which select the right option applicable to you" at bounding box center [907, 384] width 276 height 32
click at [799, 410] on div "Which select the right option applicable to you Setback Remove Dependant Replac…" at bounding box center [910, 414] width 308 height 93
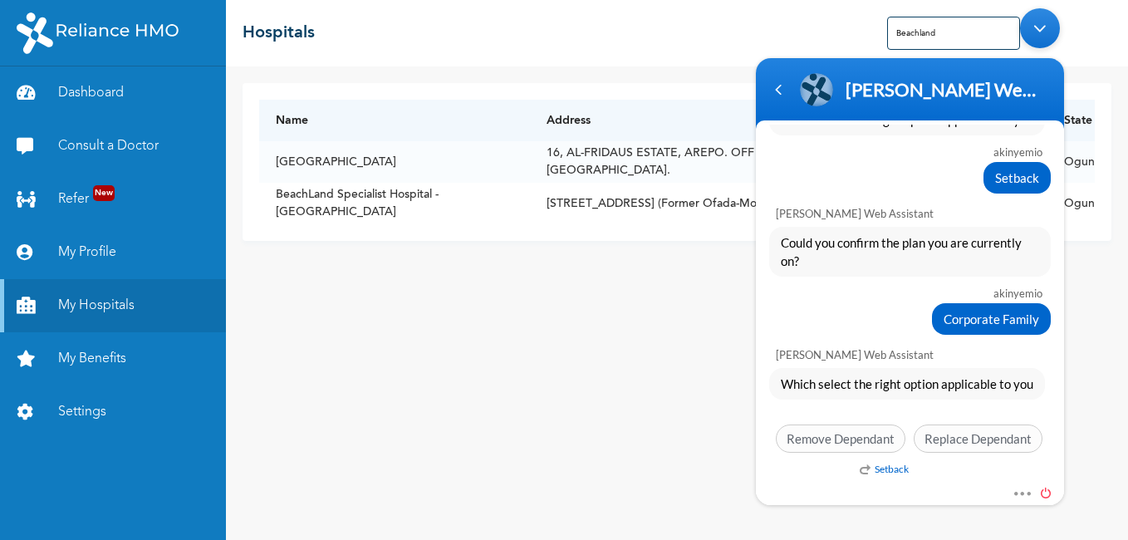
click at [1048, 493] on span at bounding box center [1042, 490] width 18 height 15
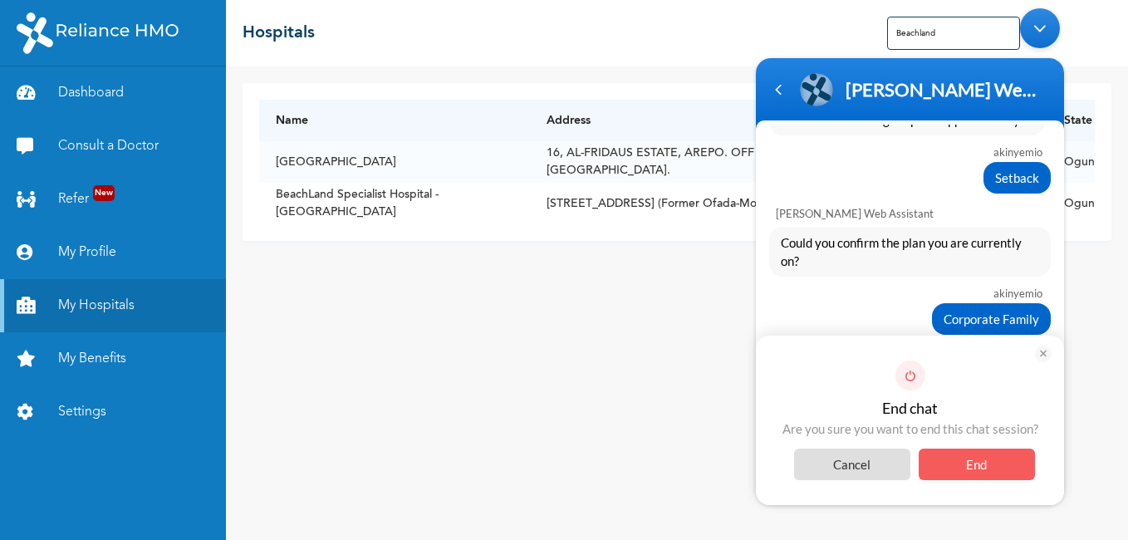
click at [860, 466] on span "Cancel" at bounding box center [852, 465] width 116 height 32
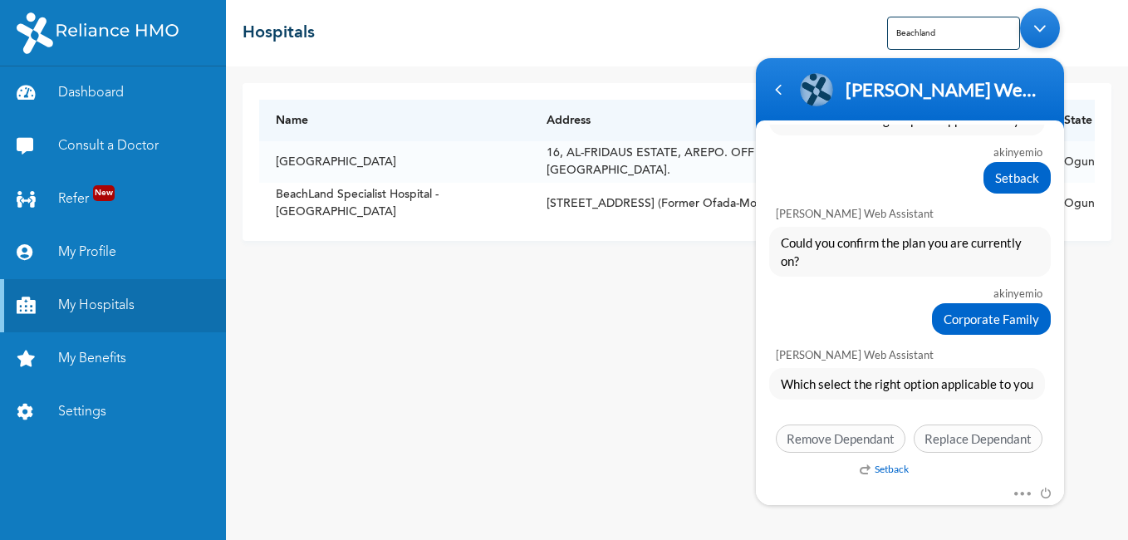
click at [925, 473] on div "Setback" at bounding box center [1005, 473] width 308 height 21
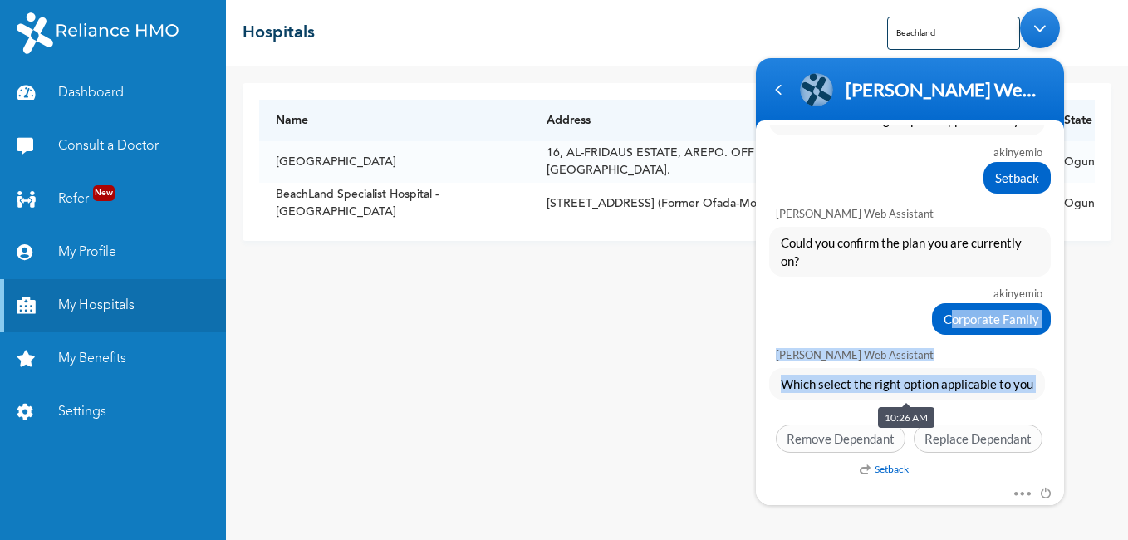
click at [871, 304] on div "Corporate Family" at bounding box center [910, 319] width 282 height 32
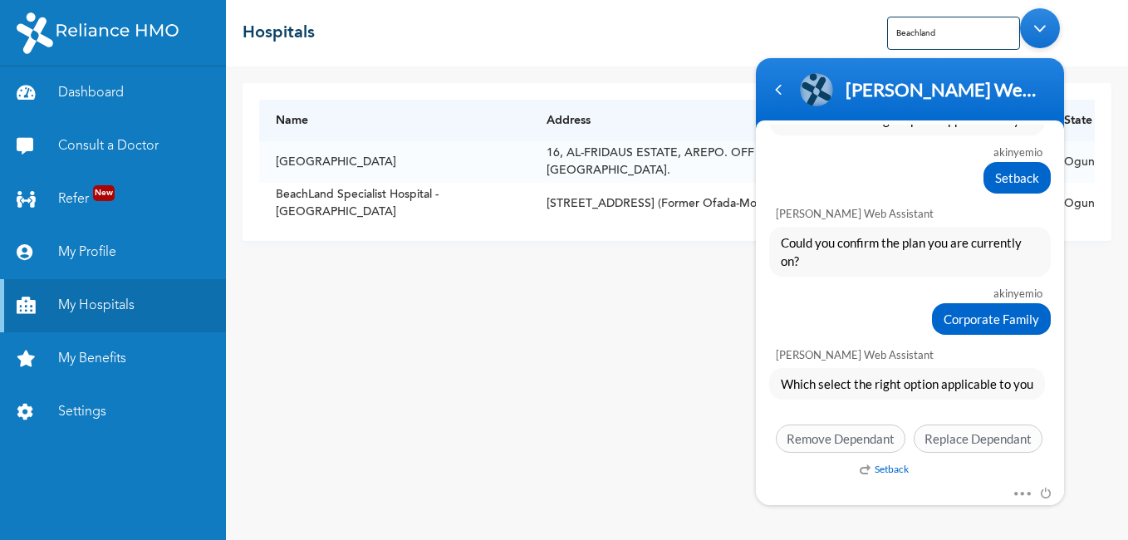
drag, startPoint x: 871, startPoint y: 304, endPoint x: 820, endPoint y: 295, distance: 52.3
click at [820, 295] on div "akinyemio" at bounding box center [909, 293] width 267 height 13
click at [805, 493] on div "Mute Send email" at bounding box center [910, 494] width 308 height 22
click at [808, 503] on div "Mute Send email" at bounding box center [910, 494] width 308 height 22
drag, startPoint x: 896, startPoint y: 499, endPoint x: 905, endPoint y: 499, distance: 10.0
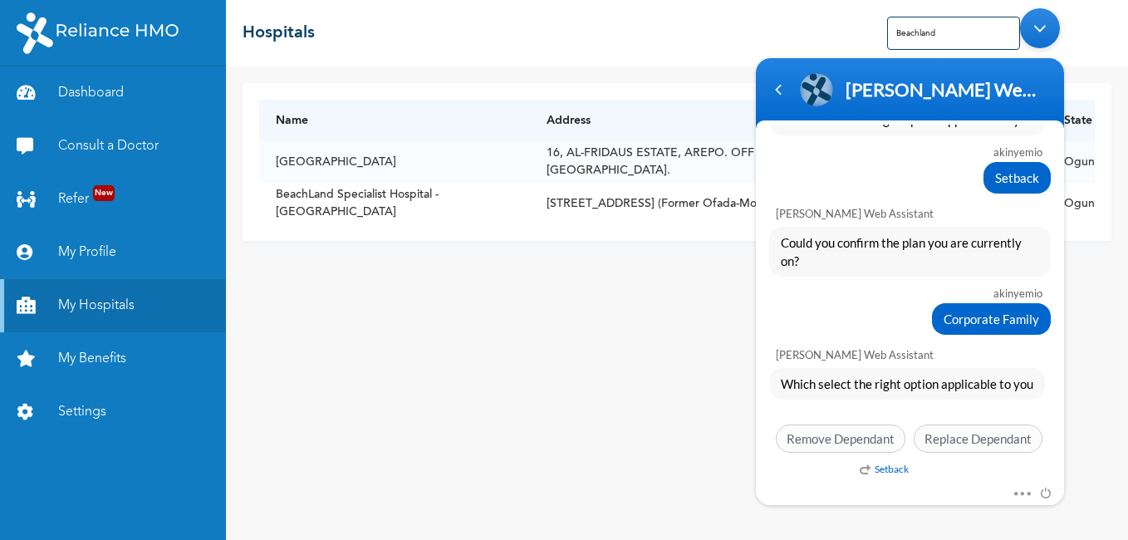
click at [905, 499] on div "Mute Send email" at bounding box center [910, 494] width 308 height 22
click at [1058, 454] on div "Which select the right option applicable to you Setback Remove Dependant Replac…" at bounding box center [910, 414] width 308 height 93
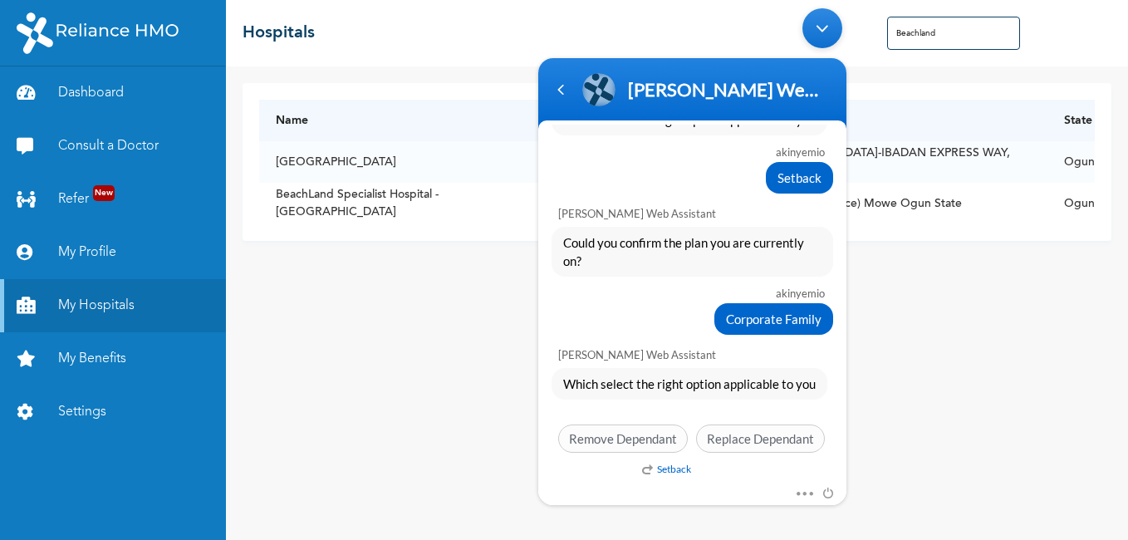
drag, startPoint x: 804, startPoint y: 101, endPoint x: 803, endPoint y: 63, distance: 37.4
click at [804, 63] on header "[PERSON_NAME] Enrollee Web Assistant Enrollee Web App Assistant" at bounding box center [692, 93] width 308 height 71
click at [828, 29] on div "Minimize live chat window" at bounding box center [822, 28] width 40 height 40
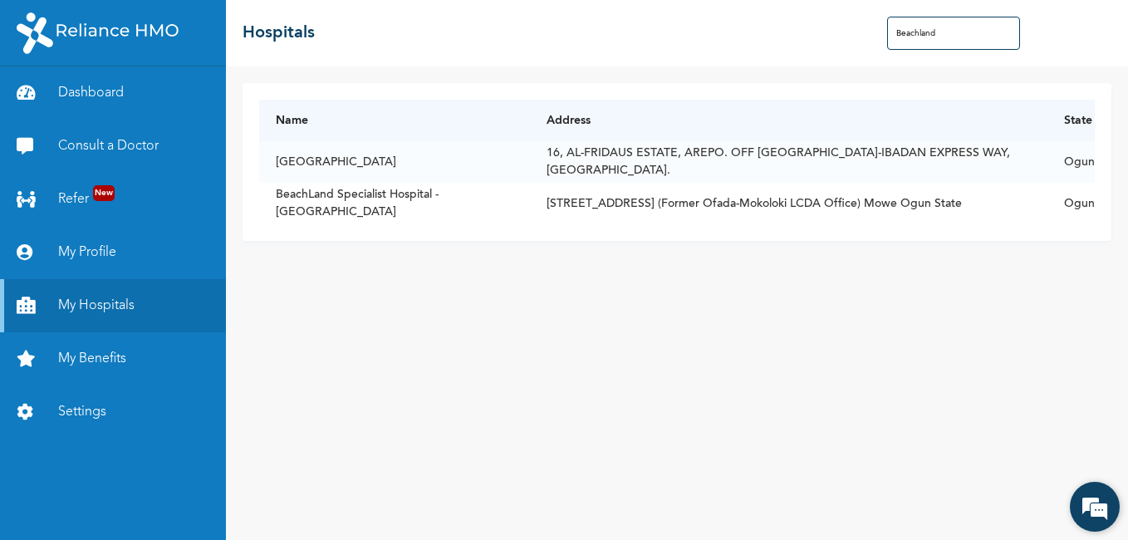
click at [1095, 509] on em at bounding box center [1094, 506] width 45 height 45
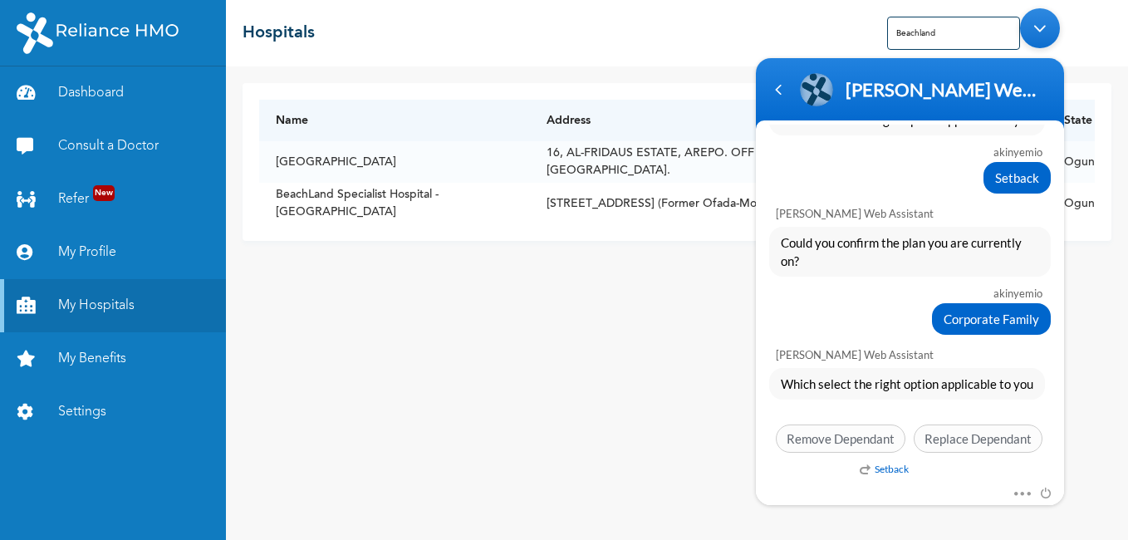
drag, startPoint x: 842, startPoint y: 100, endPoint x: 856, endPoint y: 48, distance: 53.2
click at [856, 50] on body "[PERSON_NAME] Enrollee Web Assistant Enrollee Web App Assistant akinyemio Good …" at bounding box center [910, 256] width 325 height 513
click at [886, 405] on div "Which select the right option applicable to you Setback Remove Dependant Replac…" at bounding box center [910, 414] width 308 height 93
click at [782, 98] on div "Navigation go back" at bounding box center [778, 89] width 25 height 25
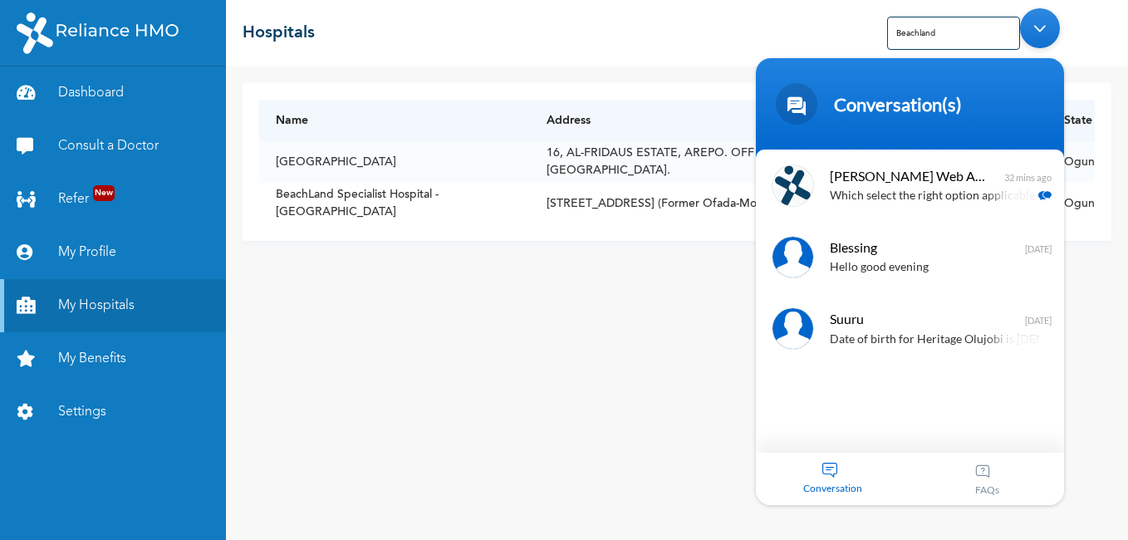
click at [911, 423] on div "[PERSON_NAME] Enrollee Web Assistant Which select the right option applicable t…" at bounding box center [910, 301] width 308 height 303
click at [833, 484] on span "Conversation" at bounding box center [833, 488] width 155 height 12
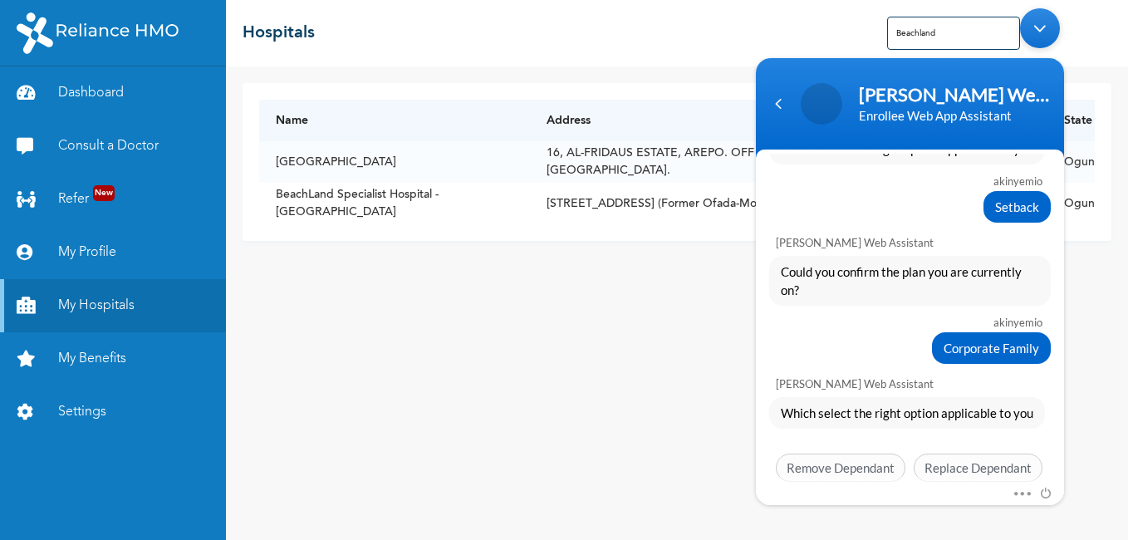
click at [826, 434] on div "Which select the right option applicable to you Setback Remove Dependant Replac…" at bounding box center [910, 443] width 308 height 93
click at [989, 391] on div "[PERSON_NAME] Web Assistant" at bounding box center [910, 380] width 308 height 27
click at [951, 445] on div "Which select the right option applicable to you Setback Remove Dependant Replac…" at bounding box center [910, 443] width 308 height 93
click at [1023, 437] on div "Which select the right option applicable to you Setback Remove Dependant Replac…" at bounding box center [910, 443] width 308 height 93
click at [1034, 420] on div "Which select the right option applicable to you" at bounding box center [907, 413] width 276 height 32
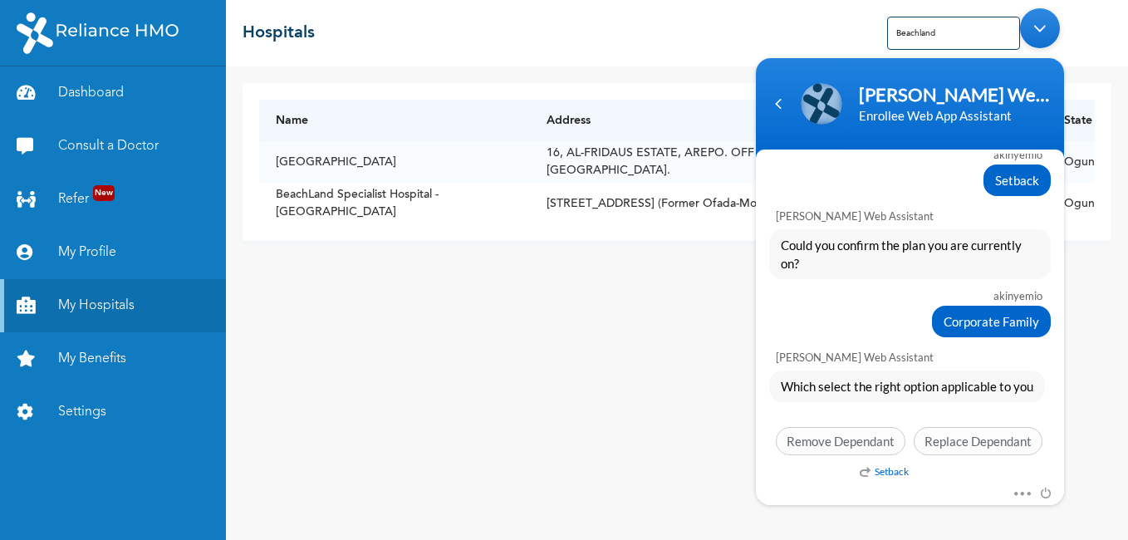
scroll to position [1956, 0]
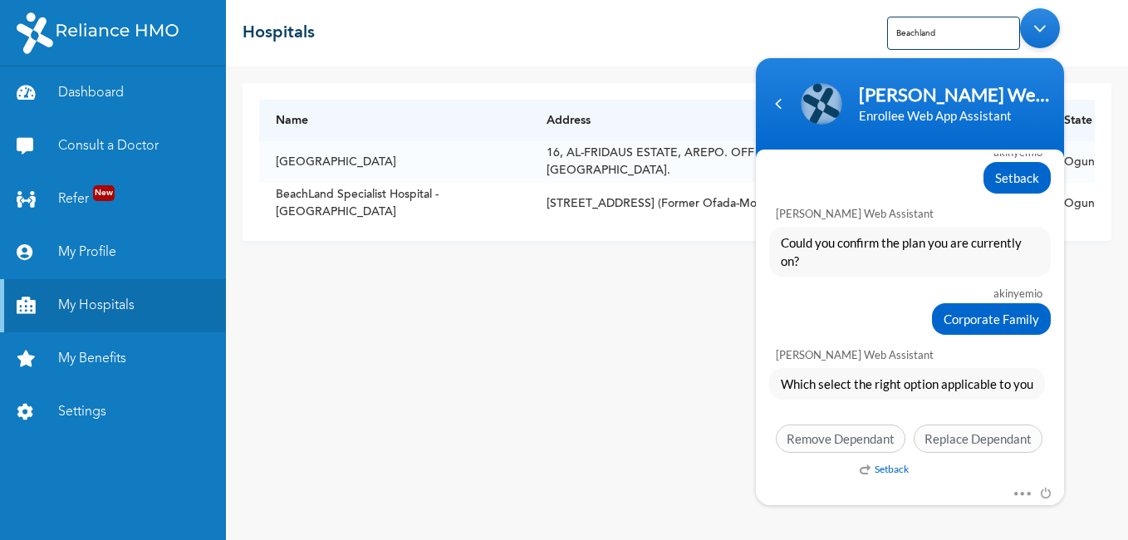
click at [945, 33] on body "[PERSON_NAME] Enrollee Web Assistant Enrollee Web App Assistant akinyemio Good …" at bounding box center [910, 256] width 325 height 513
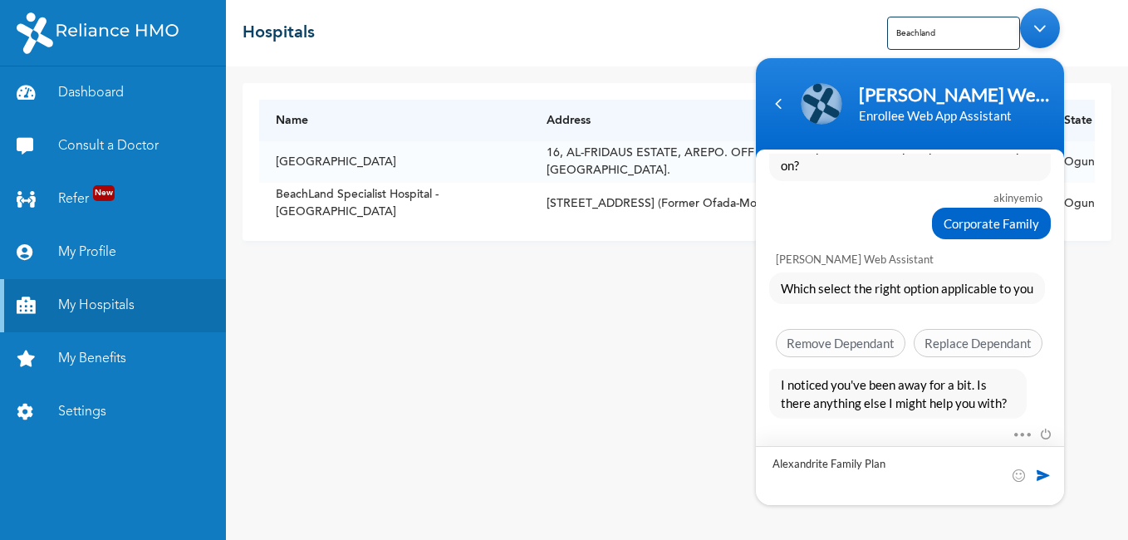
type textarea "Alexandrite Family Plan"
click at [1039, 480] on span at bounding box center [1043, 475] width 17 height 17
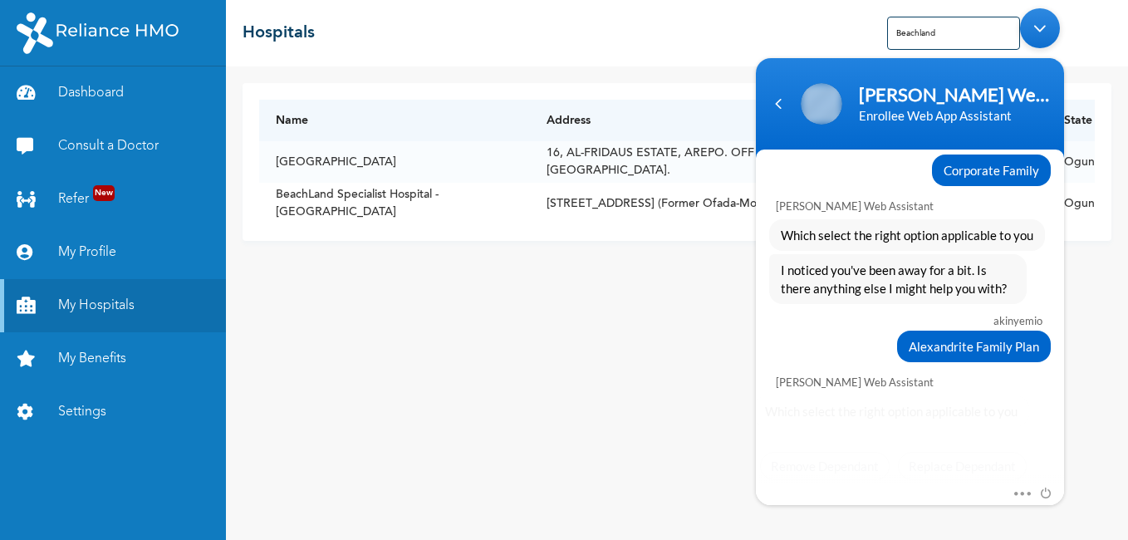
scroll to position [2132, 0]
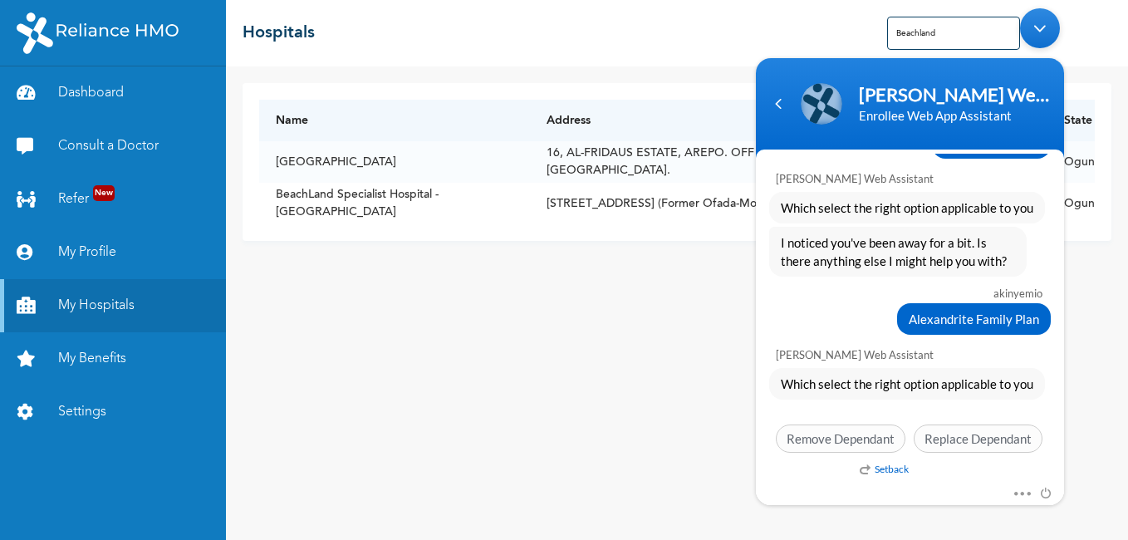
click at [863, 471] on em "Setback" at bounding box center [884, 469] width 49 height 12
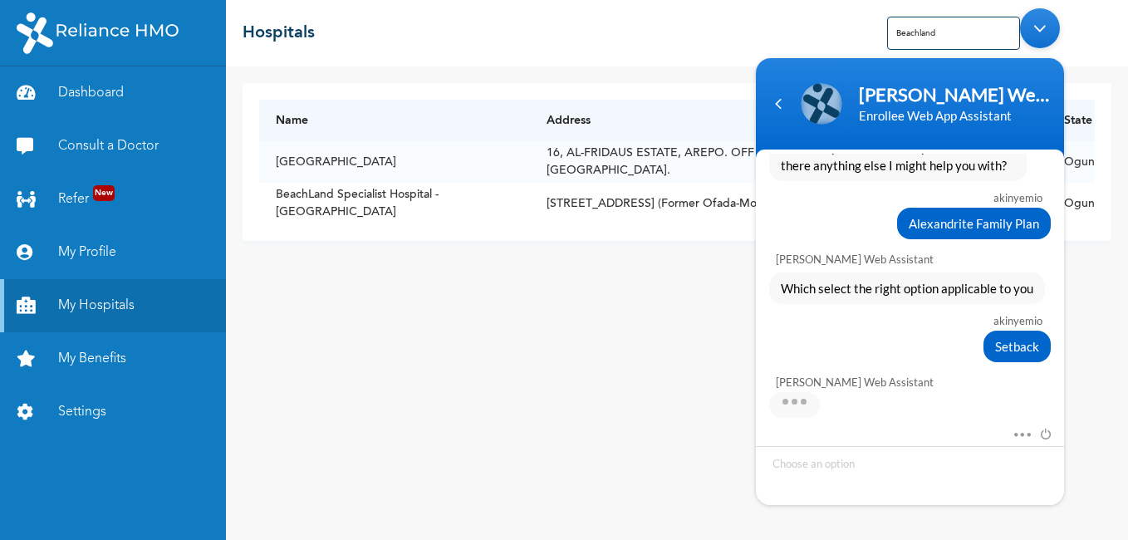
scroll to position [2310, 0]
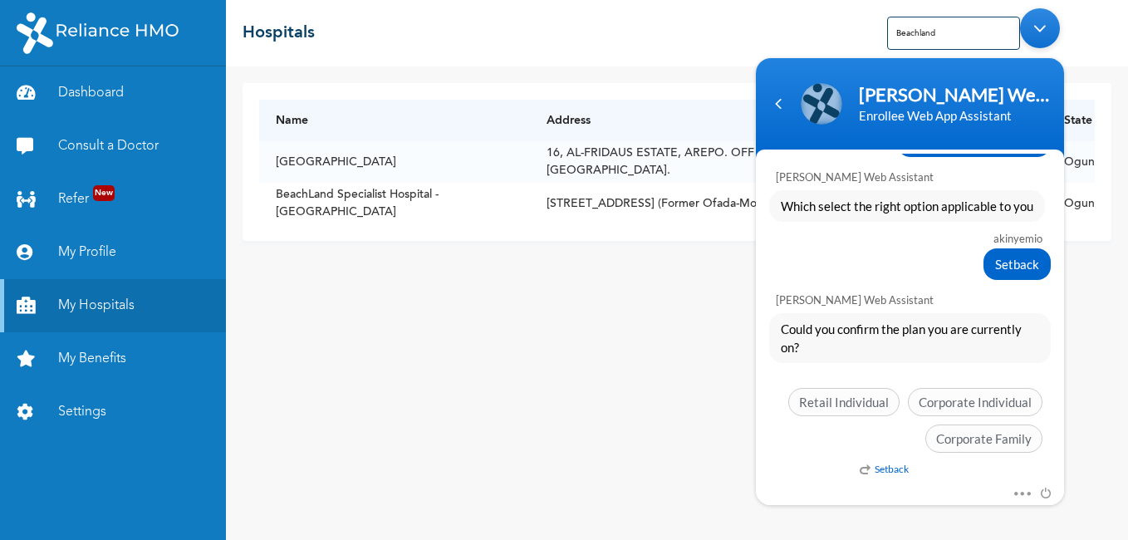
click at [863, 471] on em "Setback" at bounding box center [884, 469] width 49 height 12
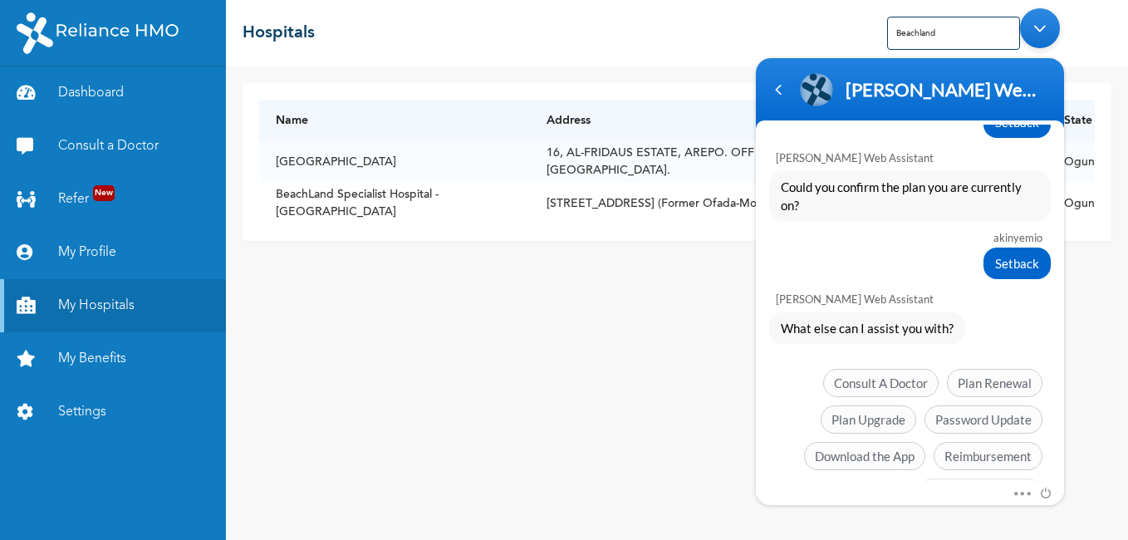
scroll to position [2477, 0]
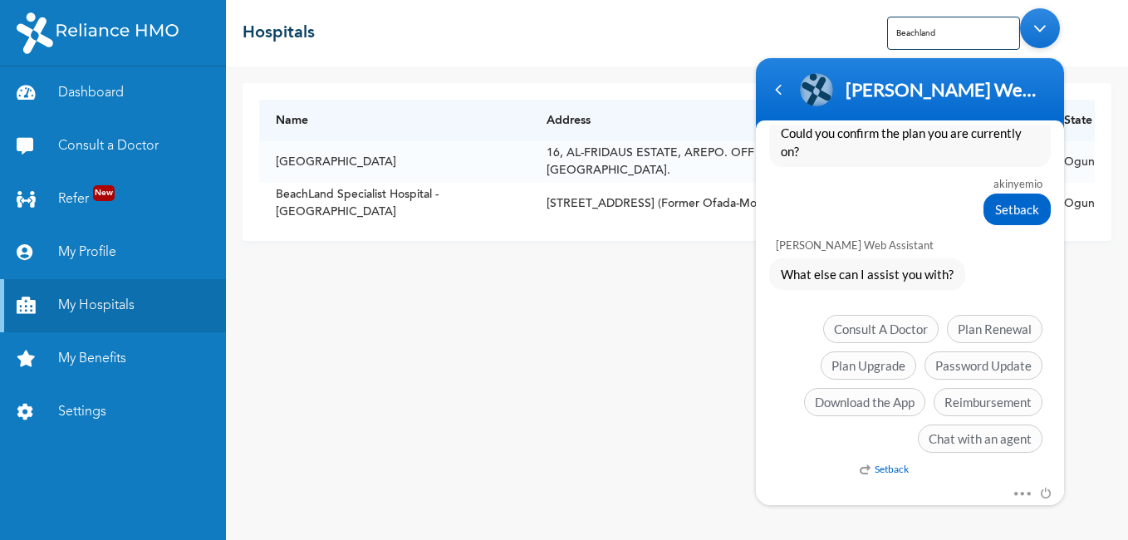
click at [886, 471] on em "Setback" at bounding box center [884, 469] width 49 height 12
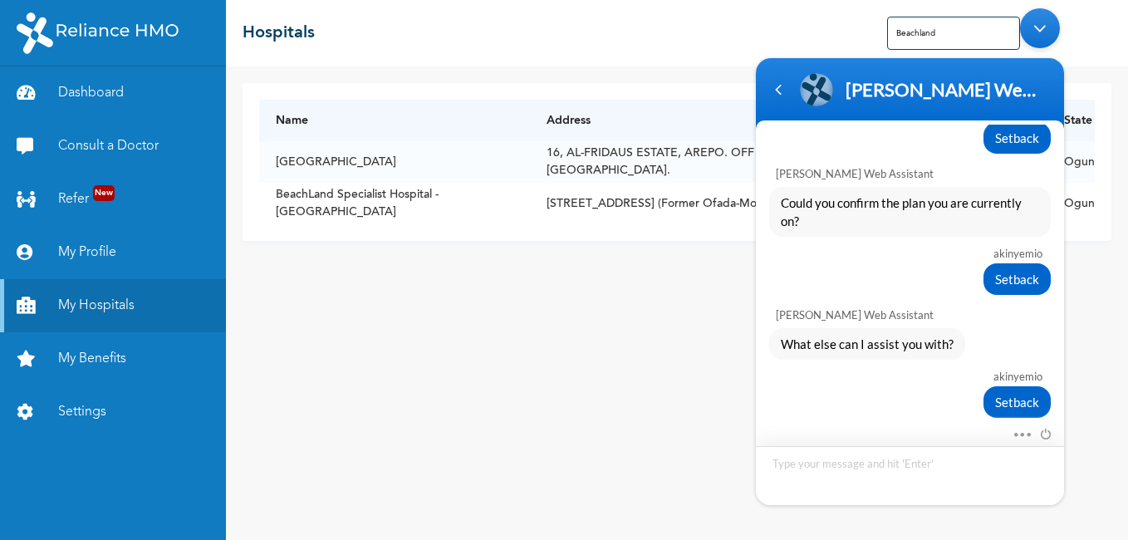
click at [886, 471] on textarea "Type your message and hit 'Enter'" at bounding box center [910, 475] width 308 height 59
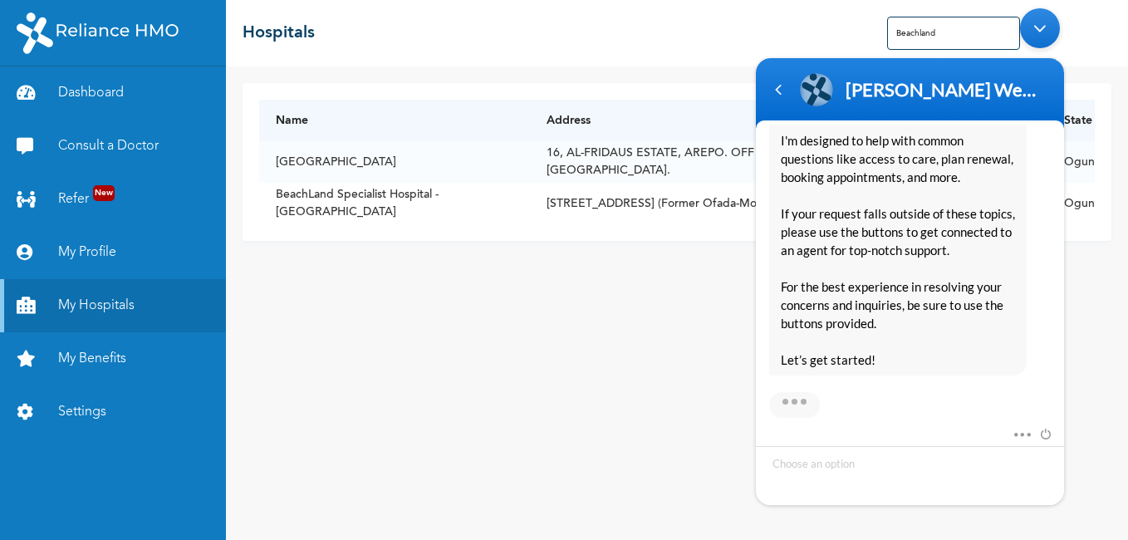
scroll to position [3020, 0]
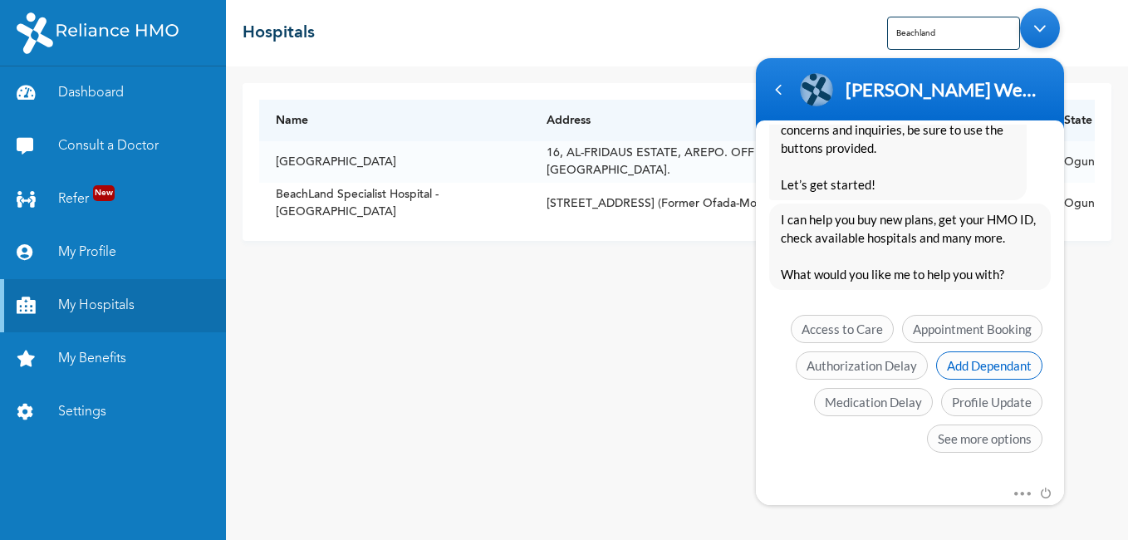
click at [990, 370] on span "Add Dependant" at bounding box center [989, 365] width 106 height 28
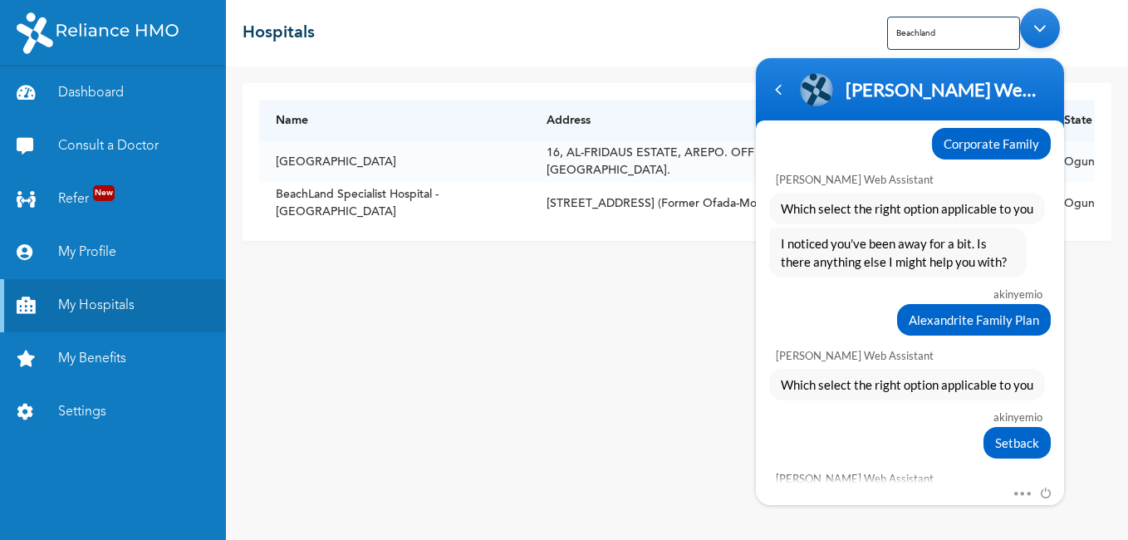
scroll to position [2092, 0]
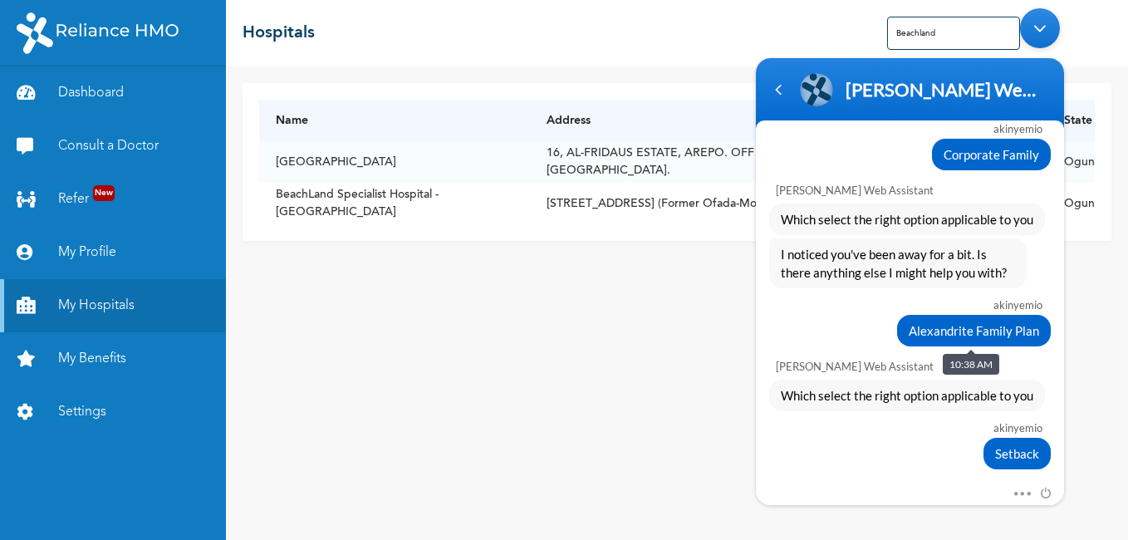
drag, startPoint x: 886, startPoint y: 307, endPoint x: 1038, endPoint y: 333, distance: 155.0
click at [1038, 333] on div "akinyemio Alexandrite Family Plan" at bounding box center [910, 317] width 308 height 58
drag, startPoint x: 1038, startPoint y: 333, endPoint x: 994, endPoint y: 333, distance: 44.0
copy div "akinyemio Alexandrite Family Plan"
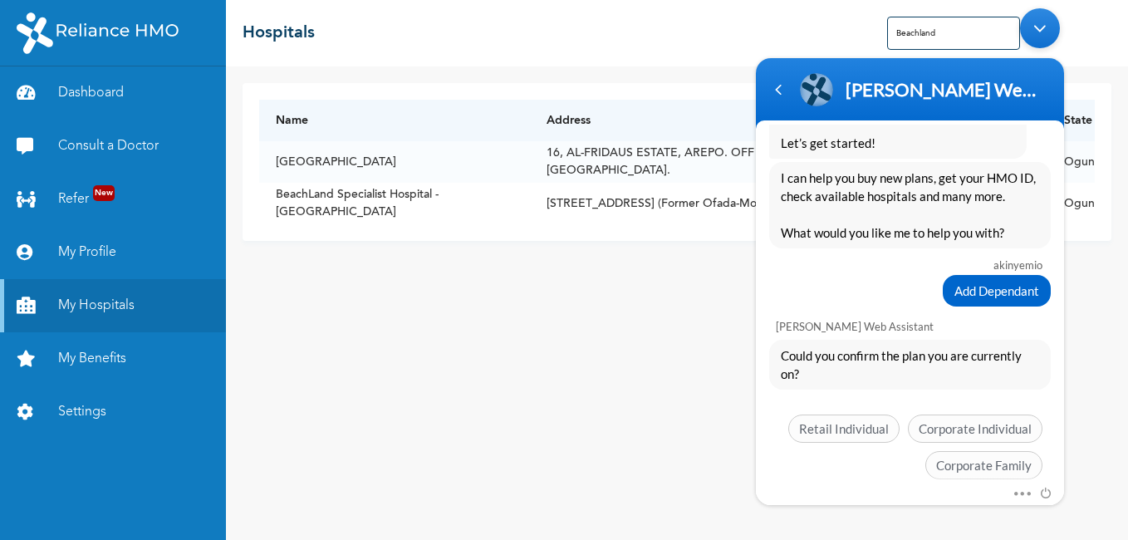
scroll to position [3089, 0]
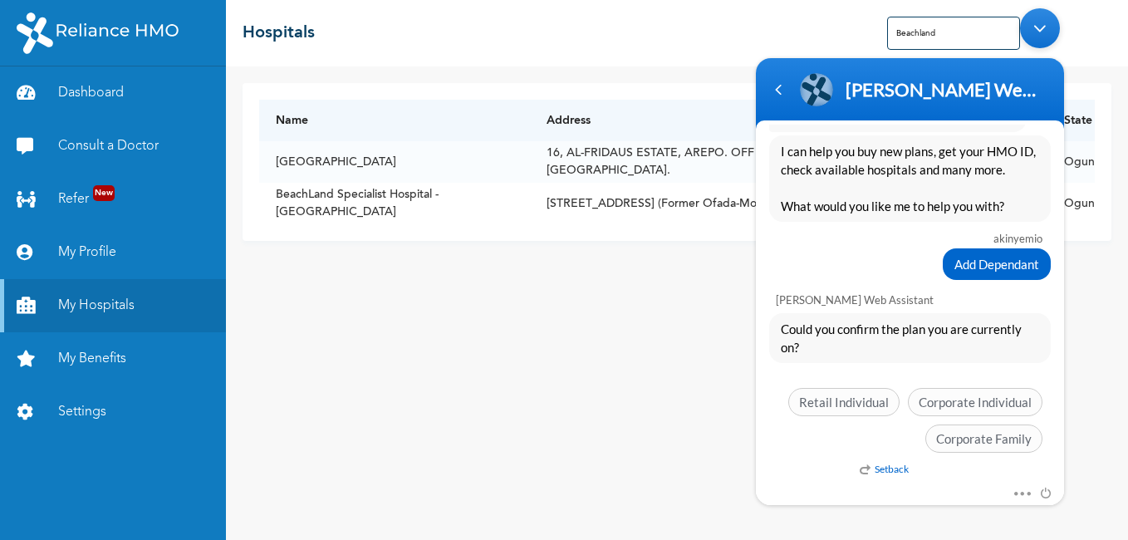
click at [889, 469] on em "Setback" at bounding box center [884, 469] width 49 height 12
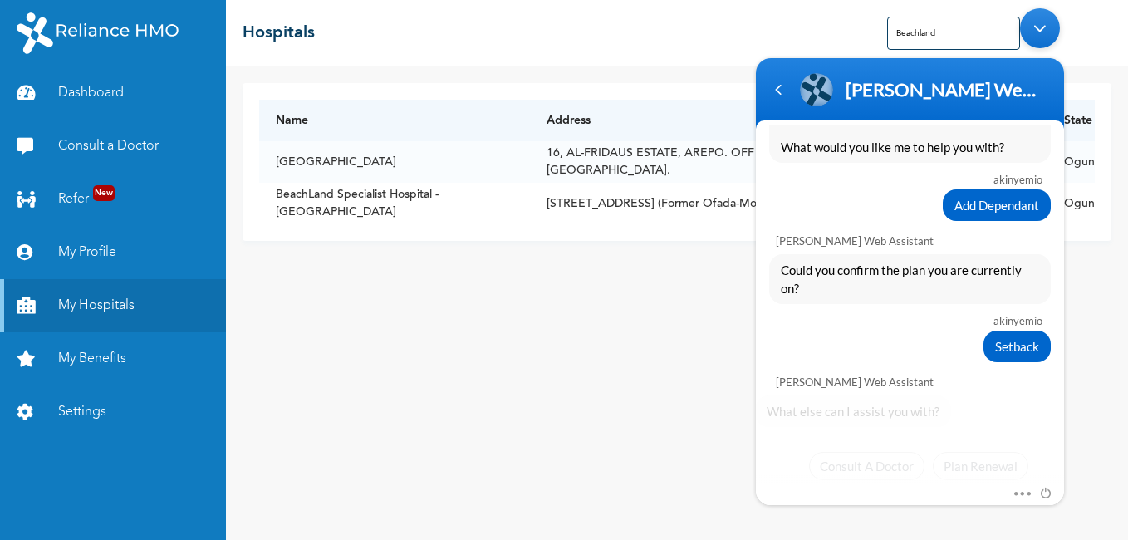
scroll to position [3285, 0]
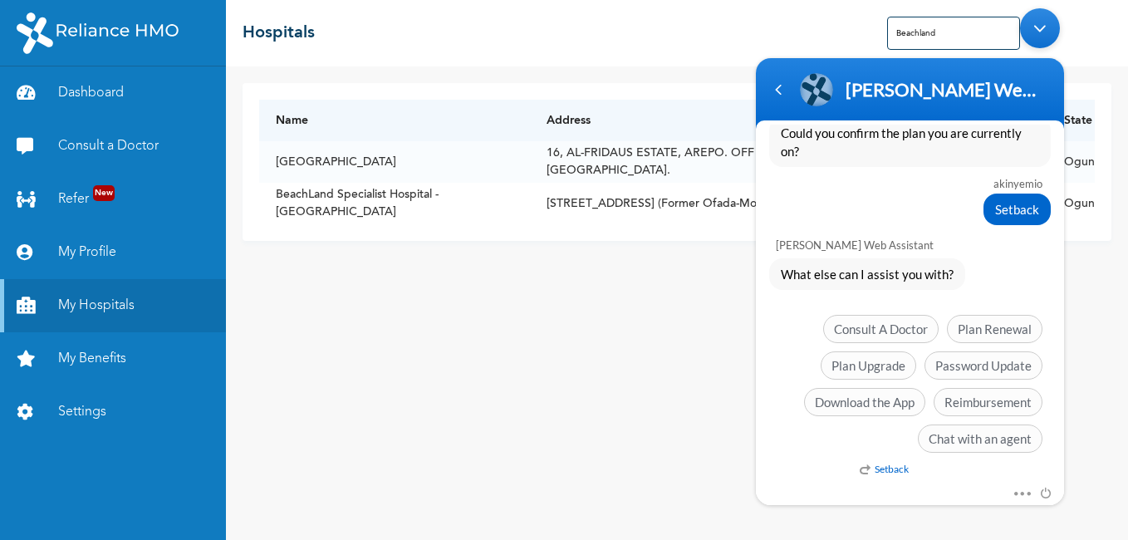
drag, startPoint x: 851, startPoint y: 469, endPoint x: 812, endPoint y: 464, distance: 40.1
click at [812, 464] on div "akinyemio Good morning [PERSON_NAME] Enrollee Web Assistant Hello [PERSON_NAME]…" at bounding box center [910, 304] width 308 height 359
click at [887, 467] on em "Setback" at bounding box center [884, 469] width 49 height 12
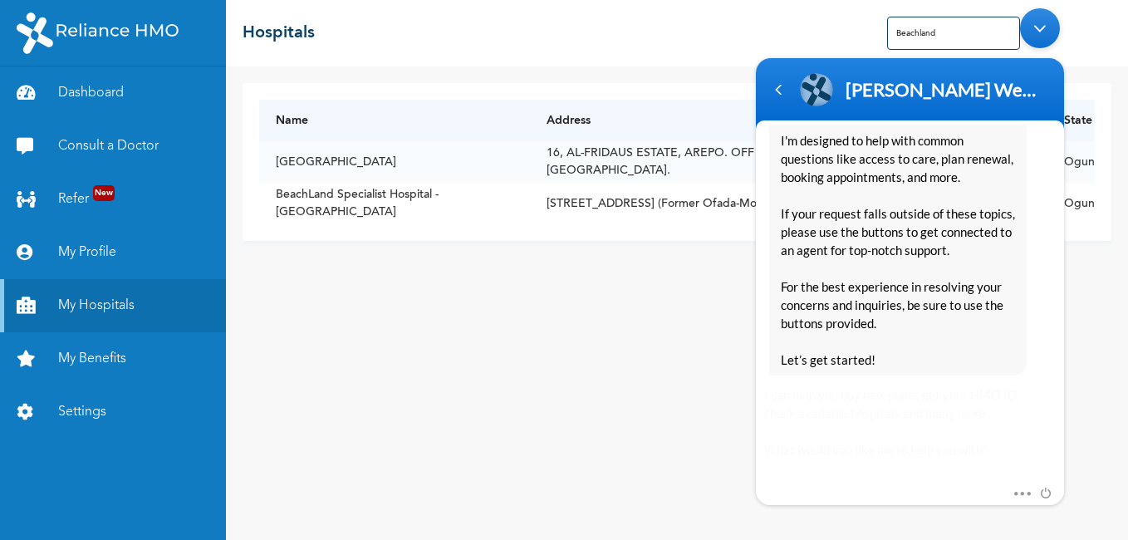
scroll to position [3828, 0]
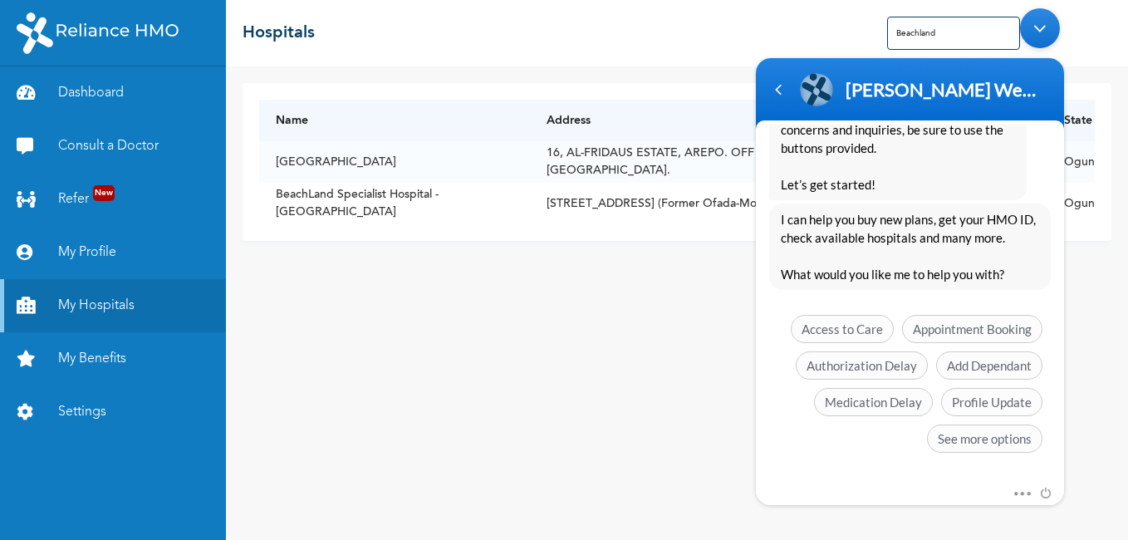
drag, startPoint x: 841, startPoint y: 409, endPoint x: 852, endPoint y: 474, distance: 65.8
click at [852, 474] on div "akinyemio Good morning [PERSON_NAME] Enrollee Web Assistant Hello [PERSON_NAME]…" at bounding box center [910, 304] width 308 height 359
click at [866, 487] on div "Mute Send email" at bounding box center [910, 494] width 308 height 22
click at [994, 372] on span "Add Dependant" at bounding box center [989, 365] width 106 height 28
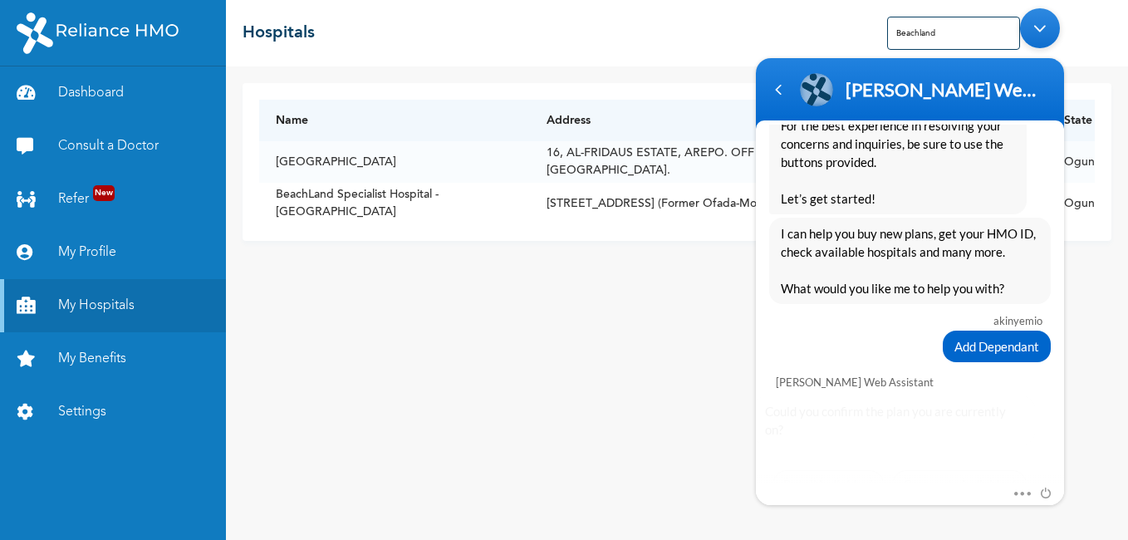
scroll to position [3896, 0]
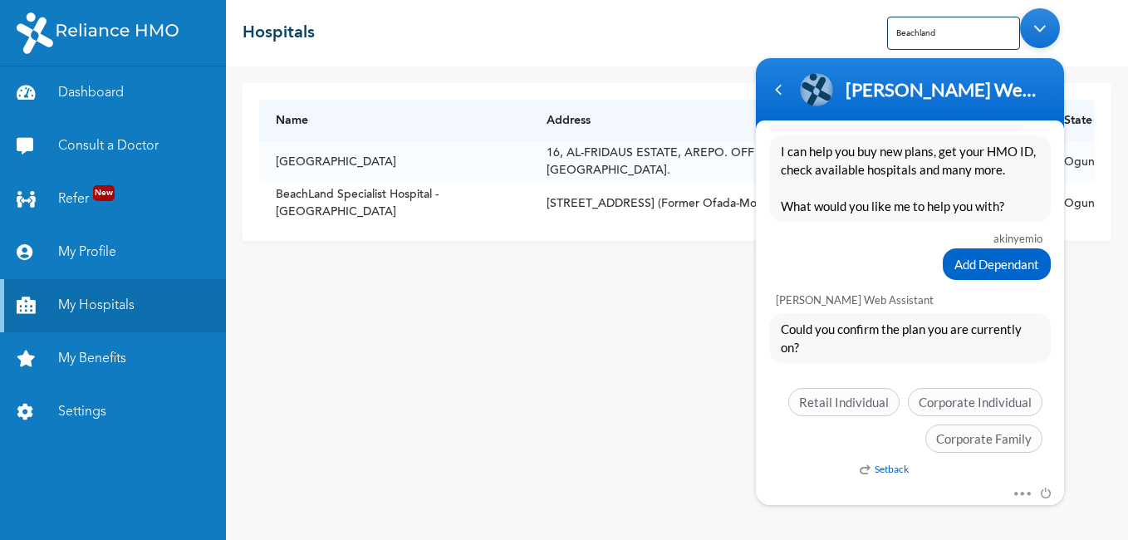
click at [835, 483] on div "Mute Send email" at bounding box center [910, 494] width 308 height 22
click at [838, 483] on div at bounding box center [870, 484] width 203 height 2
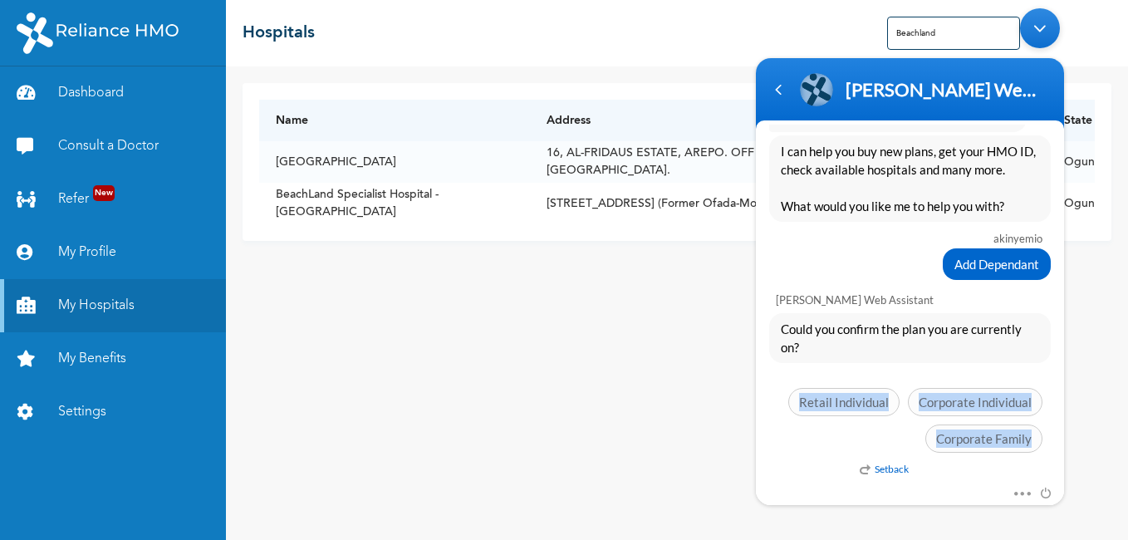
click at [951, 474] on section "akinyemio Good morning [PERSON_NAME] Enrollee Web Assistant Hello [PERSON_NAME]…" at bounding box center [910, 312] width 308 height 385
drag, startPoint x: 951, startPoint y: 474, endPoint x: 939, endPoint y: 474, distance: 12.5
click at [939, 474] on div "Setback" at bounding box center [1005, 473] width 308 height 21
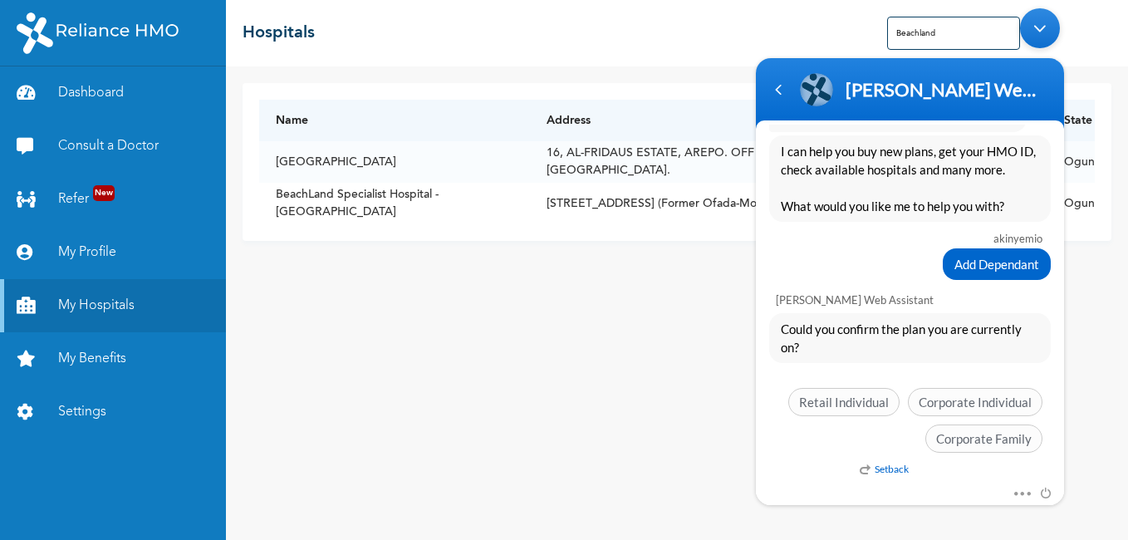
click at [921, 471] on div "Setback" at bounding box center [1005, 473] width 308 height 21
click at [909, 469] on em "Setback" at bounding box center [884, 469] width 49 height 12
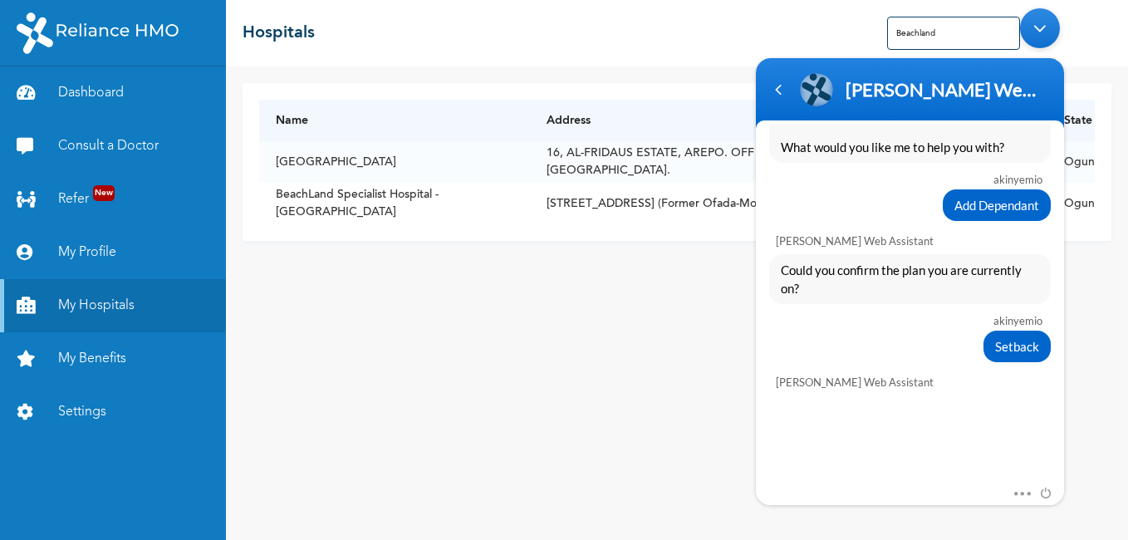
scroll to position [4092, 0]
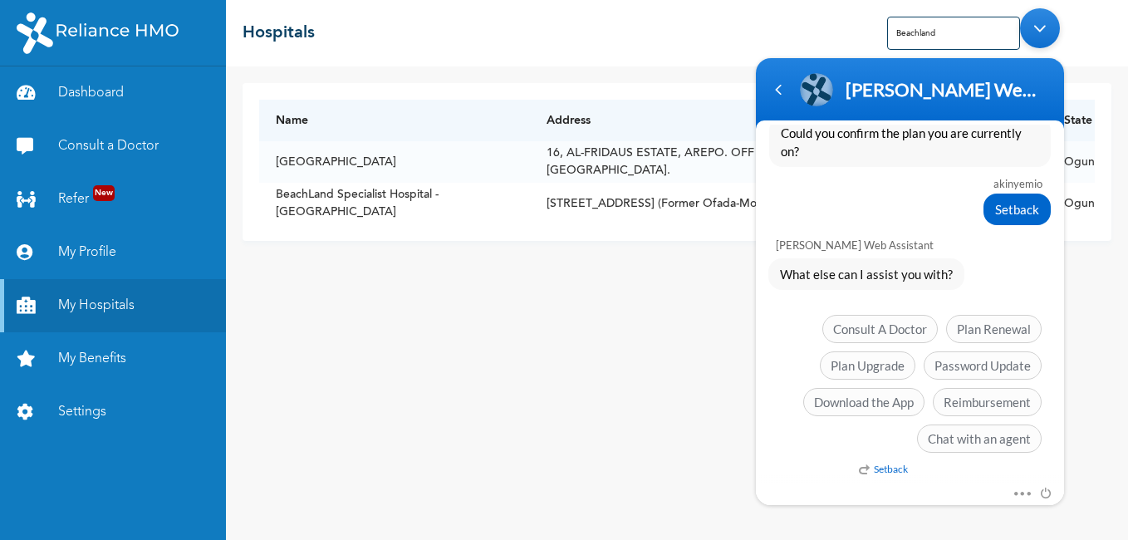
click at [855, 485] on div at bounding box center [870, 484] width 203 height 2
click at [886, 483] on div at bounding box center [870, 484] width 203 height 2
click at [909, 467] on em "Setback" at bounding box center [884, 469] width 49 height 12
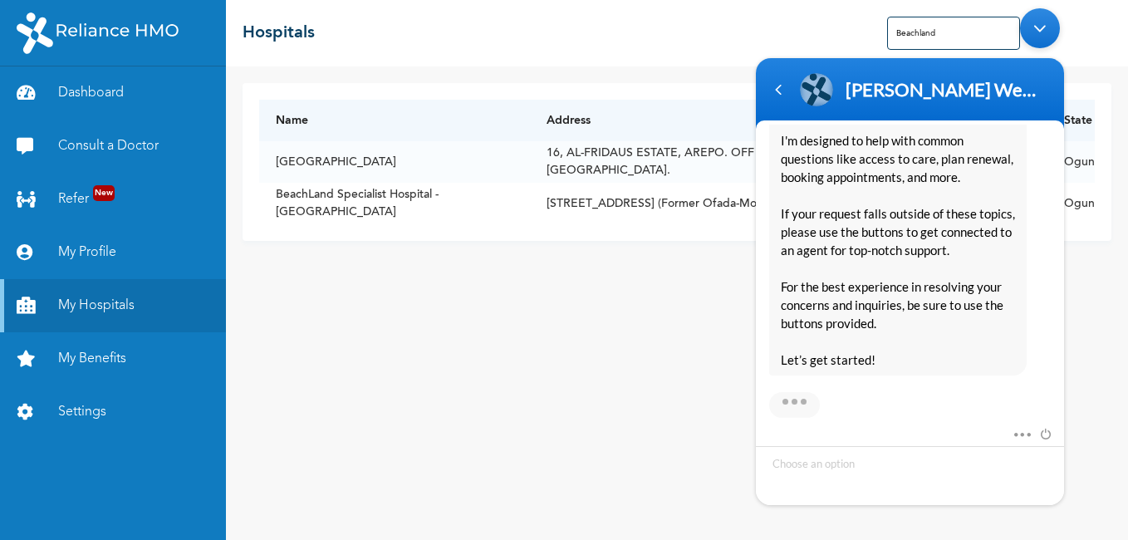
scroll to position [4635, 0]
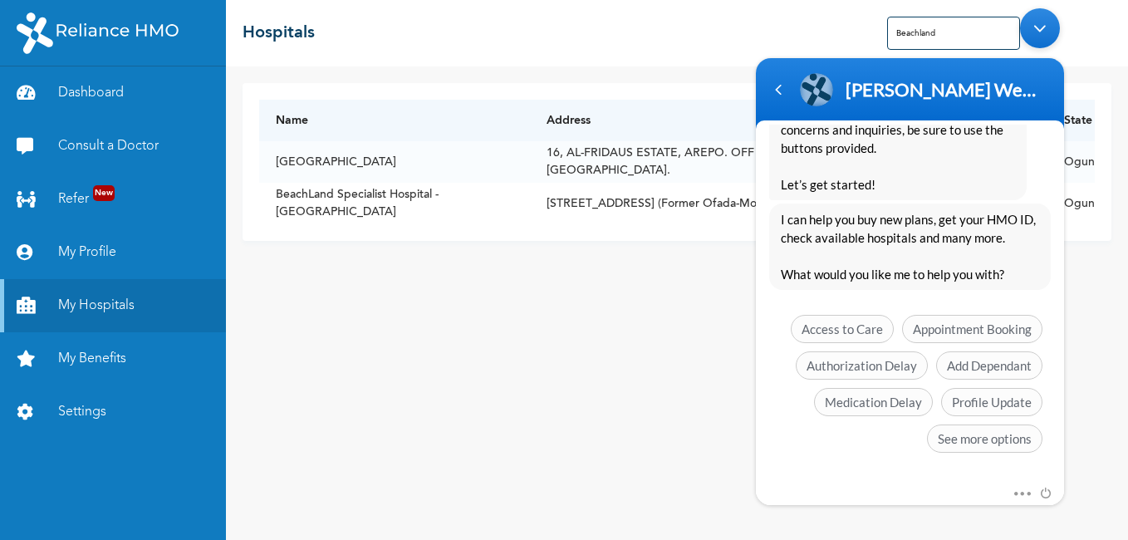
click at [884, 483] on div "Mute Send email" at bounding box center [910, 494] width 308 height 22
click at [993, 405] on span "Profile Update" at bounding box center [991, 402] width 101 height 28
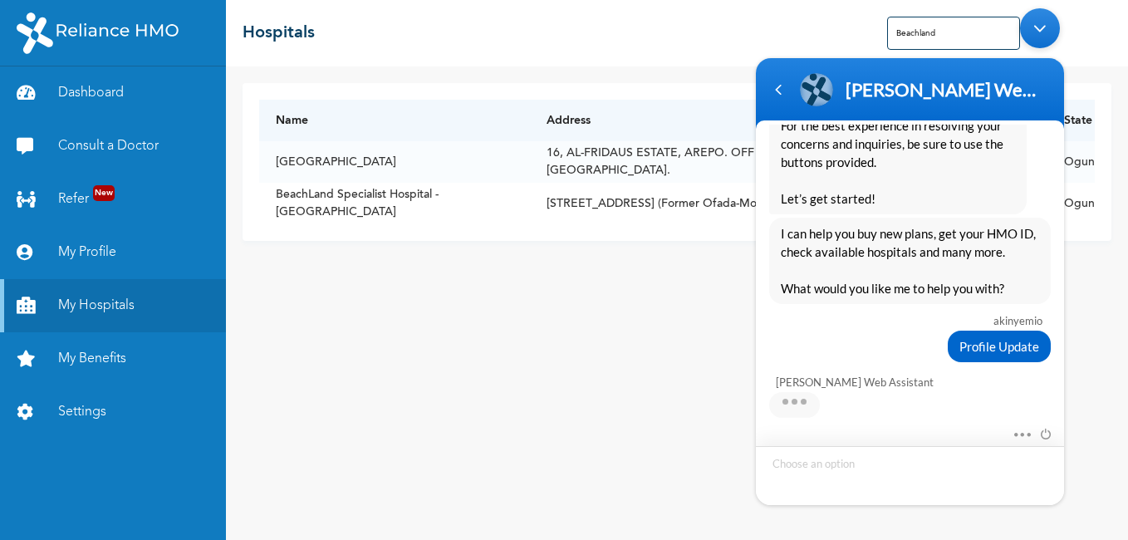
scroll to position [4683, 0]
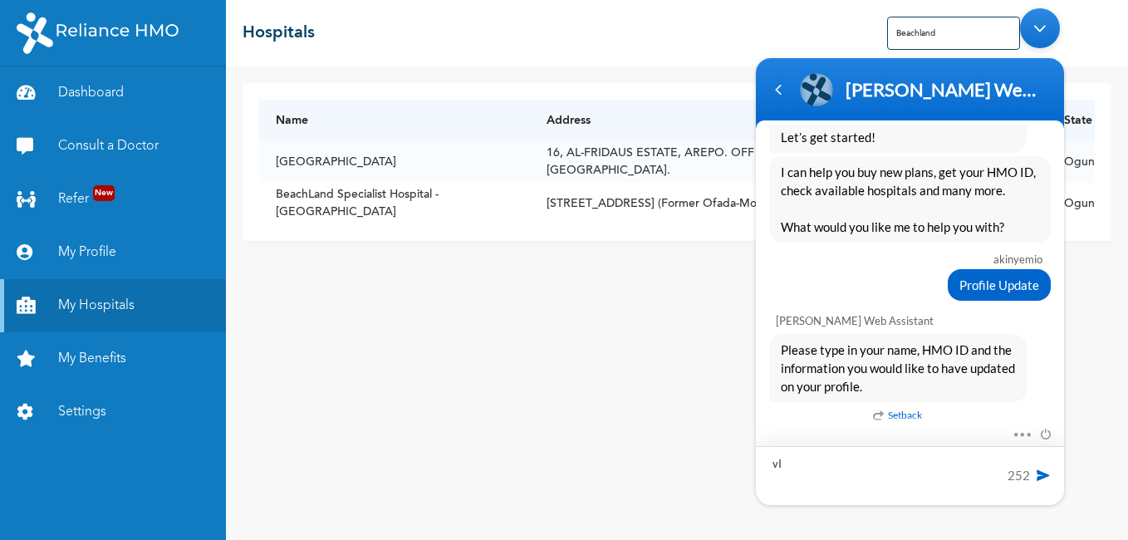
type textarea "v"
drag, startPoint x: 774, startPoint y: 466, endPoint x: 786, endPoint y: 472, distance: 13.0
click at [778, 465] on textarea "VICTORY OLUWADARASIMI" at bounding box center [910, 475] width 308 height 59
click at [778, 469] on textarea "VICTORY OLUWADARASIMI" at bounding box center [910, 475] width 308 height 59
click at [774, 469] on textarea "VICTORY OLUWADARASIMI" at bounding box center [910, 475] width 308 height 59
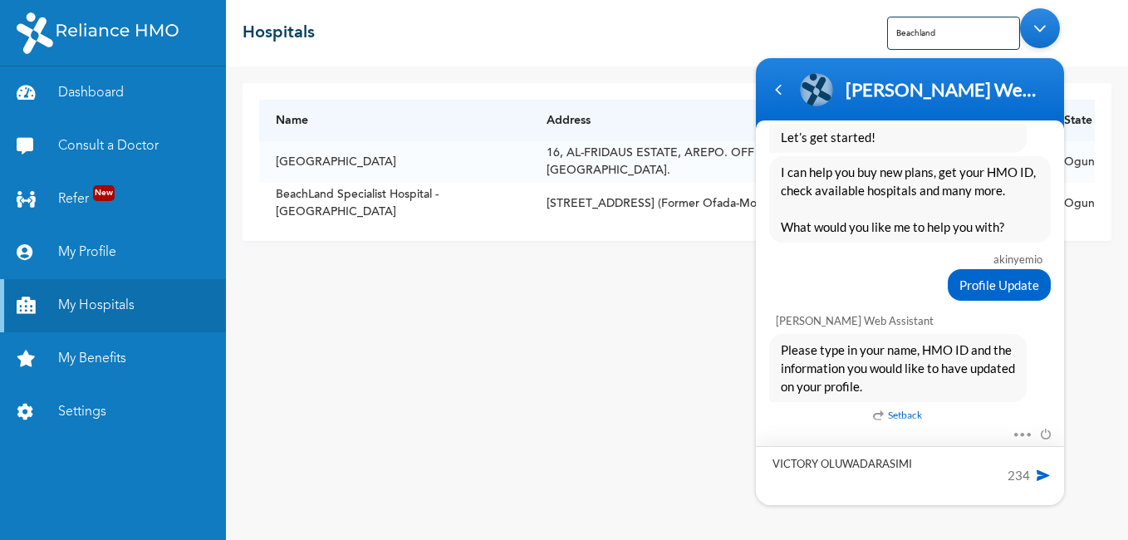
click at [773, 465] on textarea "VICTORY OLUWADARASIMI" at bounding box center [910, 475] width 308 height 59
click at [969, 466] on textarea "OLUJOBI VICTORY OLUWADARASIMI" at bounding box center [910, 475] width 308 height 59
click at [917, 483] on textarea "OLUJOBI VICTORY OLUWADARASIMI , My Daughter 18yrs DOB - 15 07" at bounding box center [910, 475] width 308 height 59
click at [914, 486] on textarea "OLUJOBI VICTORY OLUWADARASIMI , My Daughter 18yrs DOB - 15 07" at bounding box center [910, 475] width 308 height 59
click at [939, 481] on textarea "OLUJOBI VICTORY OLUWADARASIMI , My Daughter 18yrs DOB - 15 /07" at bounding box center [910, 475] width 308 height 59
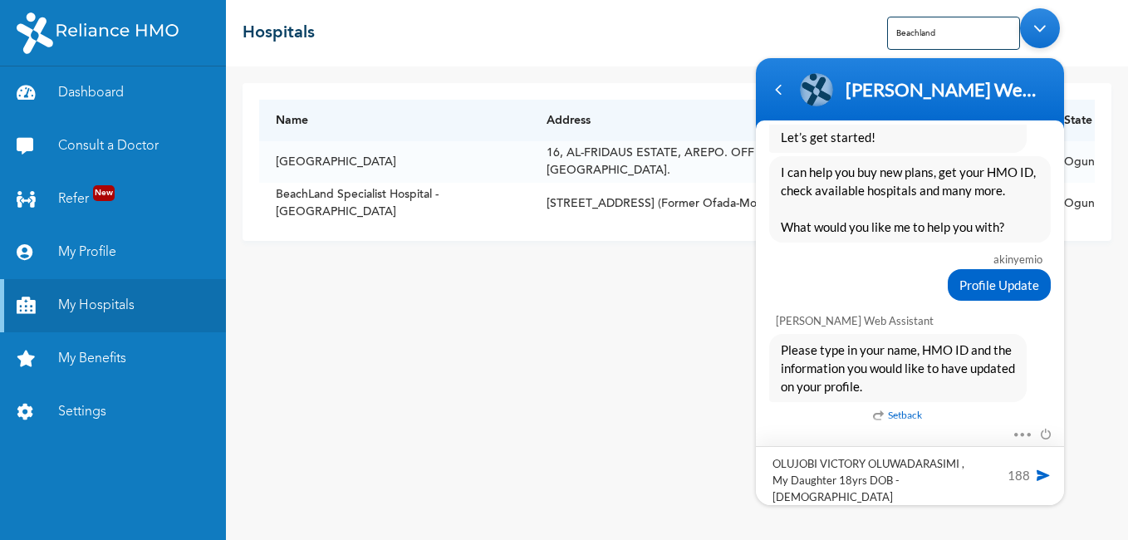
type textarea "OLUJOBI VICTORY OLUWADARASIMI , My Daughter 18yrs DOB - [DEMOGRAPHIC_DATA]"
click at [1042, 478] on span at bounding box center [1043, 475] width 17 height 17
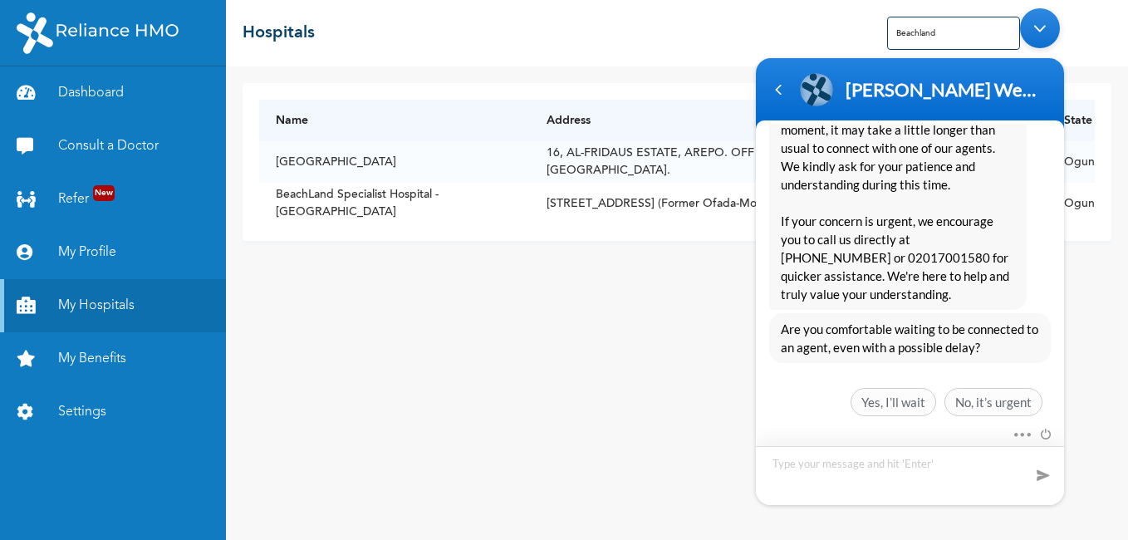
scroll to position [5140, 0]
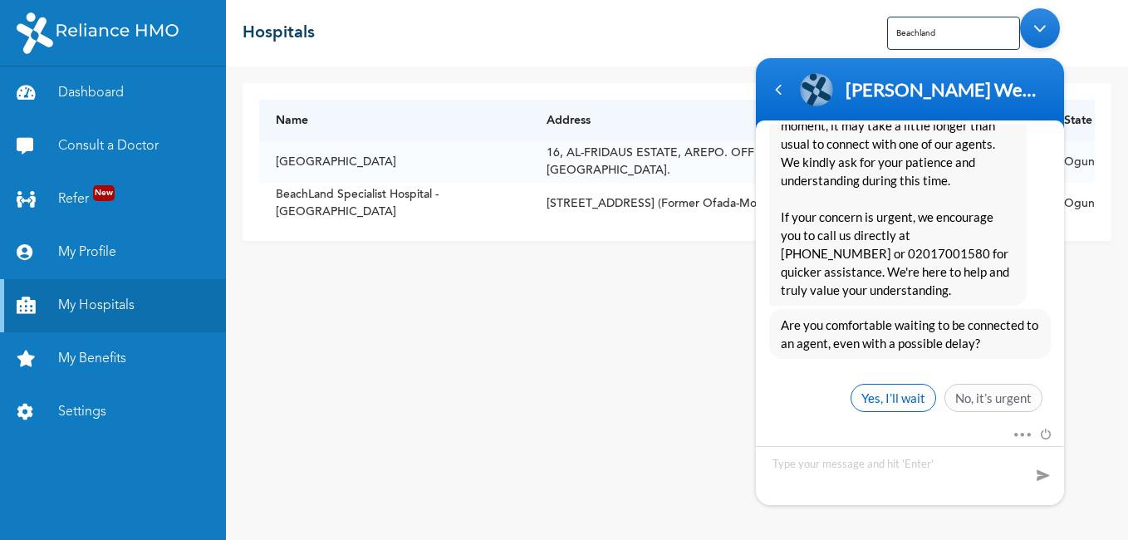
click at [910, 384] on span "Yes, I’ll wait" at bounding box center [894, 398] width 86 height 28
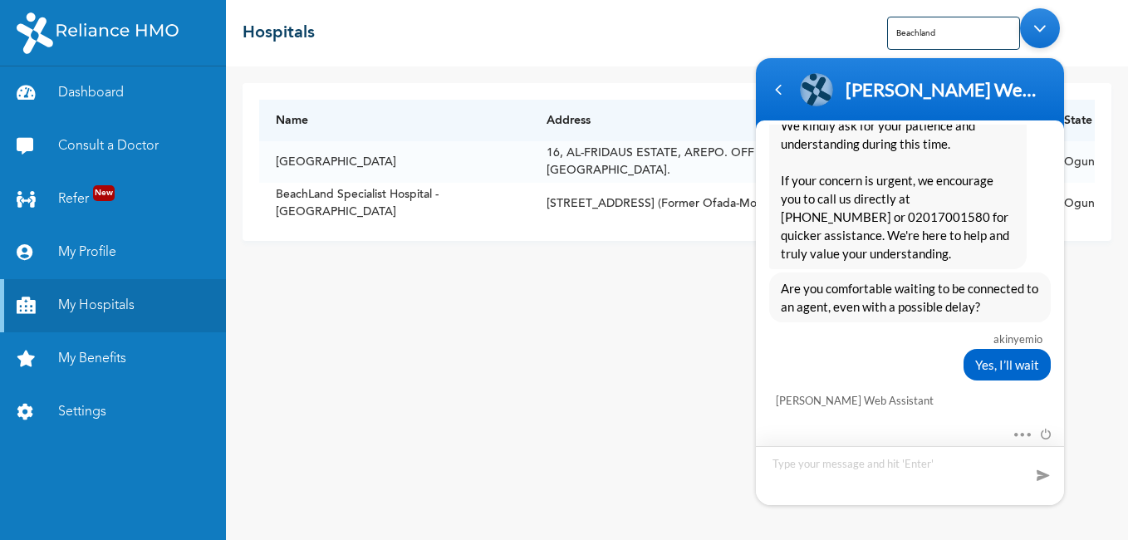
scroll to position [5355, 0]
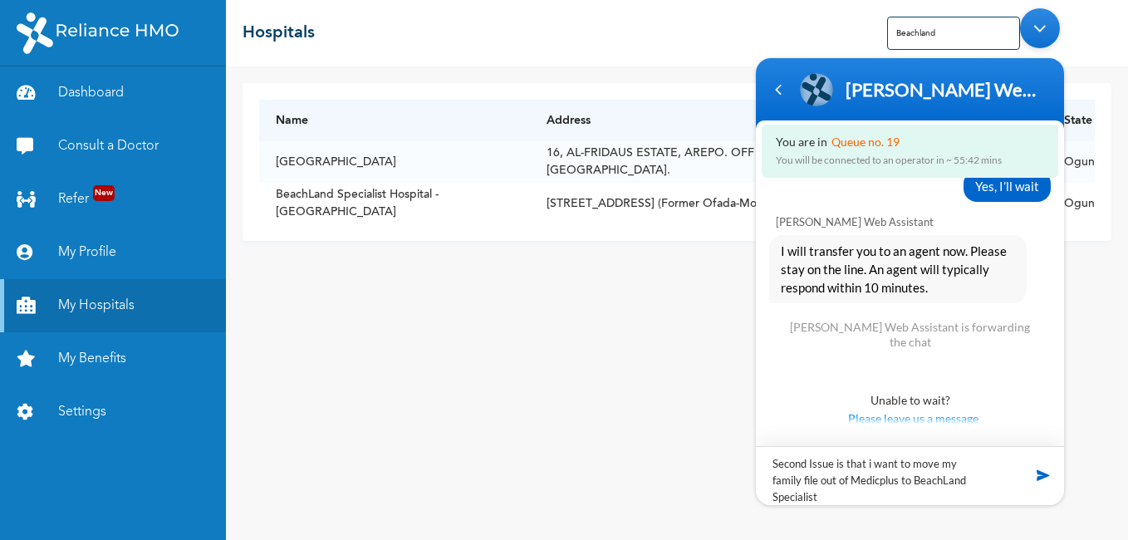
click at [985, 485] on textarea "Second Issue is that i want to move my family file out of Medicplus to BeachLan…" at bounding box center [910, 475] width 308 height 59
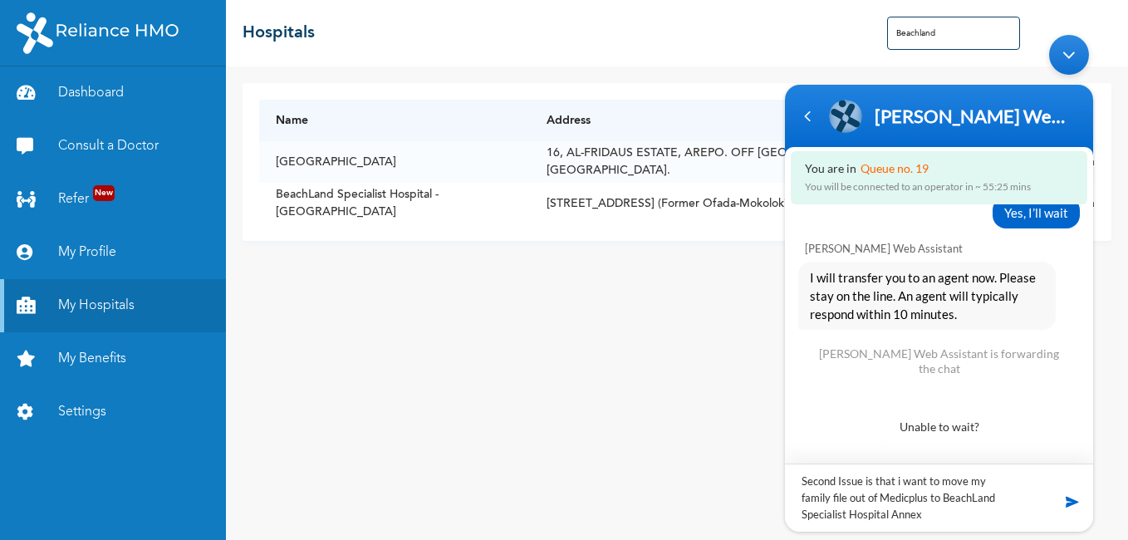
drag, startPoint x: 967, startPoint y: 108, endPoint x: 838, endPoint y: 146, distance: 134.3
click at [838, 146] on header "[PERSON_NAME] Enrollee Web Assistant Enrollee Web App Assistant" at bounding box center [939, 120] width 308 height 71
type textarea "Second Issue is that i want to move my family file out of Medicplus to [GEOGRAP…"
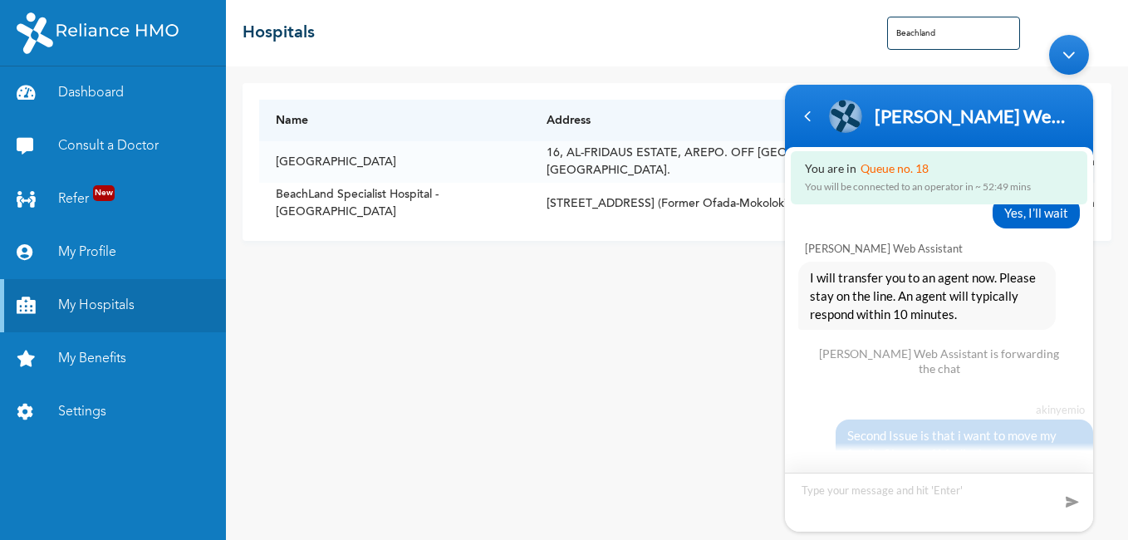
scroll to position [5468, 0]
